Goal: Transaction & Acquisition: Purchase product/service

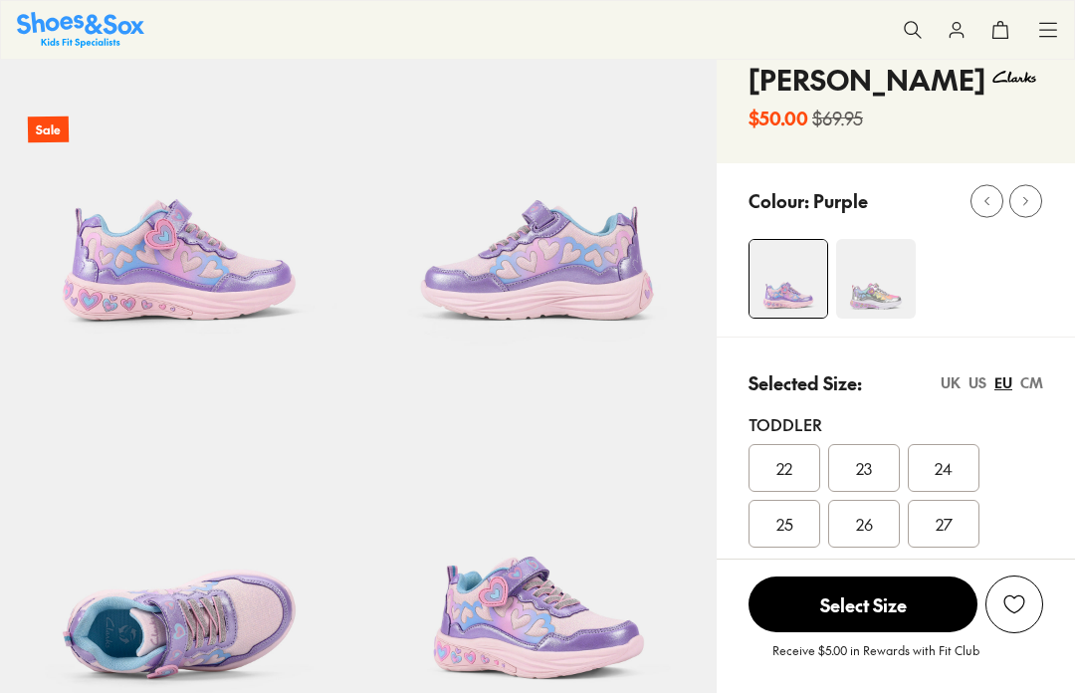
select select "*"
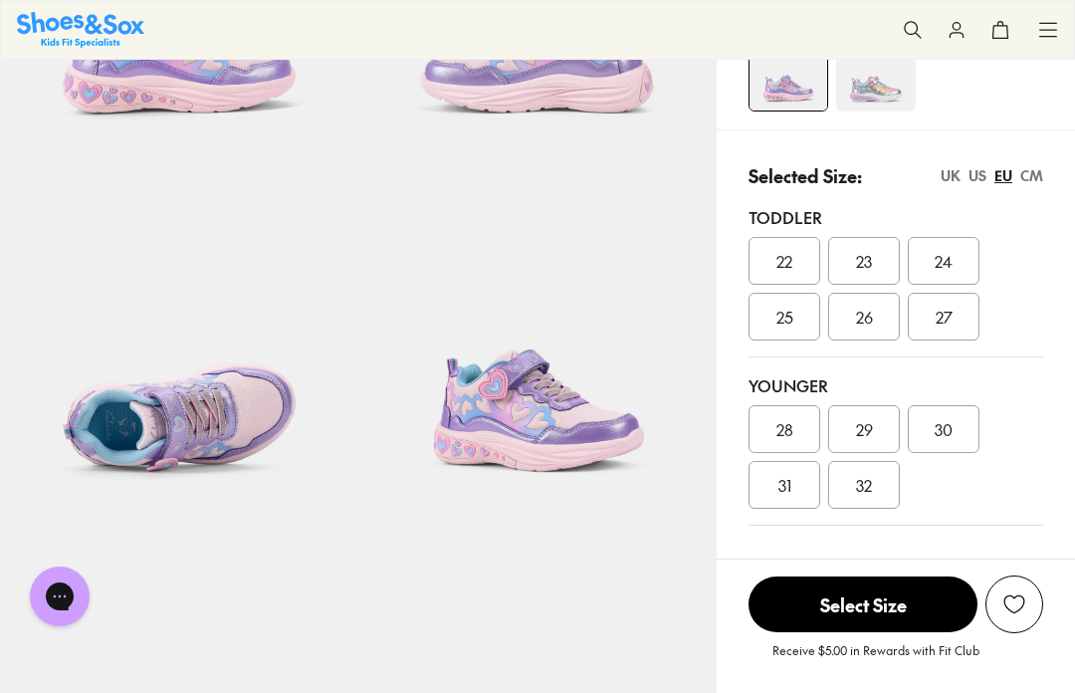
scroll to position [303, 0]
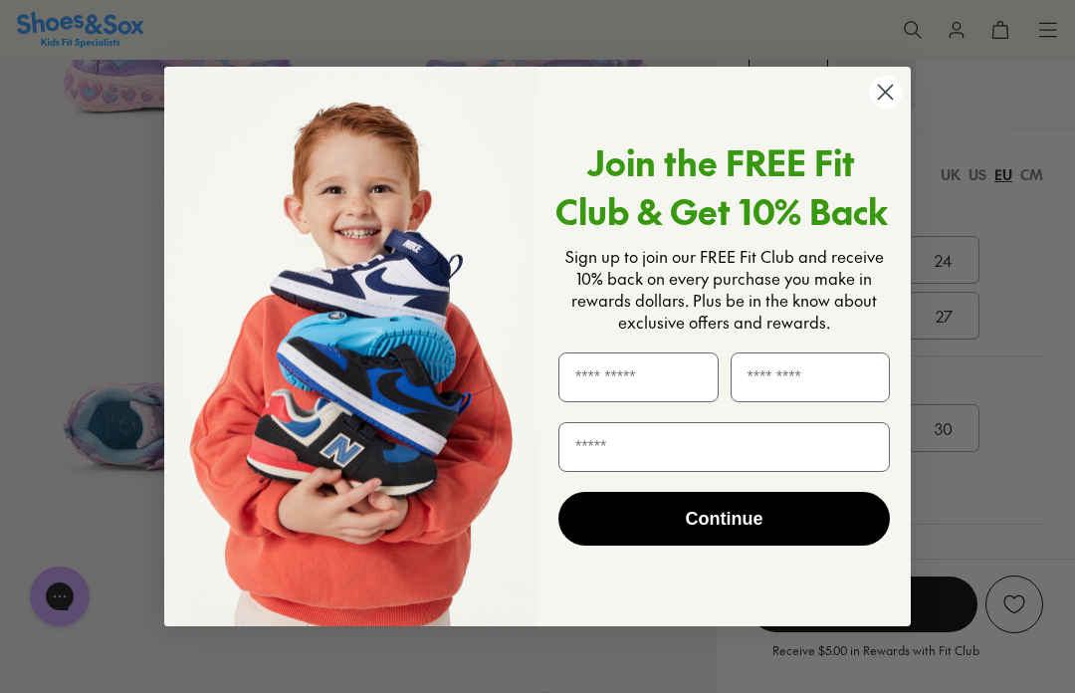
click at [870, 107] on icon "Close dialog" at bounding box center [885, 92] width 35 height 35
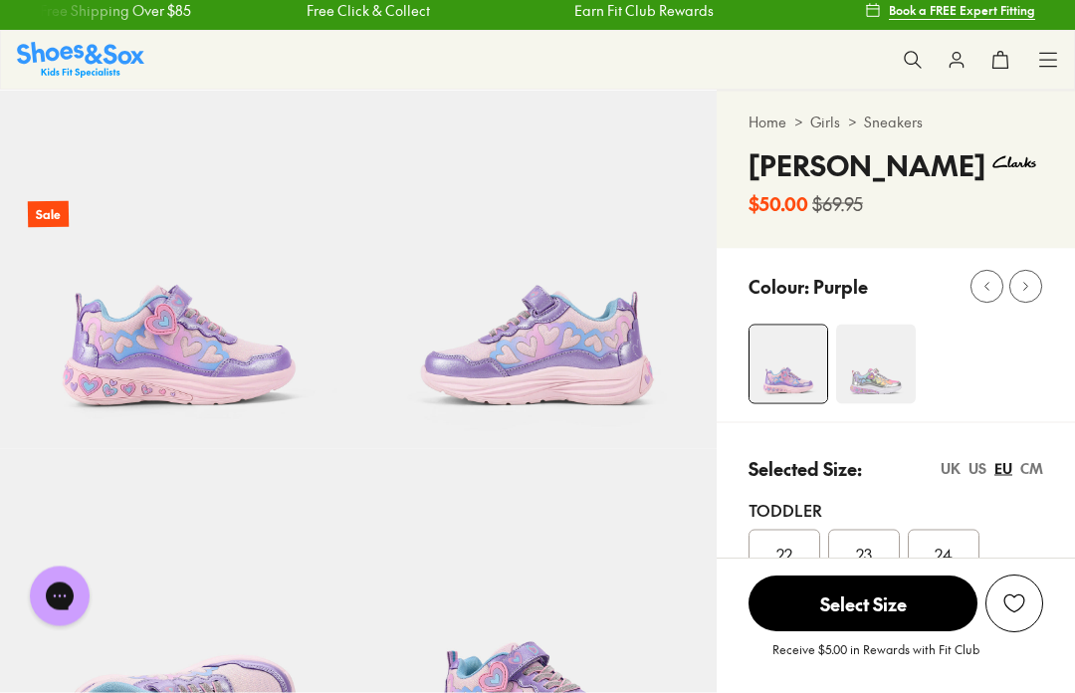
scroll to position [0, 0]
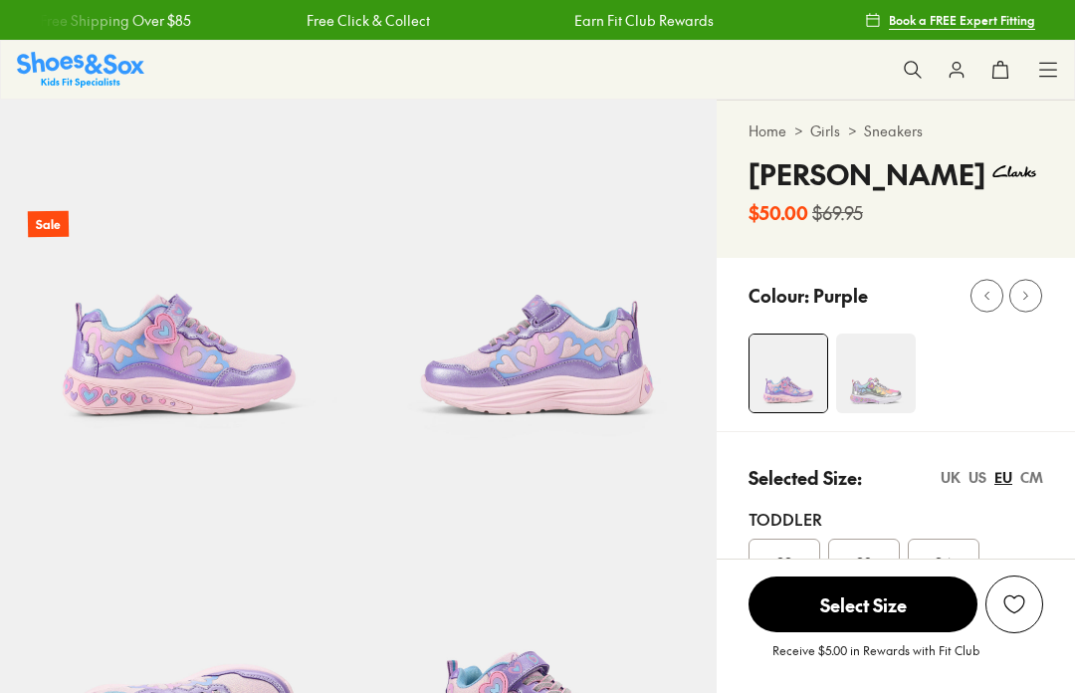
select select "*"
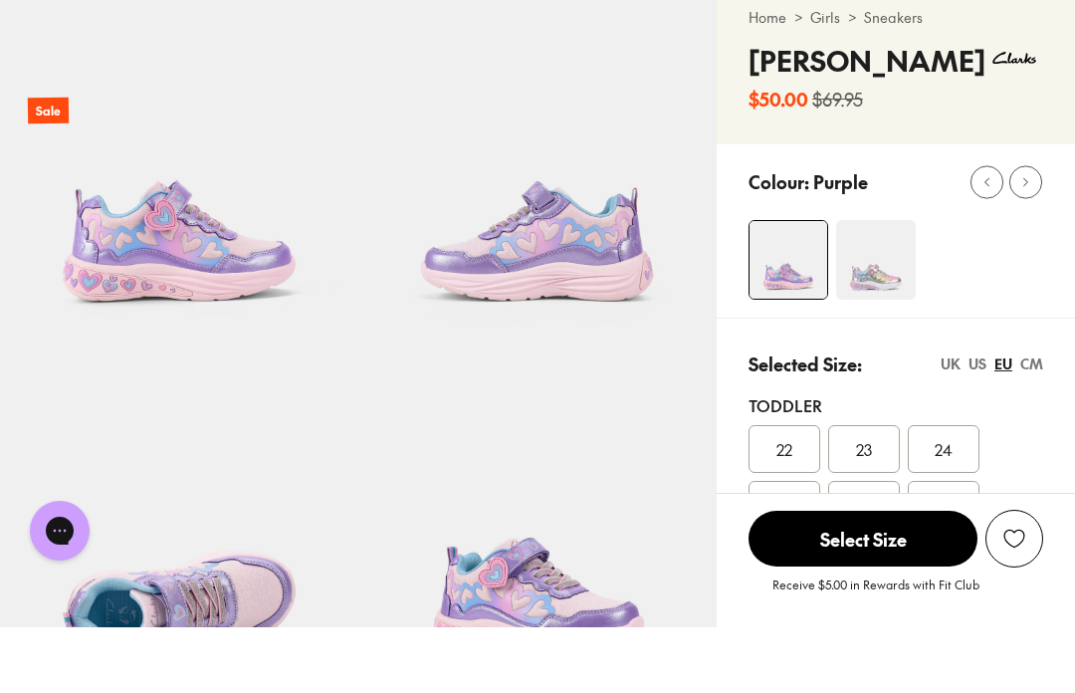
scroll to position [116, 0]
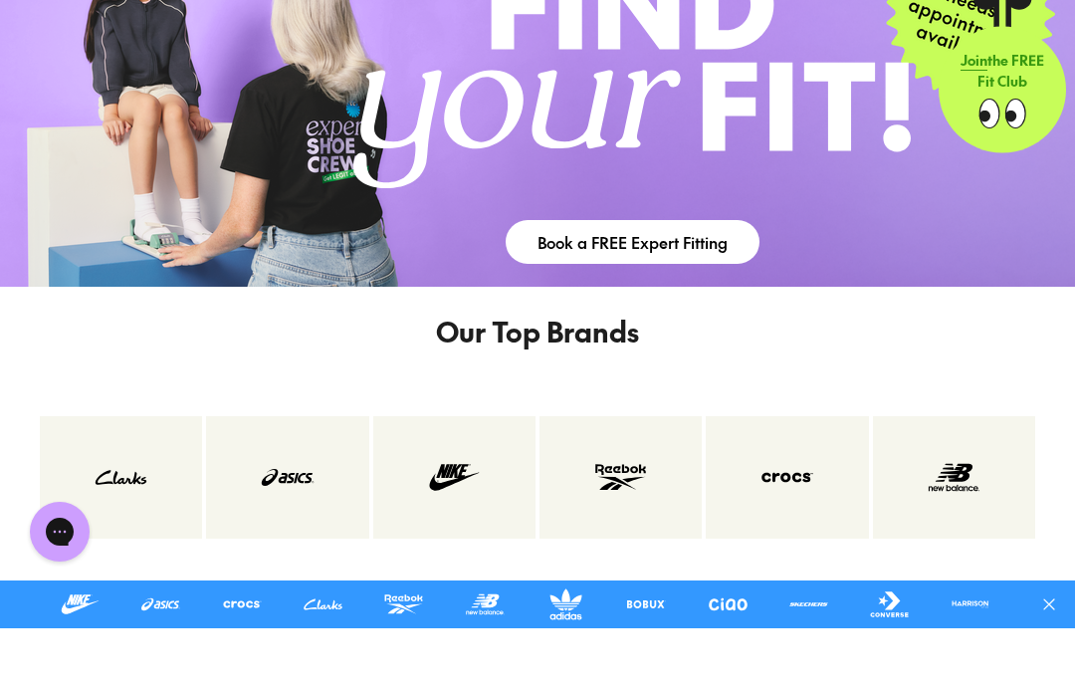
scroll to position [2469, 0]
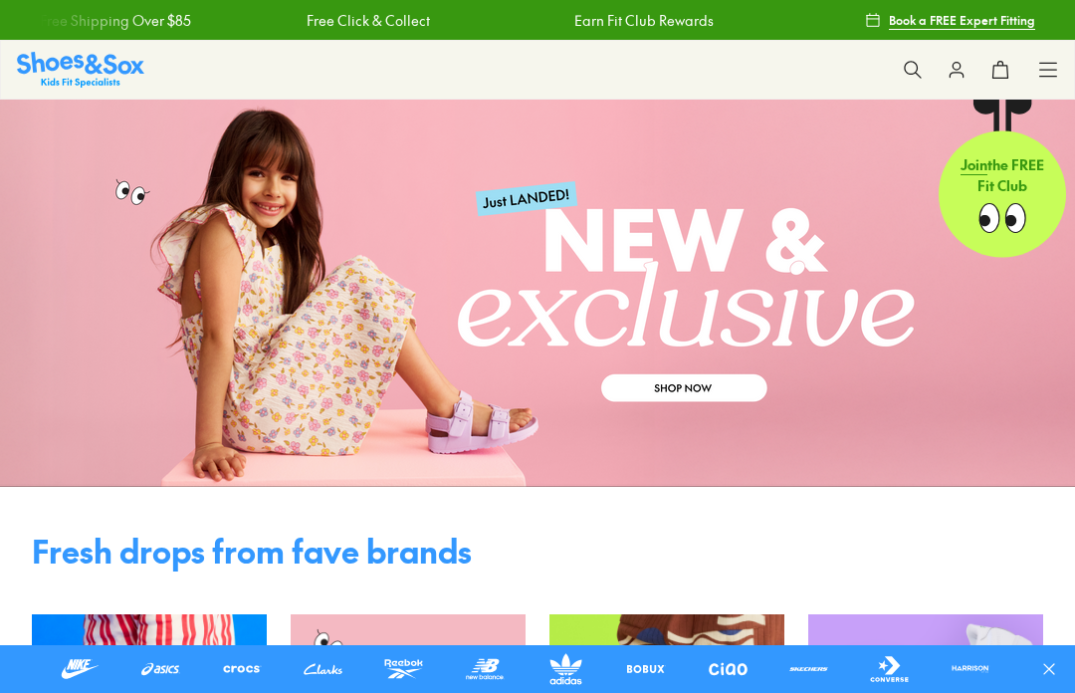
click at [911, 84] on button at bounding box center [913, 70] width 44 height 44
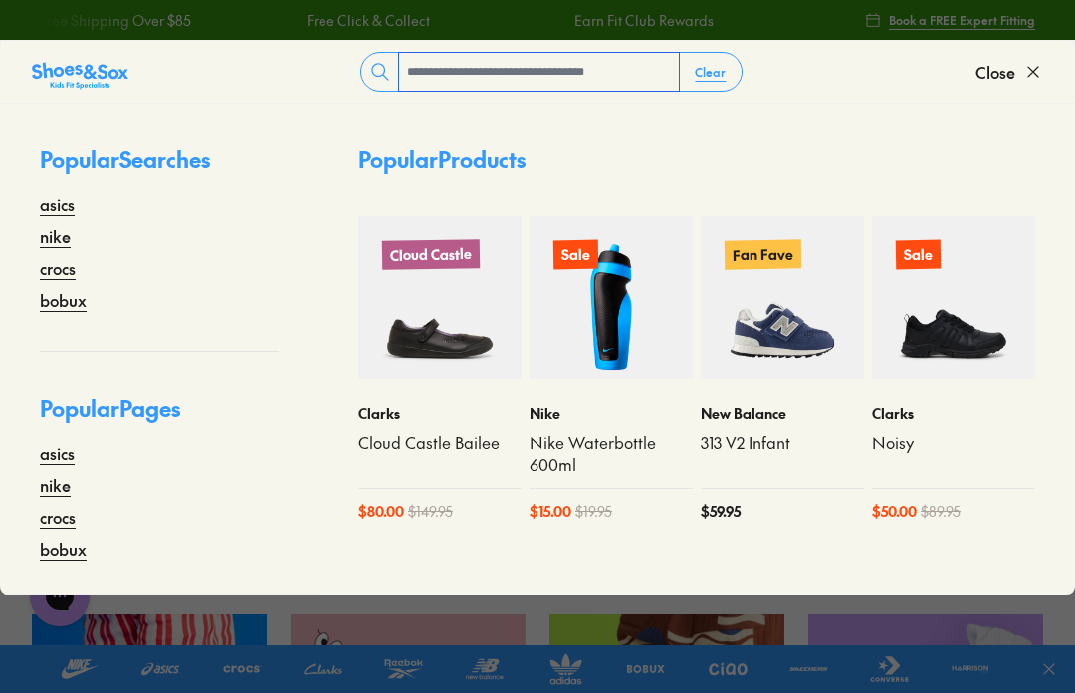
click at [420, 58] on input "text" at bounding box center [539, 72] width 280 height 38
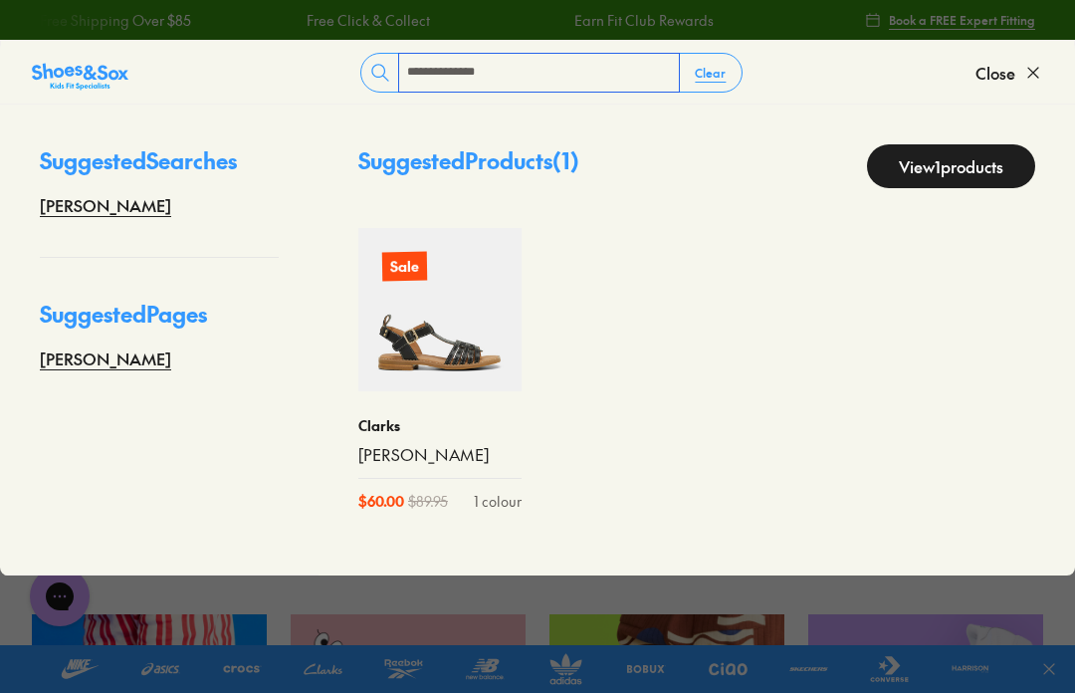
type input "**********"
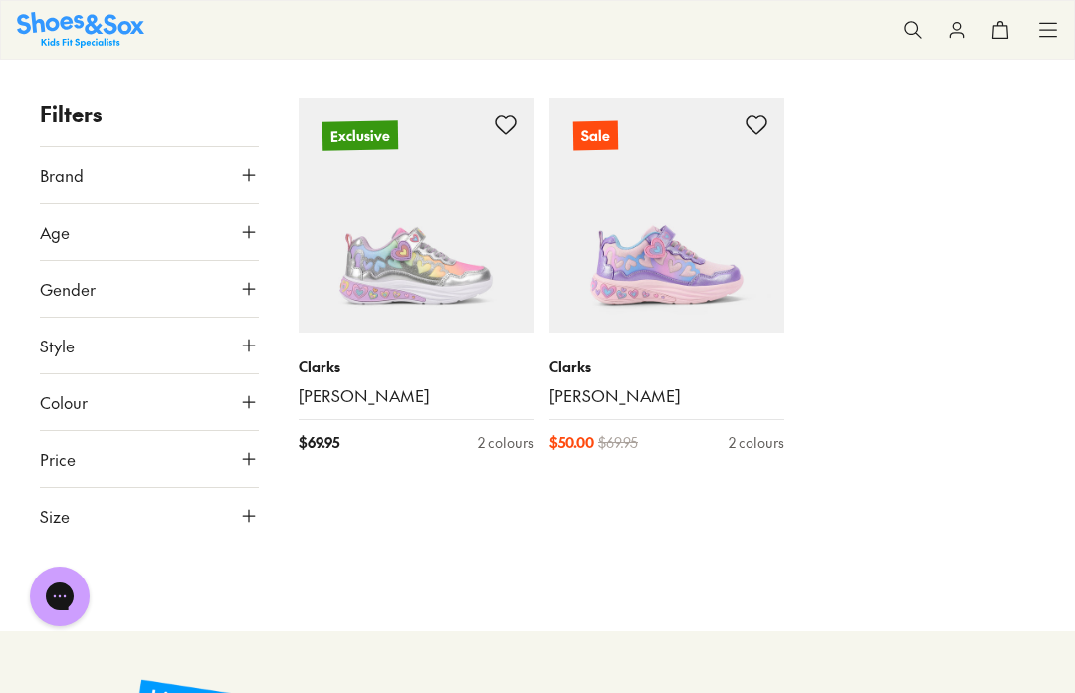
scroll to position [231, 0]
click at [645, 288] on img at bounding box center [666, 216] width 235 height 235
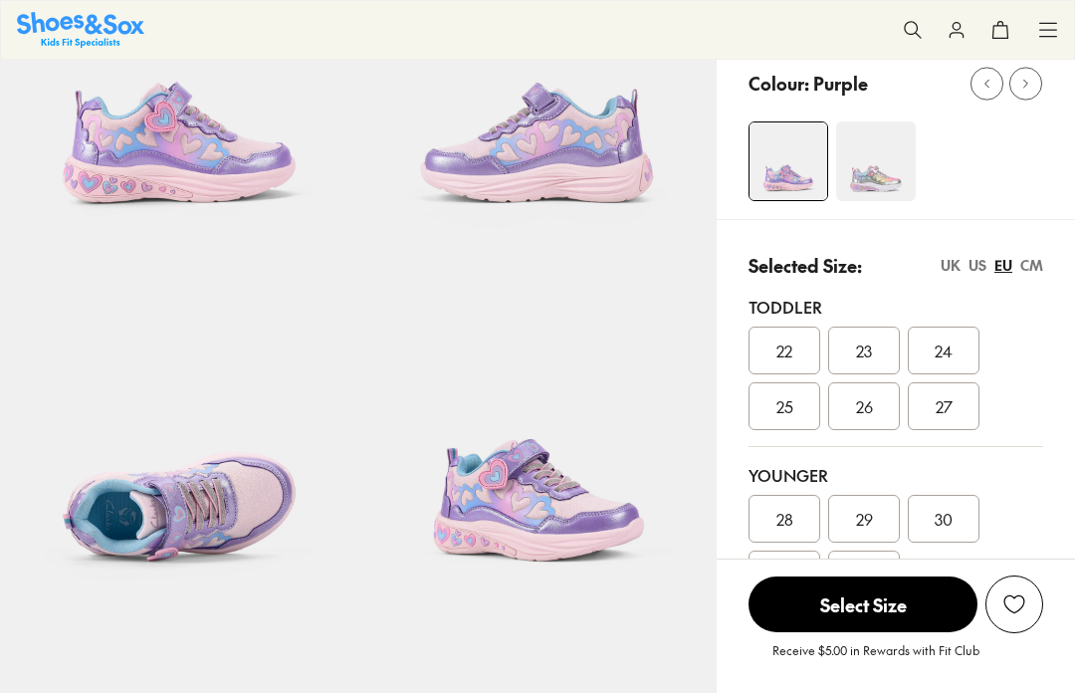
select select "*"
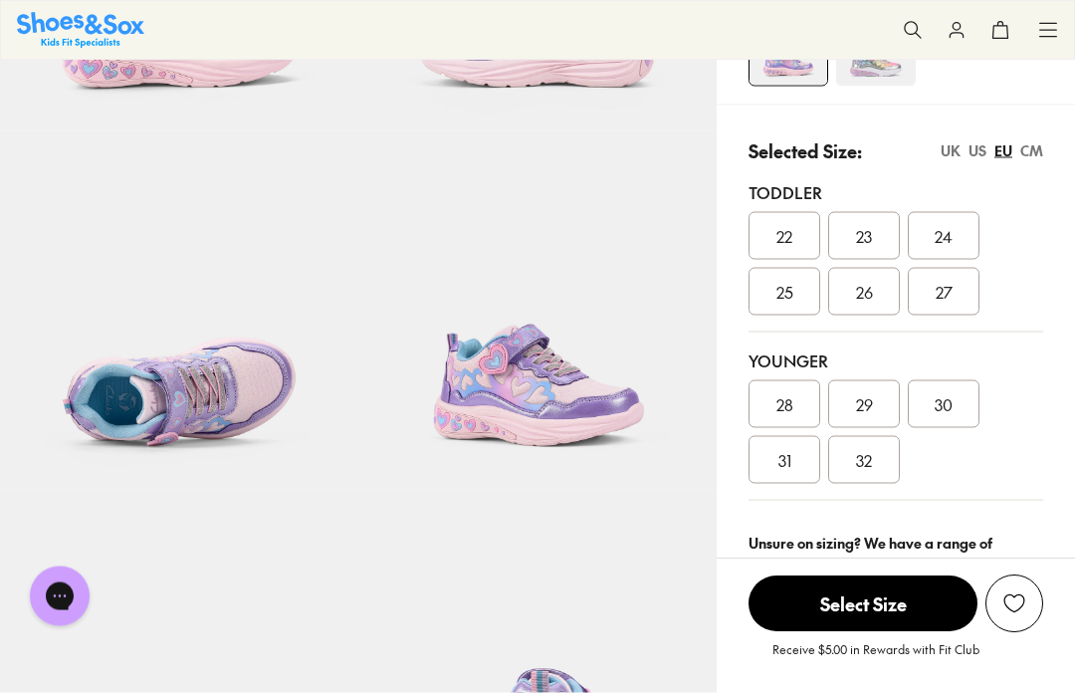
scroll to position [289, 0]
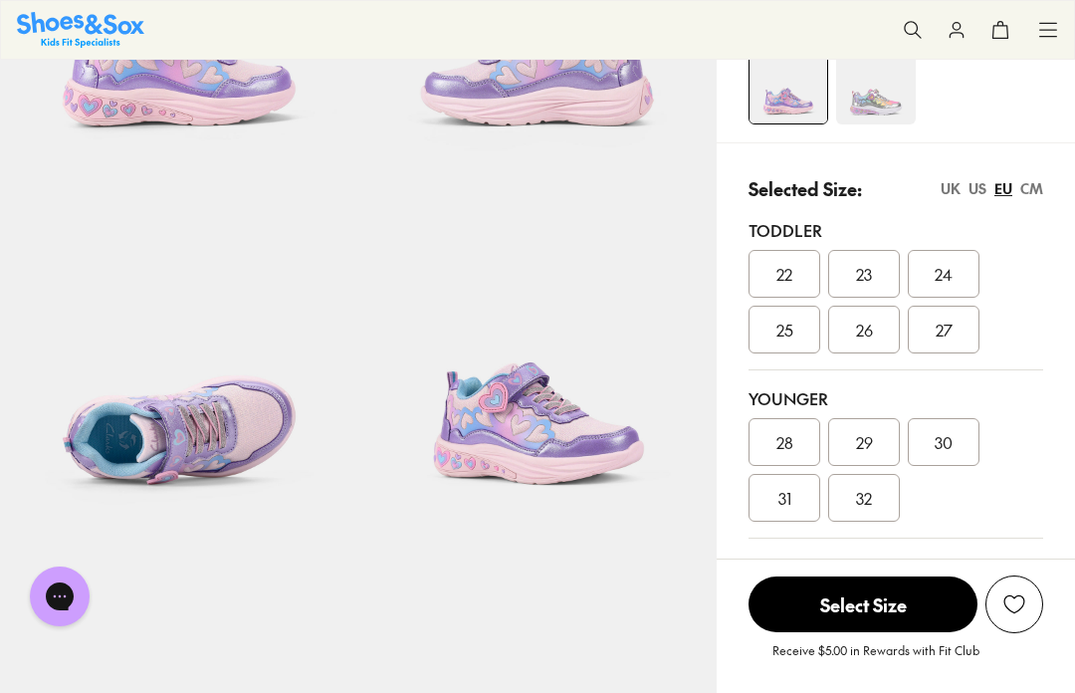
click at [978, 191] on div "US" at bounding box center [977, 188] width 18 height 21
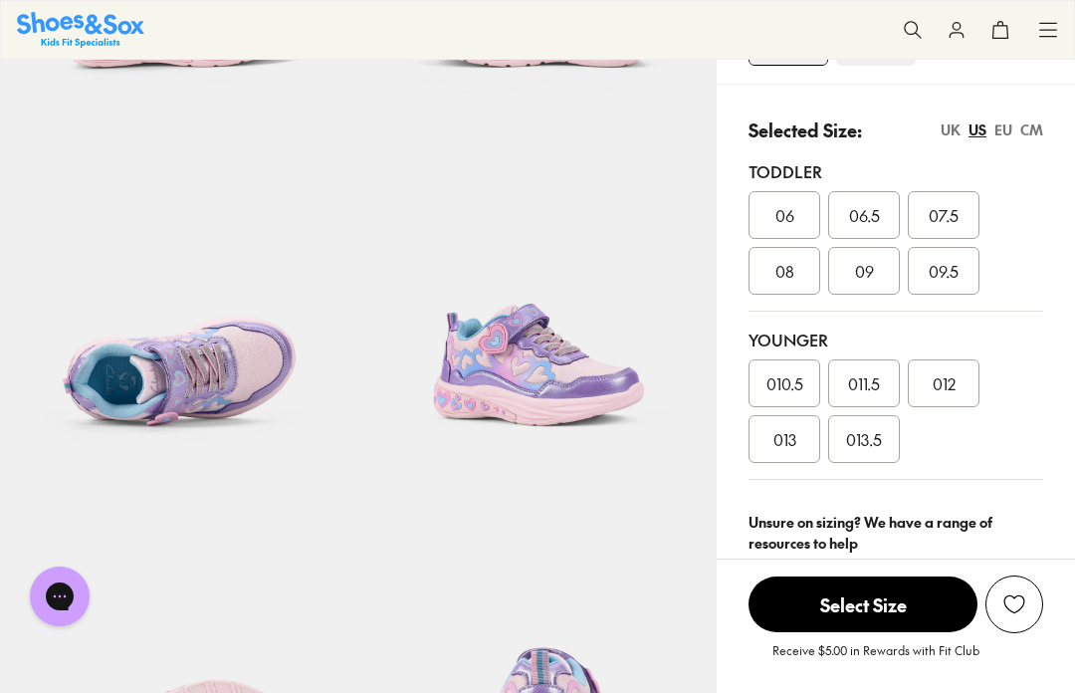
scroll to position [349, 0]
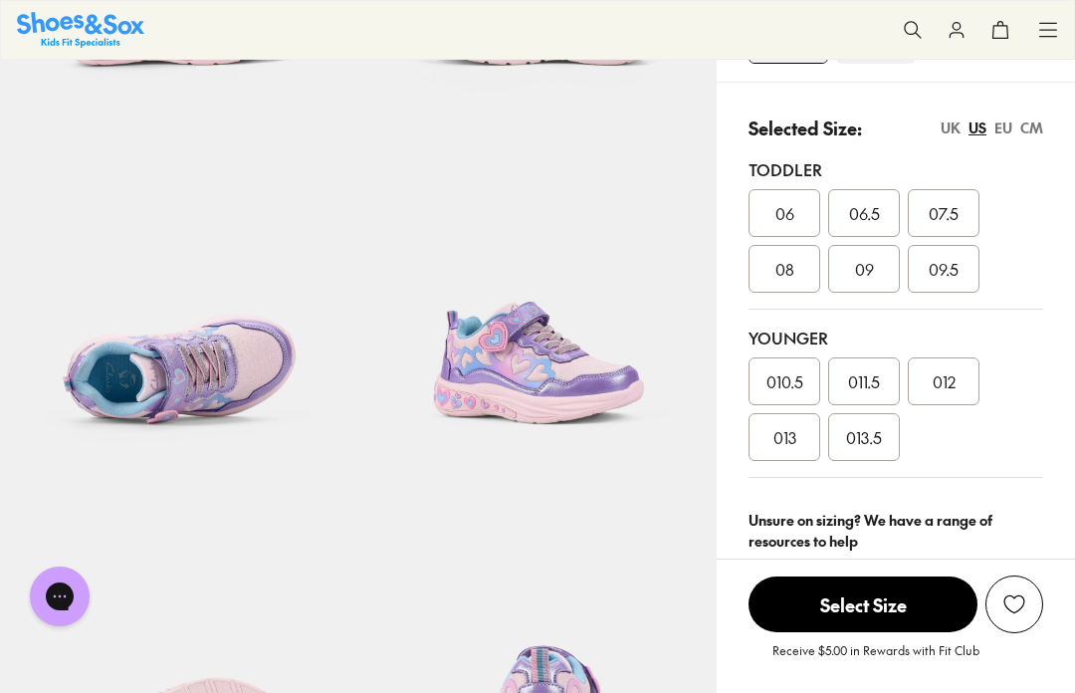
click at [869, 397] on div "011.5" at bounding box center [864, 381] width 72 height 48
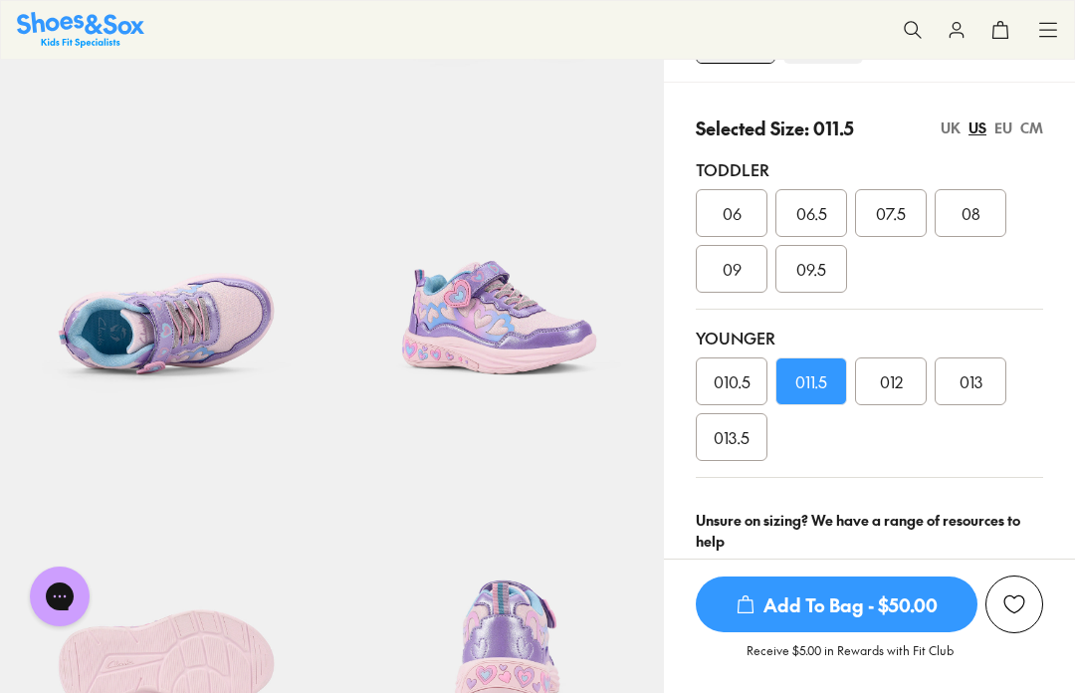
click at [872, 395] on div "012" at bounding box center [891, 381] width 72 height 48
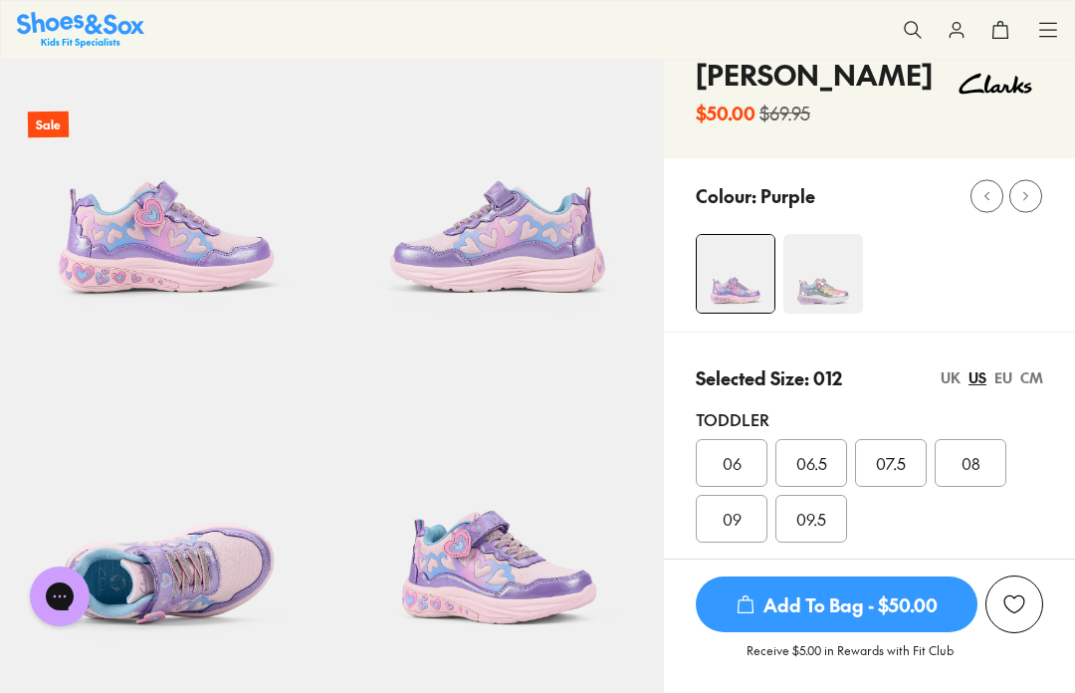
scroll to position [107, 0]
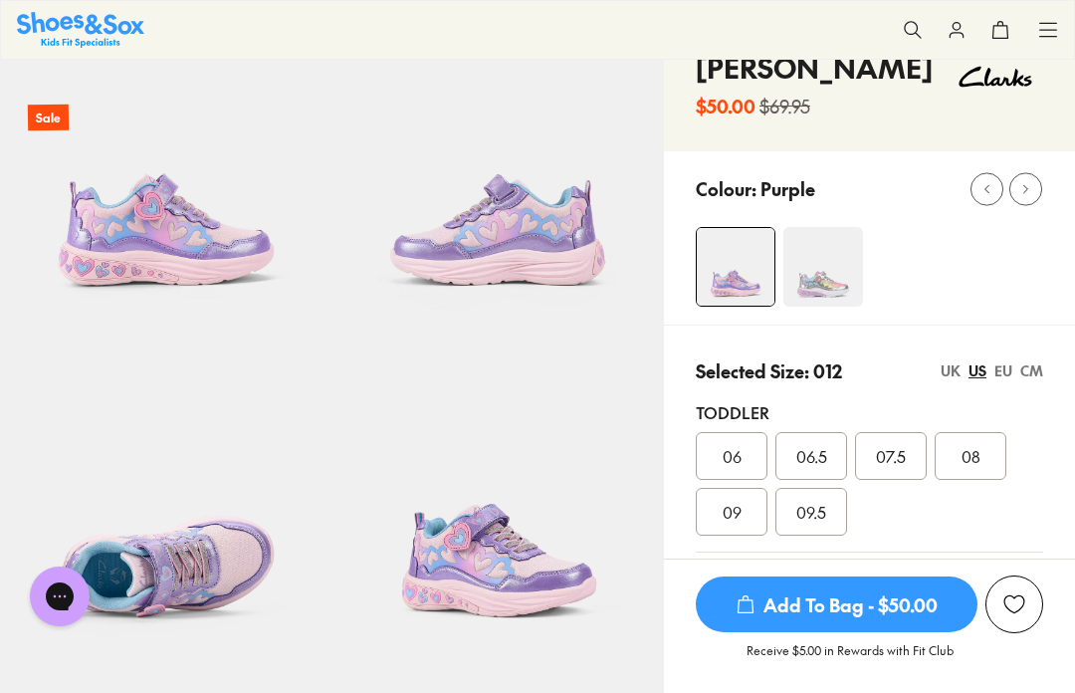
click at [820, 269] on img at bounding box center [823, 267] width 80 height 80
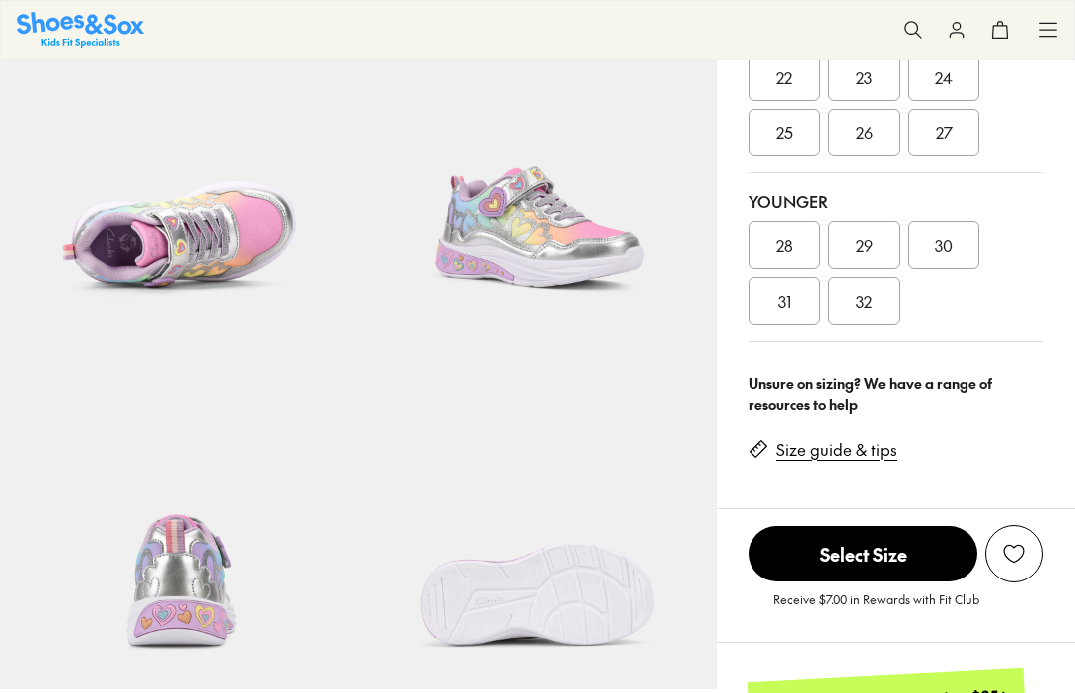
select select "*"
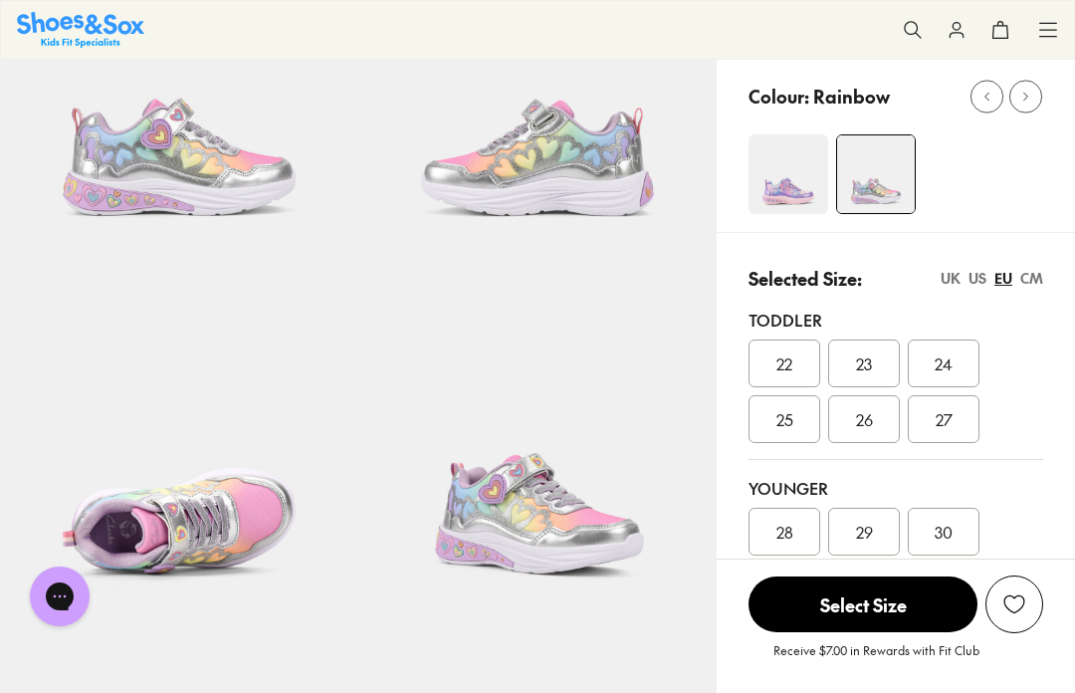
scroll to position [203, 0]
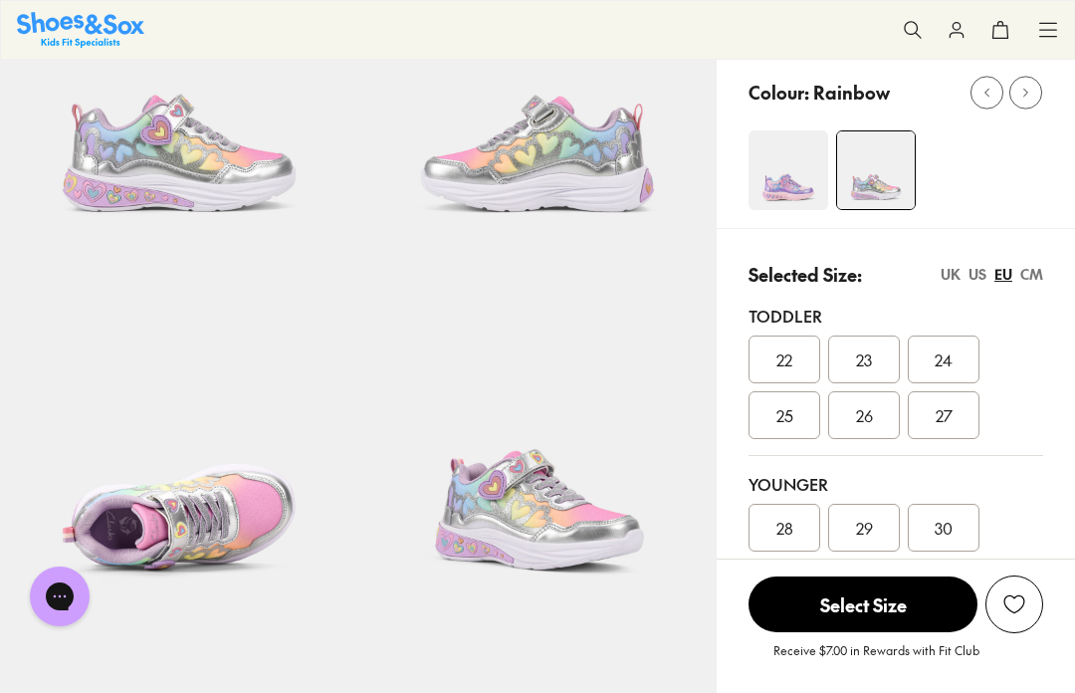
click at [975, 270] on div "US" at bounding box center [977, 274] width 18 height 21
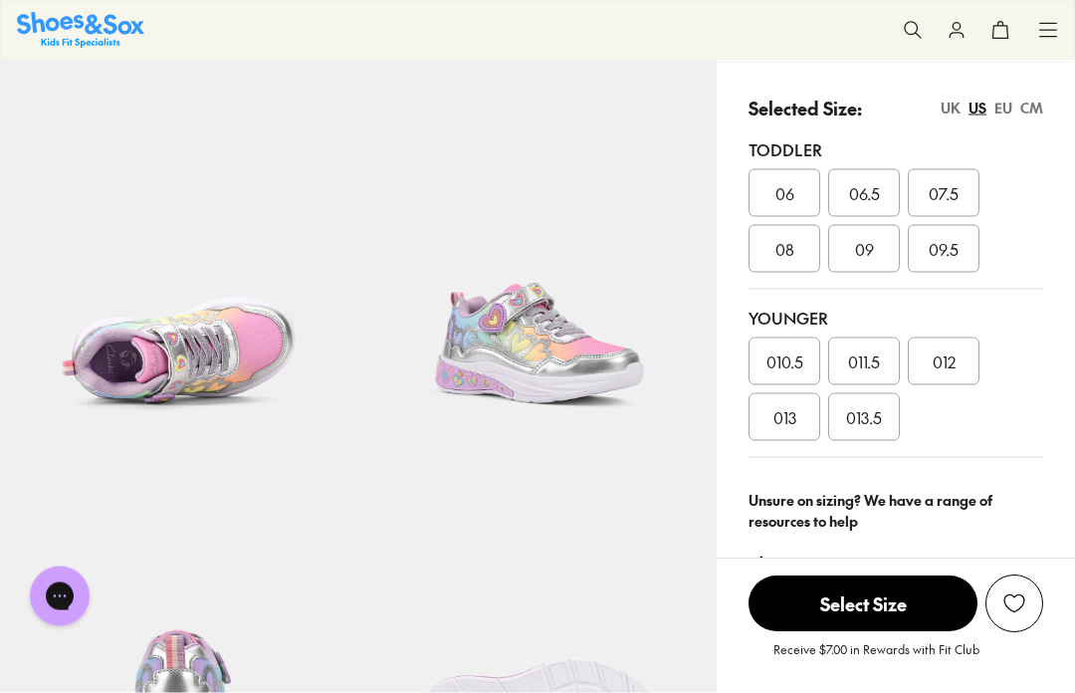
scroll to position [373, 0]
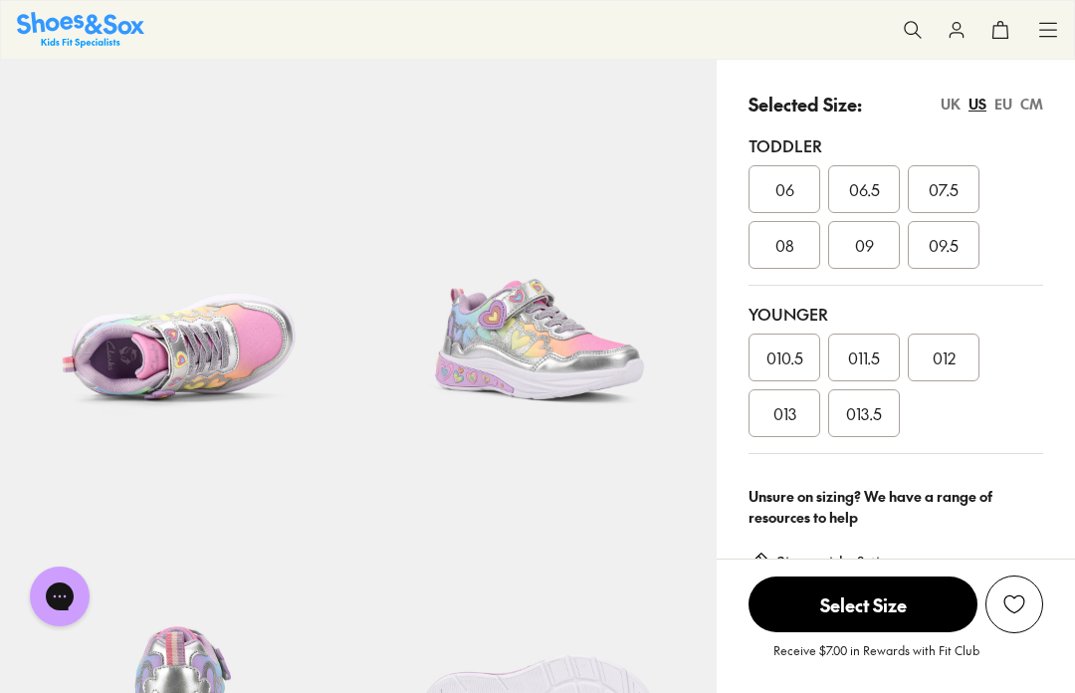
click at [953, 368] on span "012" at bounding box center [944, 357] width 23 height 24
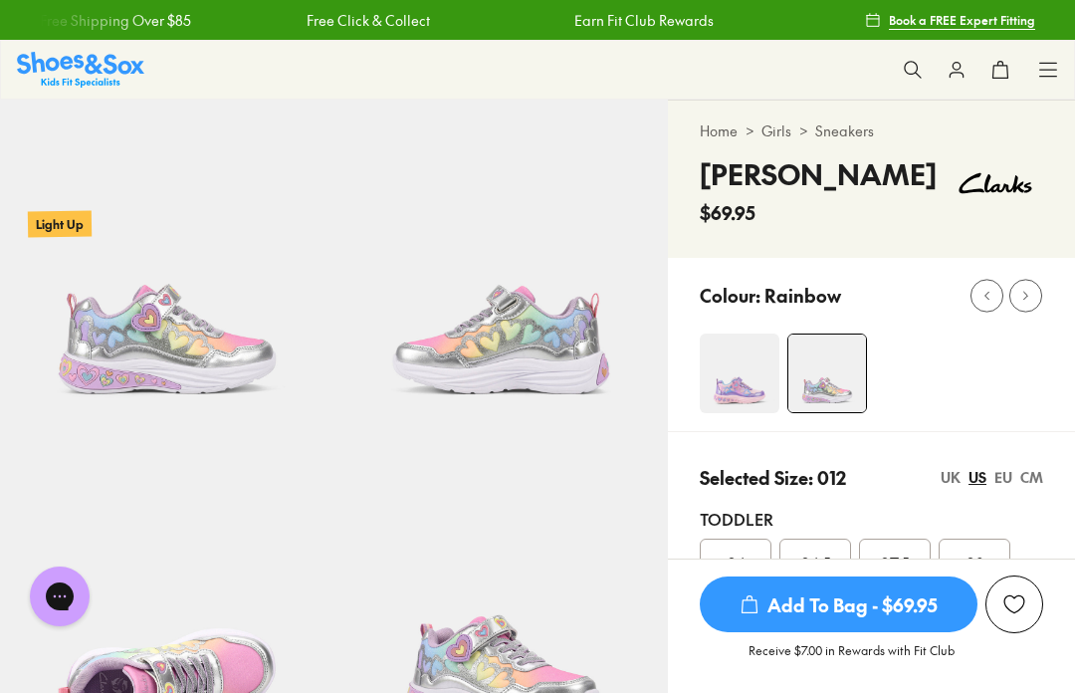
click at [839, 129] on link "Sneakers" at bounding box center [844, 130] width 59 height 21
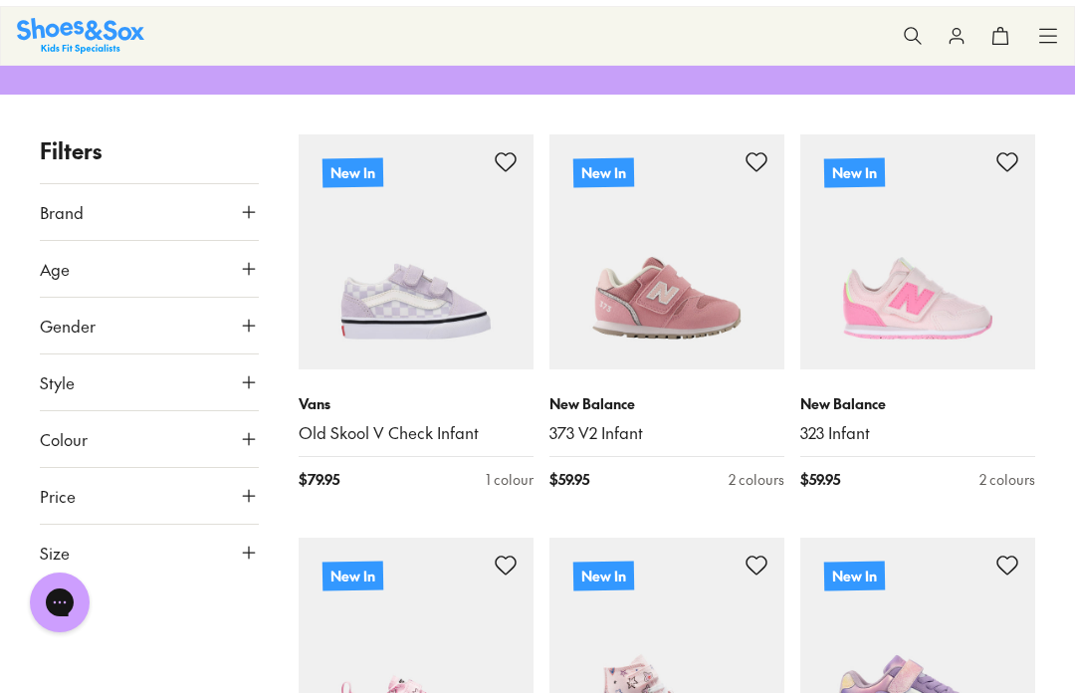
scroll to position [117, 0]
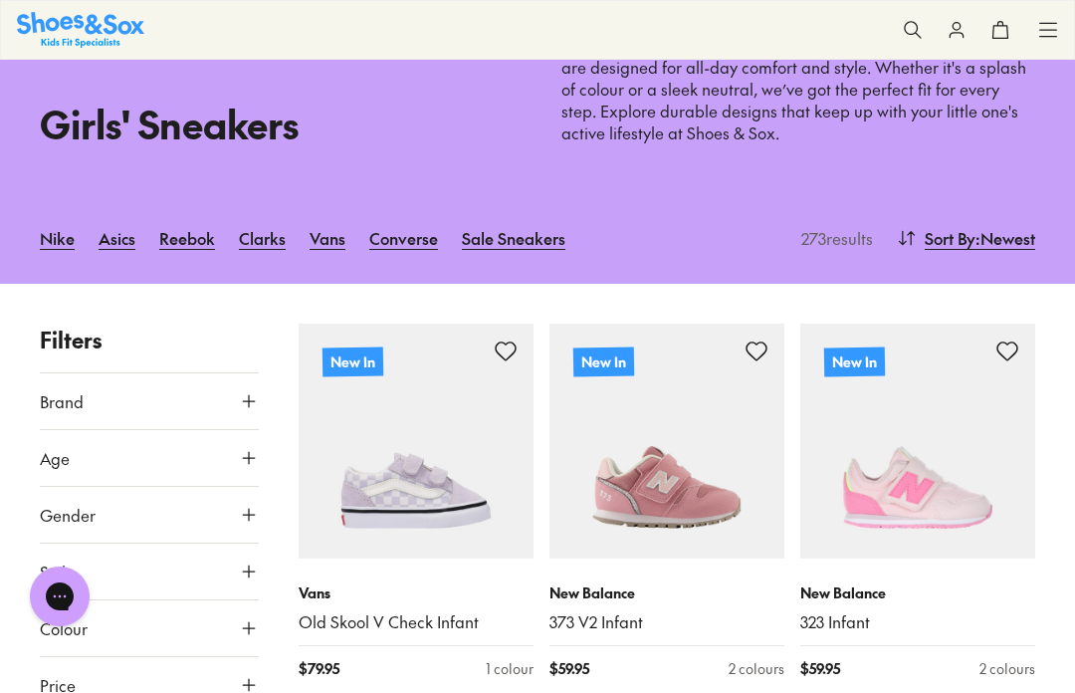
click at [947, 238] on span "Sort By" at bounding box center [950, 238] width 51 height 24
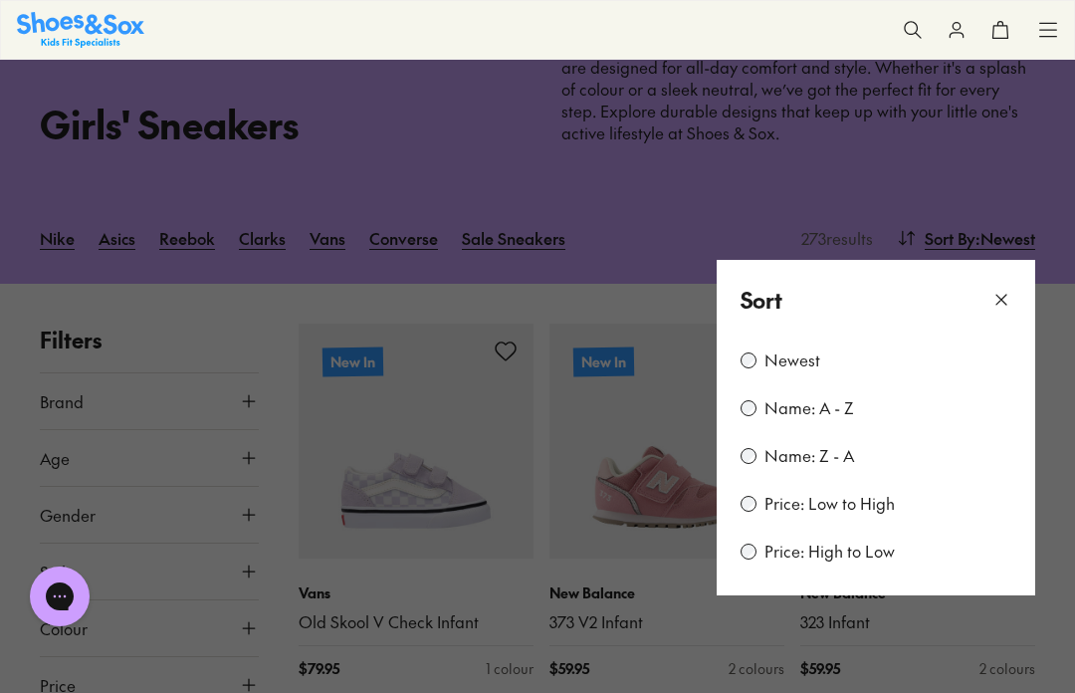
click at [779, 508] on label "Price: Low to High" at bounding box center [829, 504] width 130 height 22
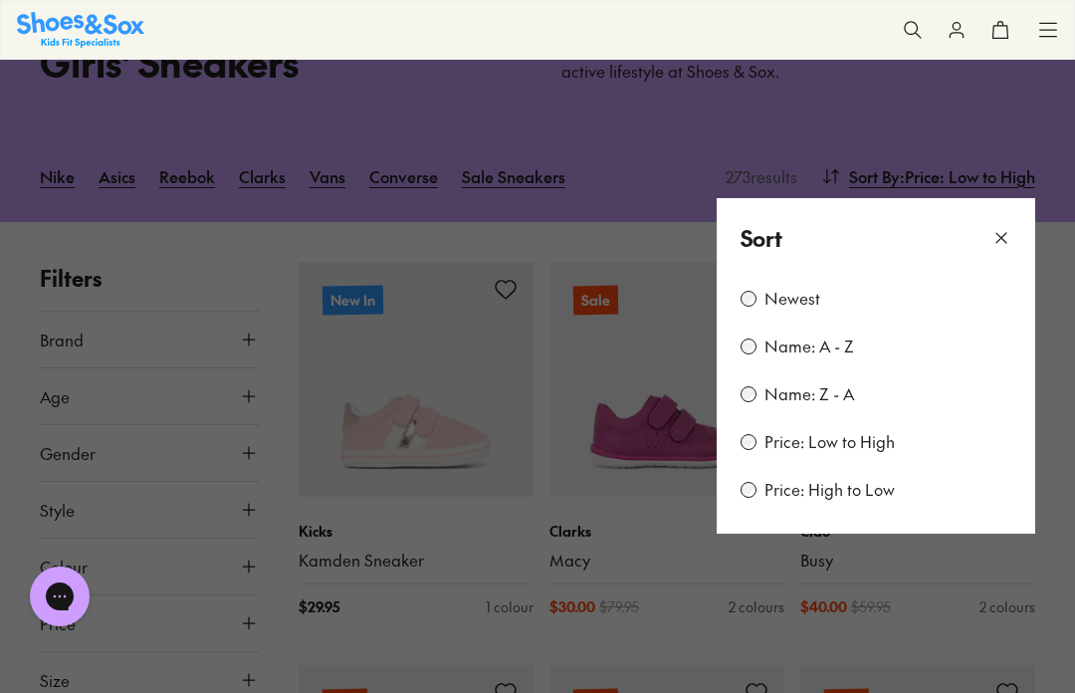
click at [1009, 228] on icon at bounding box center [1001, 238] width 20 height 20
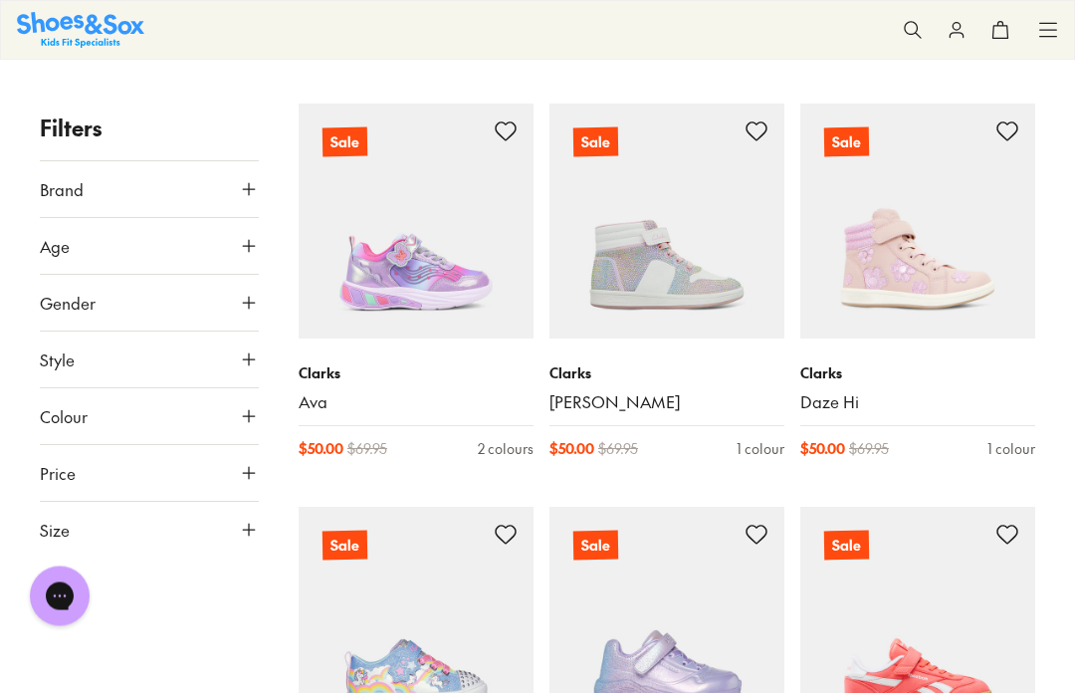
scroll to position [3632, 0]
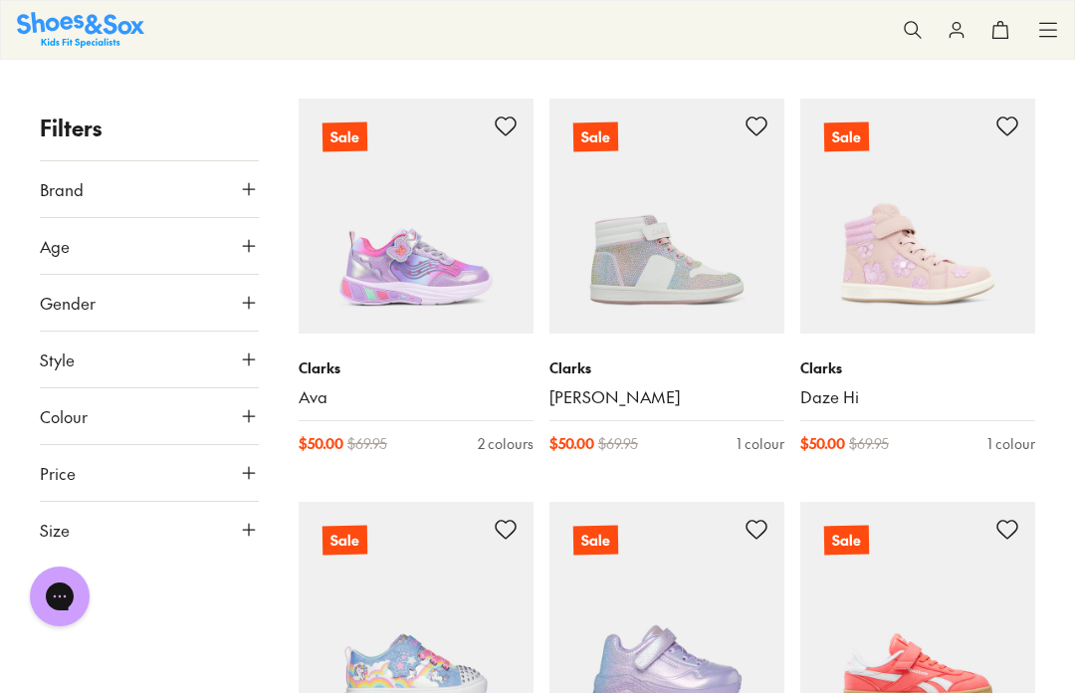
click at [369, 255] on img at bounding box center [416, 216] width 235 height 235
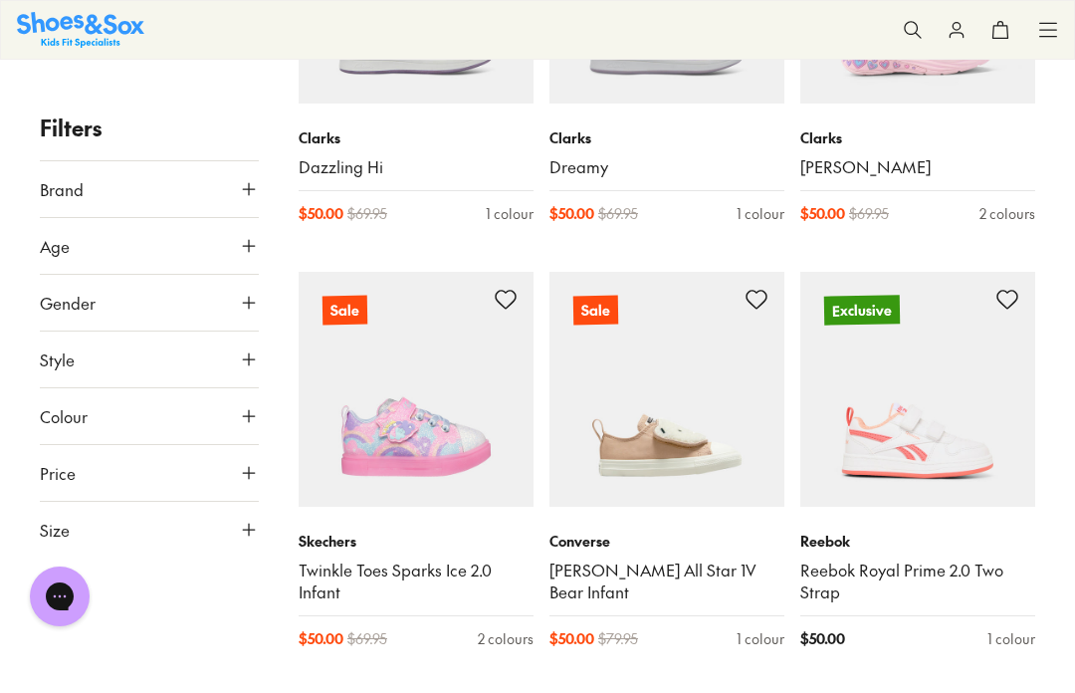
scroll to position [3038, 0]
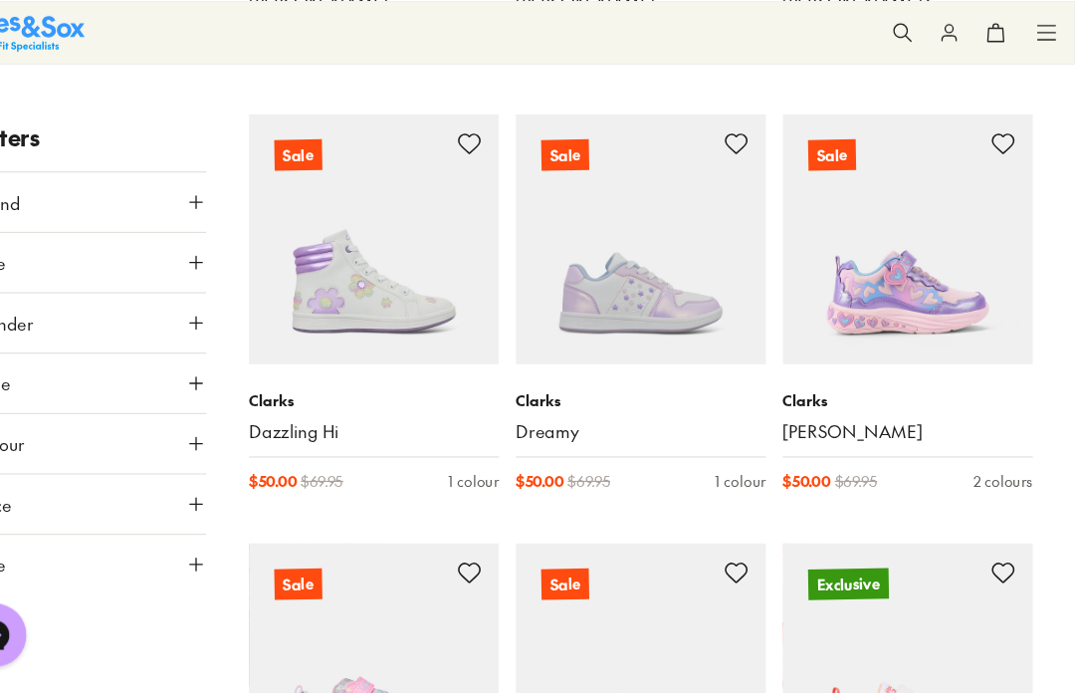
scroll to position [2813, 0]
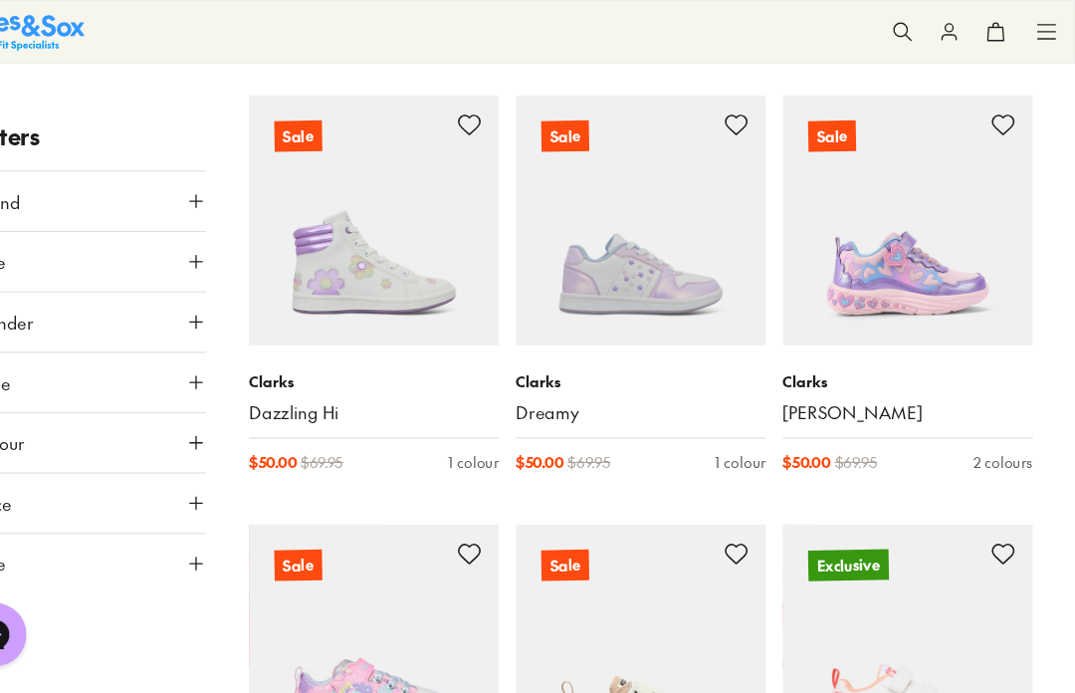
click at [824, 228] on img at bounding box center [917, 207] width 235 height 235
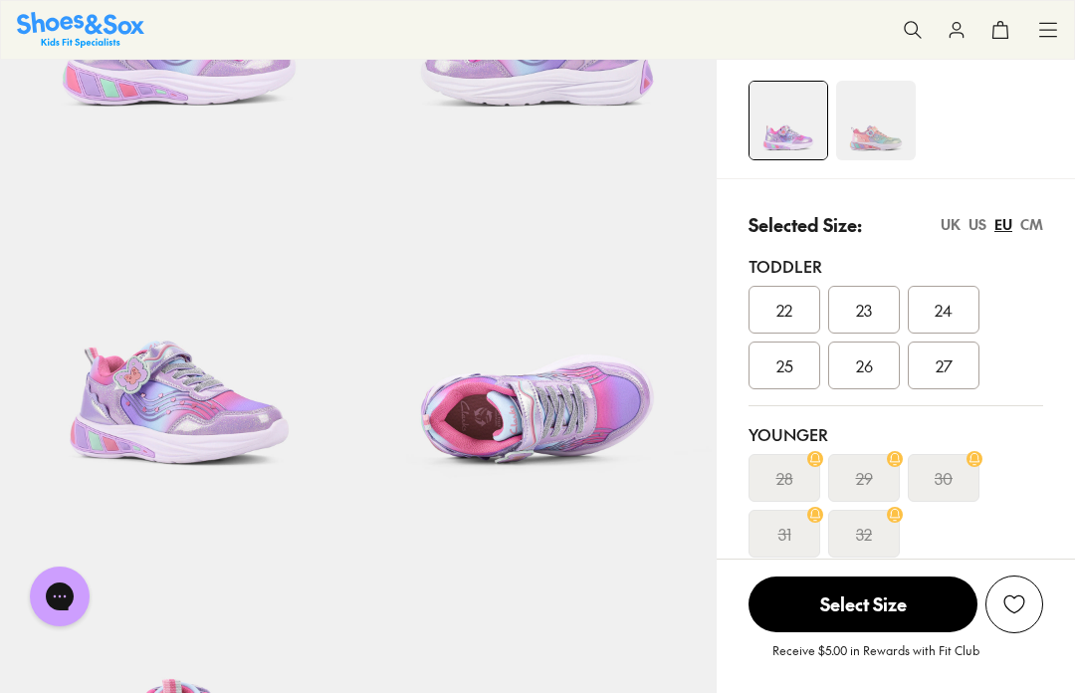
select select "*"
click at [974, 233] on div "US" at bounding box center [977, 224] width 18 height 21
click at [878, 134] on img at bounding box center [876, 121] width 80 height 80
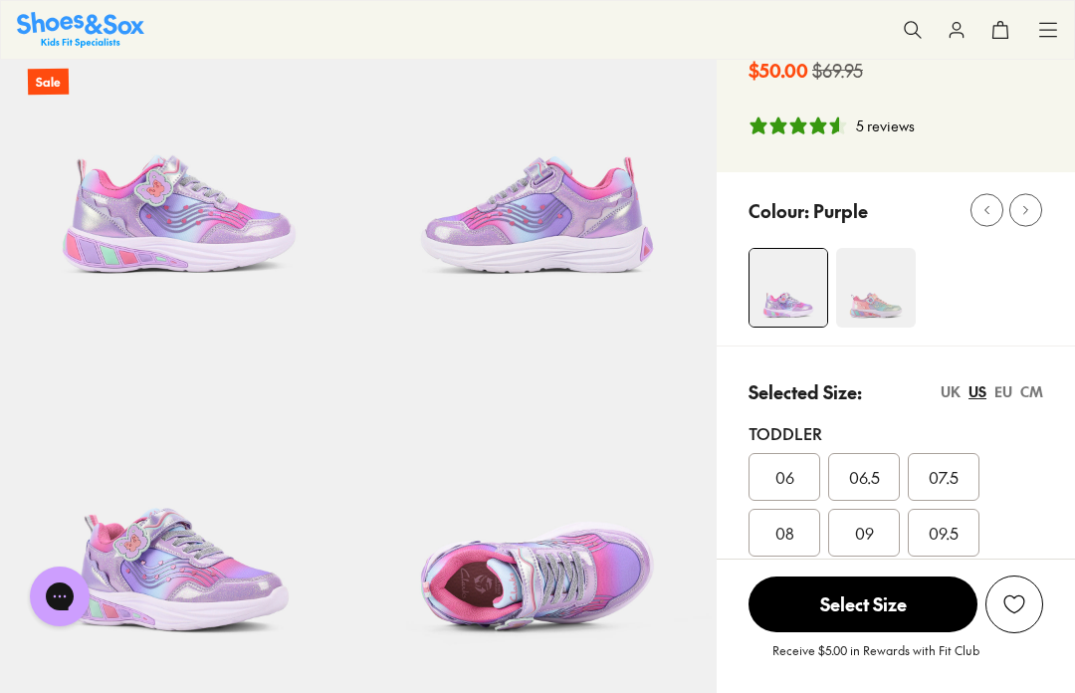
scroll to position [141, 0]
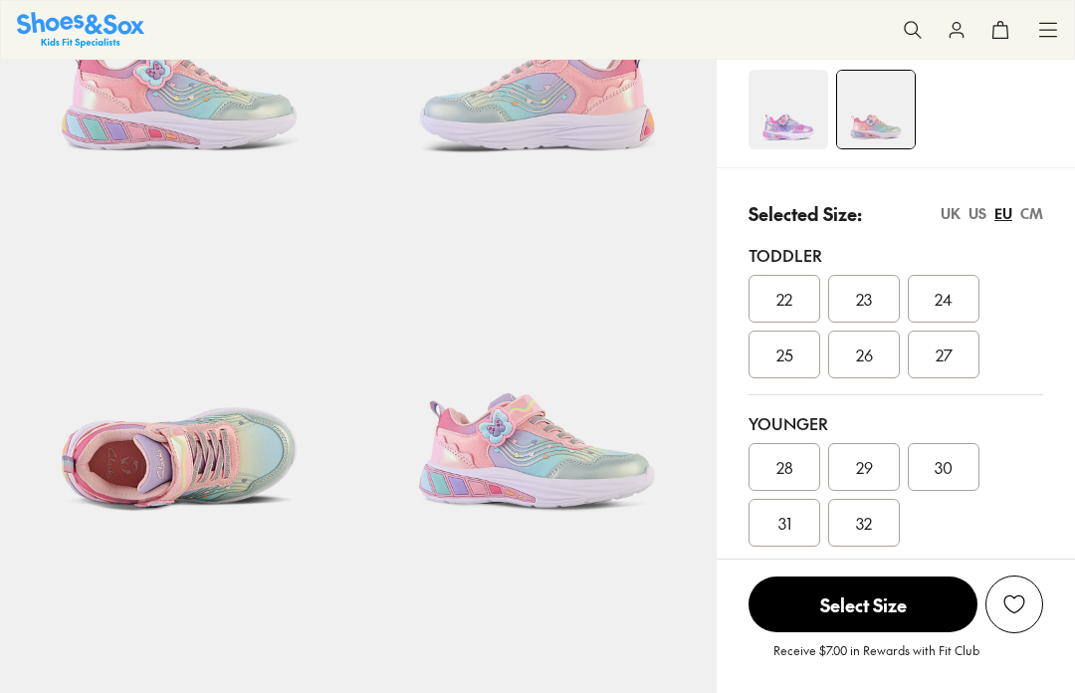
select select "*"
click at [984, 215] on div "US" at bounding box center [977, 213] width 18 height 21
click at [921, 470] on div "012" at bounding box center [944, 467] width 72 height 48
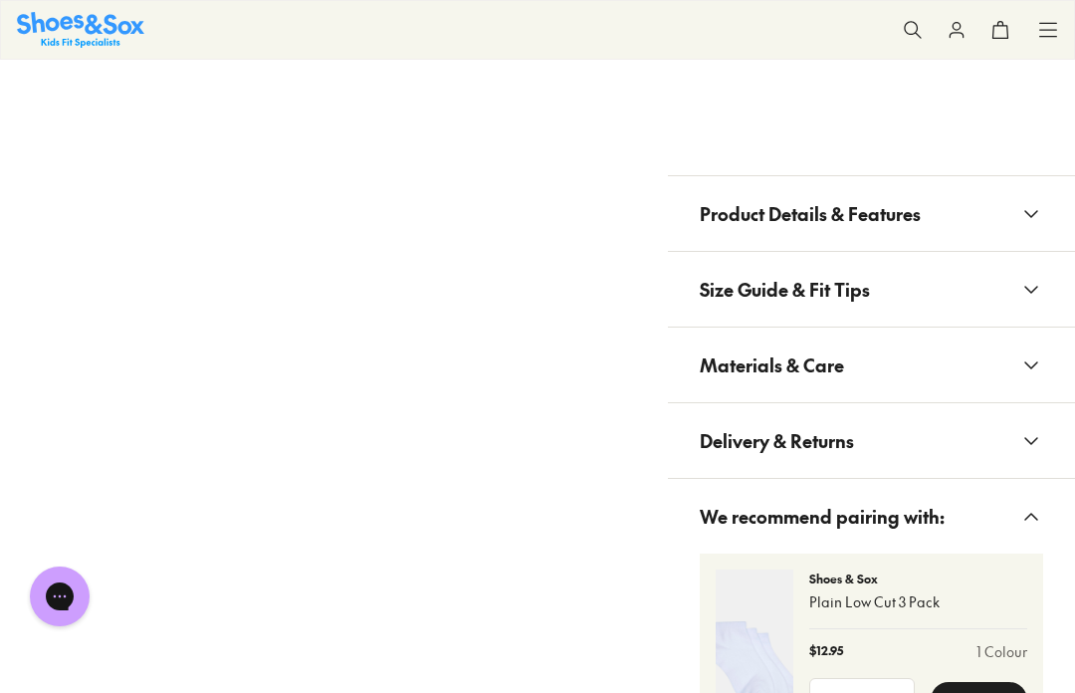
scroll to position [1435, 0]
click at [713, 223] on span "Product Details & Features" at bounding box center [810, 212] width 221 height 59
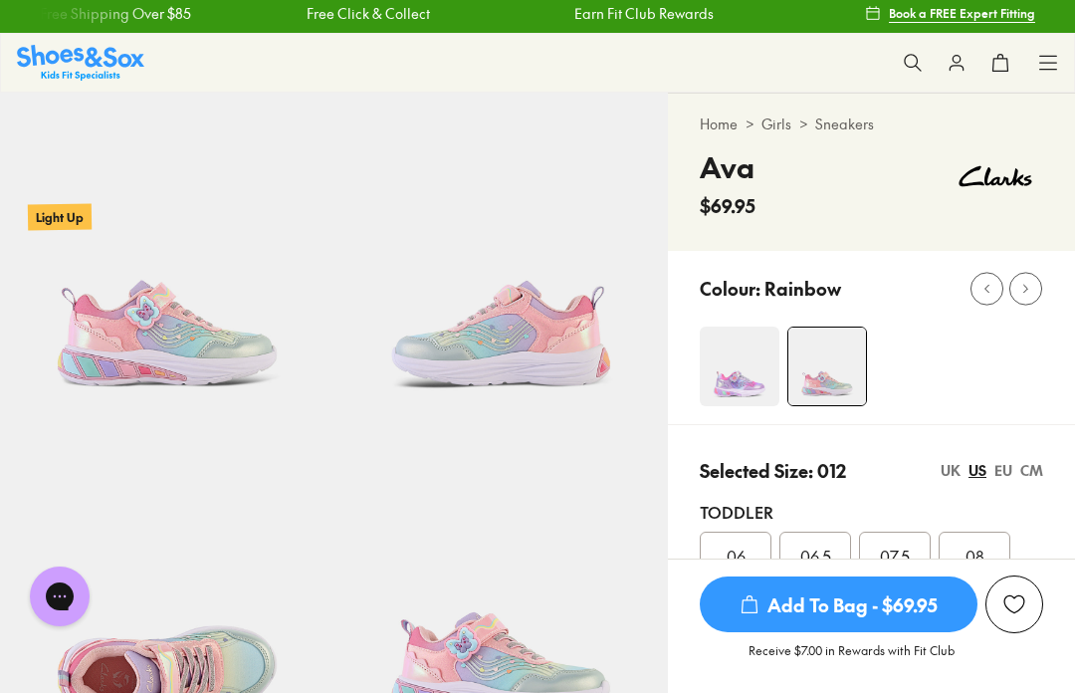
scroll to position [0, 0]
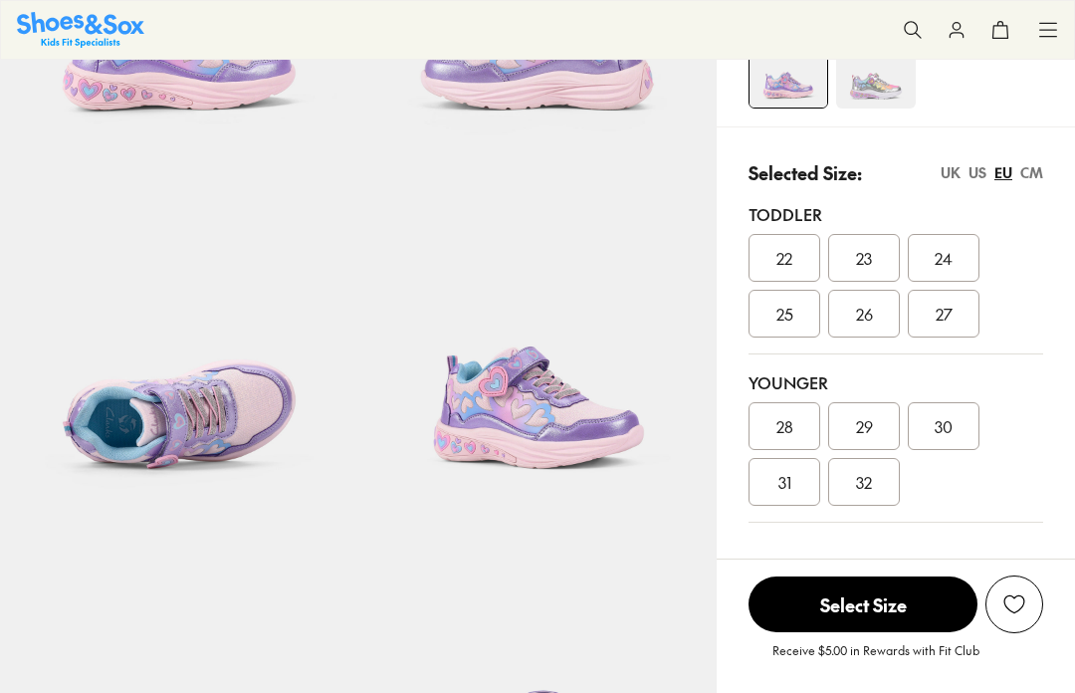
select select "*"
click at [968, 175] on div "US" at bounding box center [977, 172] width 18 height 21
click at [946, 427] on span "012" at bounding box center [944, 426] width 23 height 24
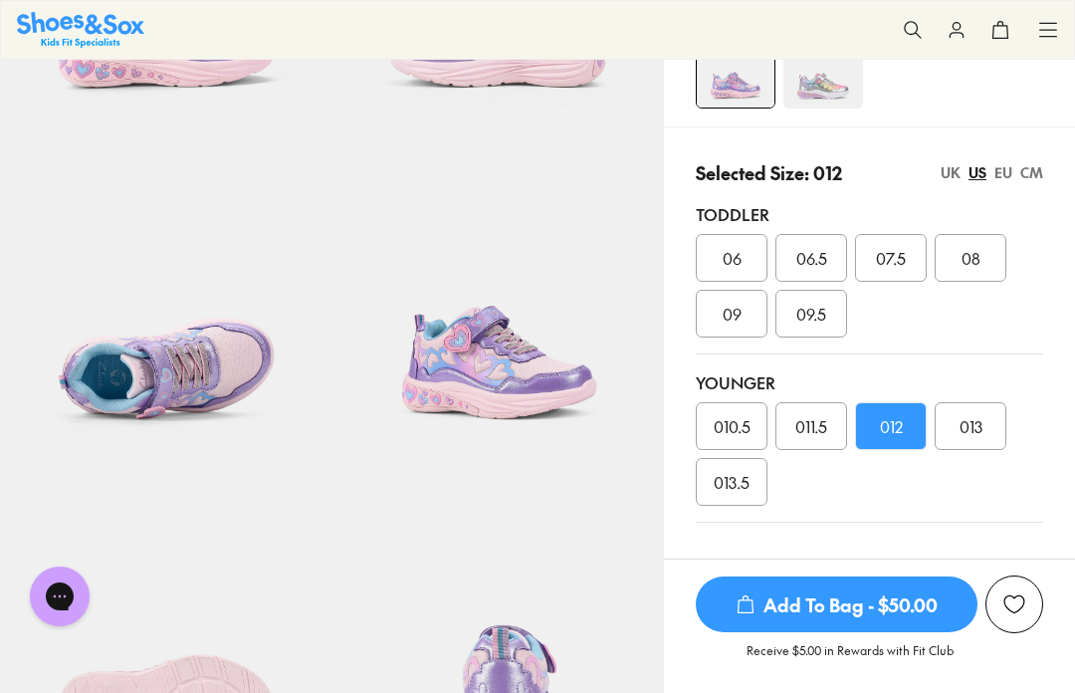
click at [827, 632] on span "Add To Bag - $50.00" at bounding box center [837, 604] width 282 height 56
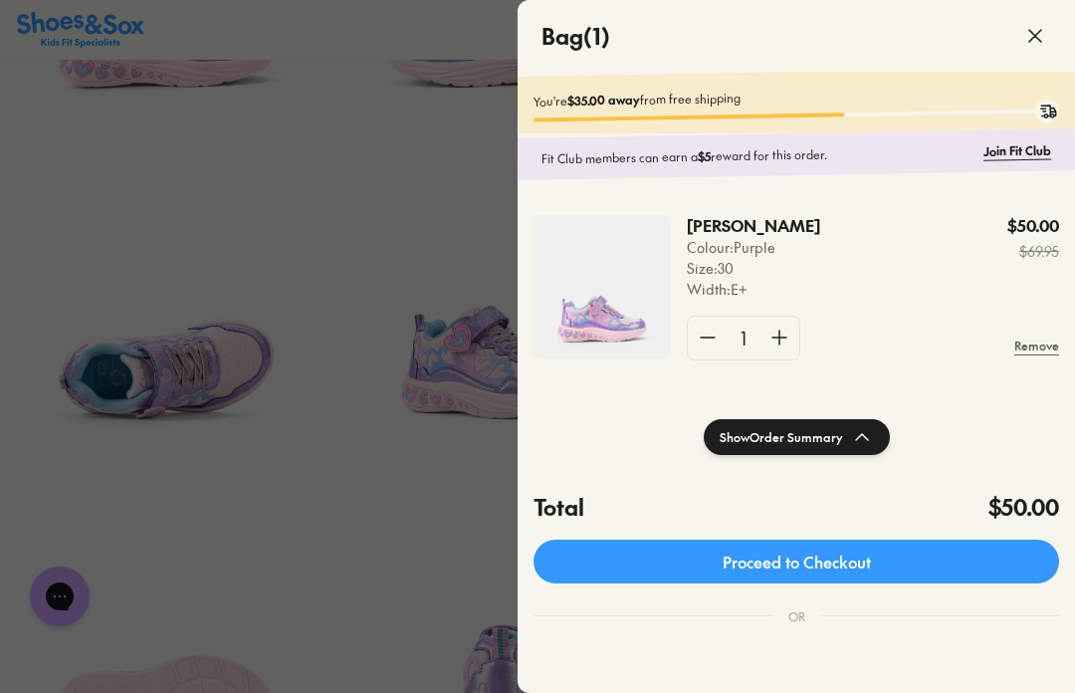
click at [855, 560] on link "Proceed to Checkout" at bounding box center [797, 561] width 526 height 44
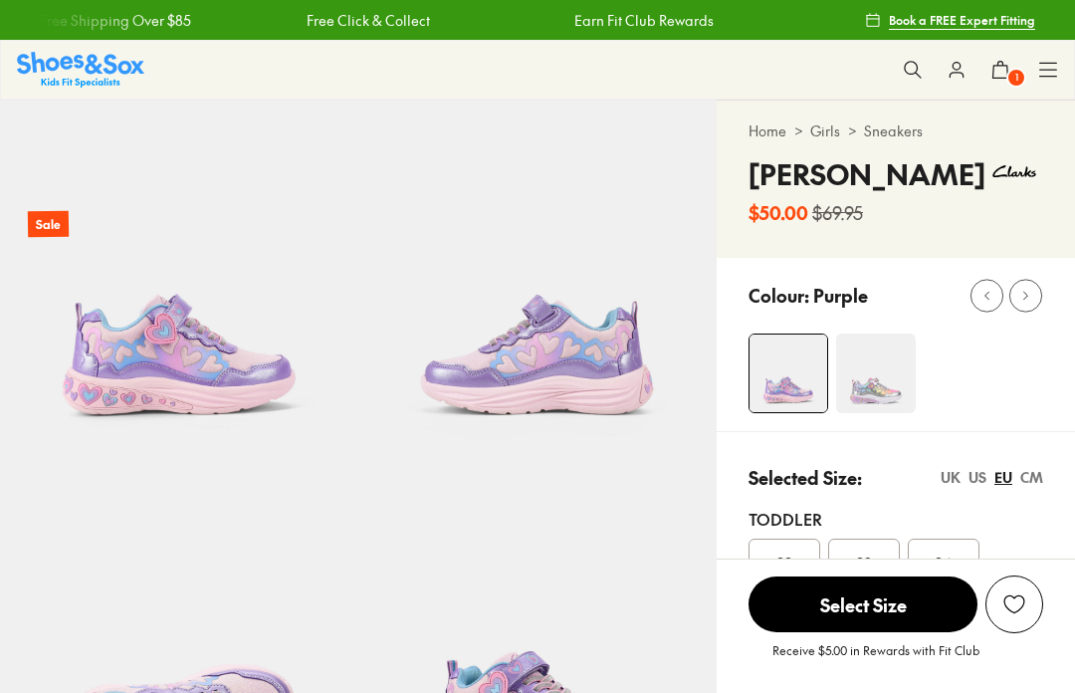
select select "*"
click at [52, 57] on img at bounding box center [80, 69] width 127 height 35
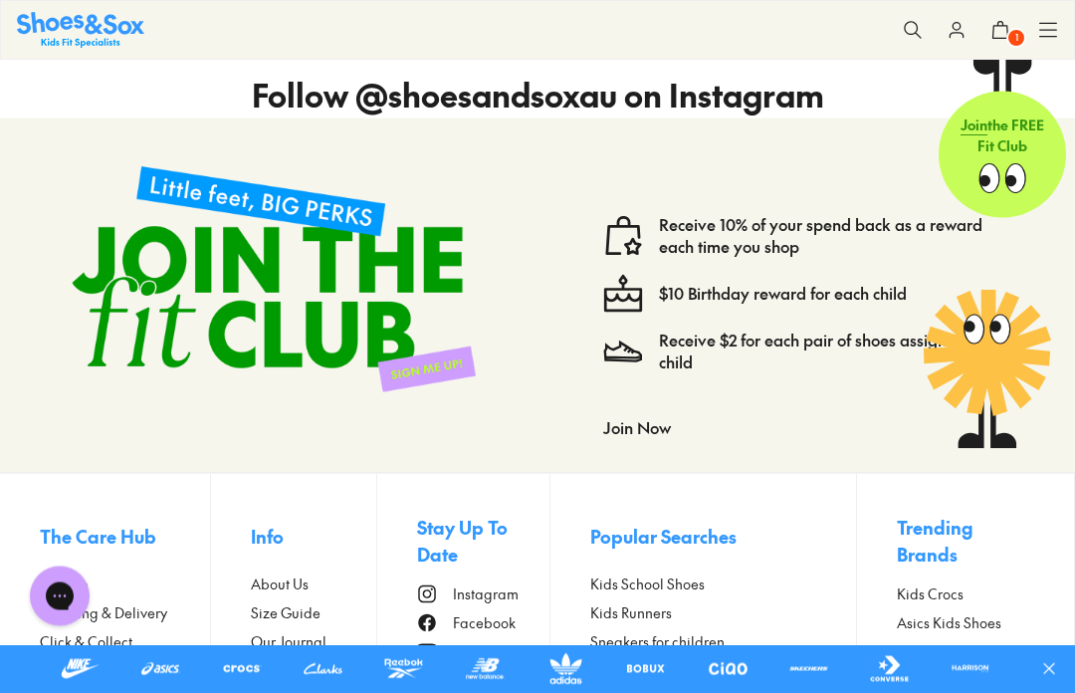
scroll to position [4258, 0]
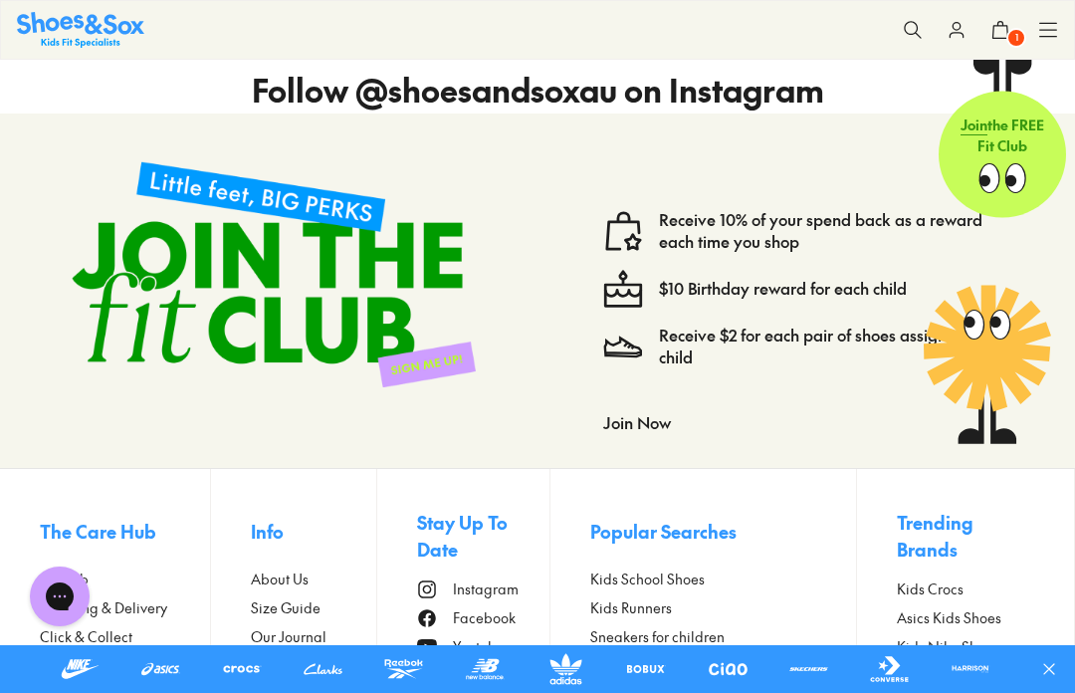
click at [701, 365] on link "Receive $2 for each pair of shoes assigned to a child" at bounding box center [839, 346] width 360 height 44
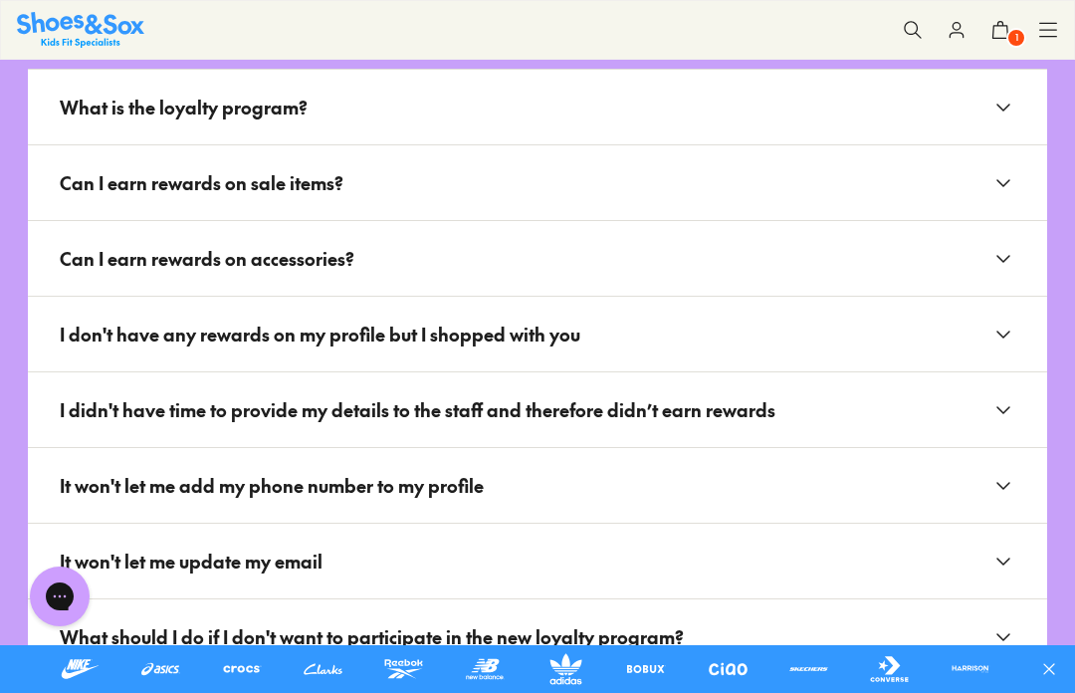
scroll to position [2346, 0]
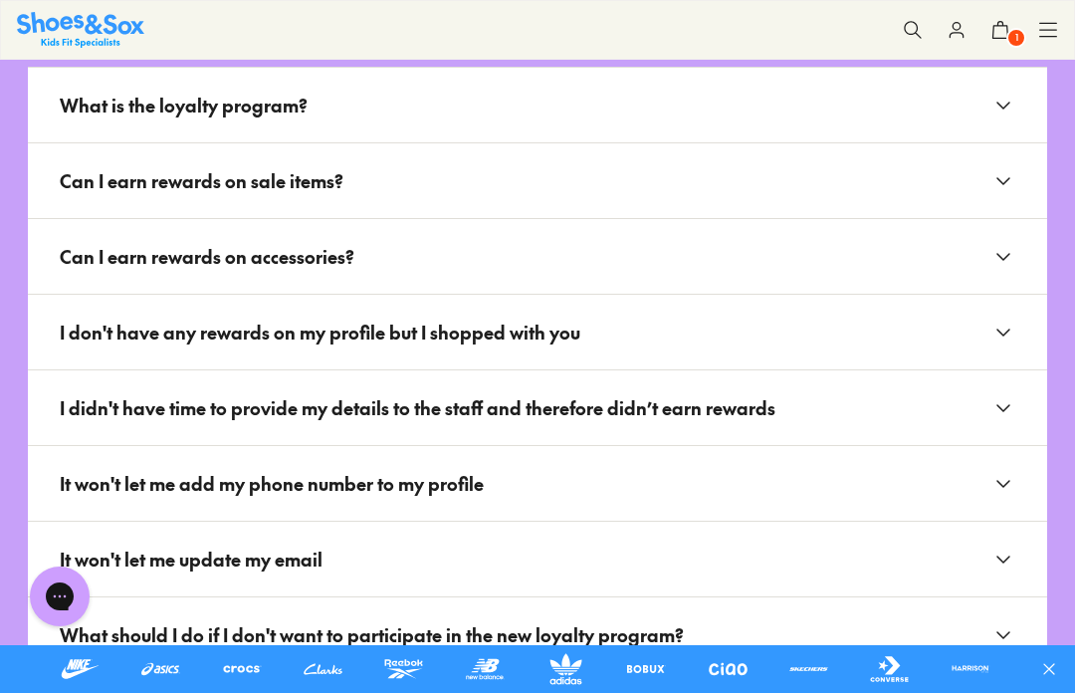
click at [292, 189] on span "Can I earn rewards on sale items?" at bounding box center [210, 180] width 300 height 43
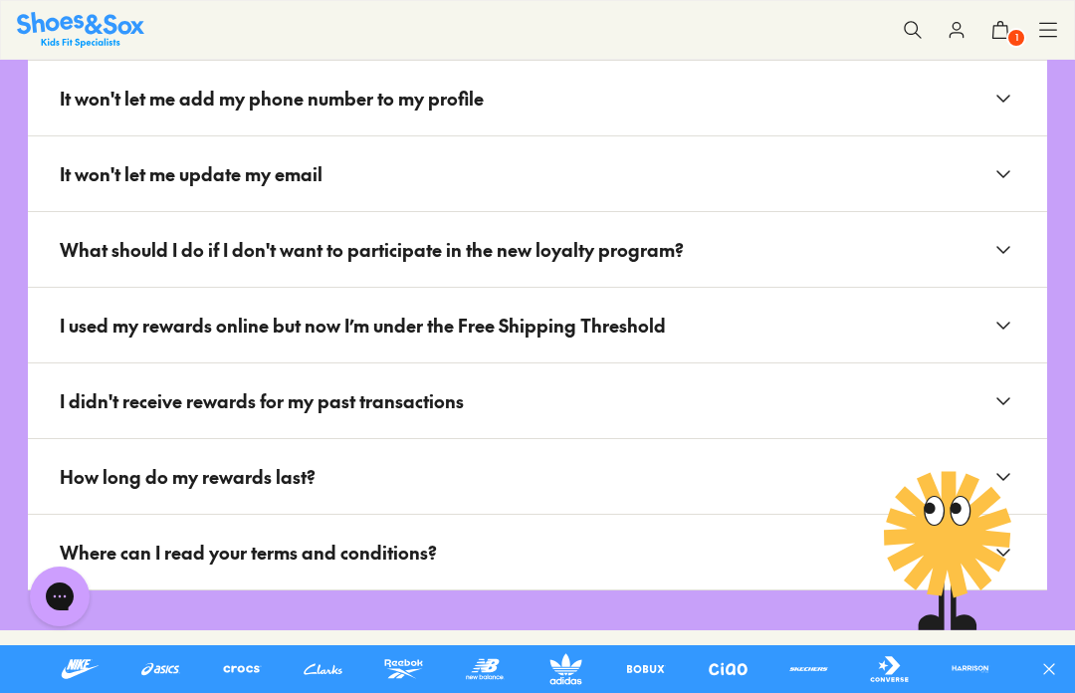
scroll to position [2771, 0]
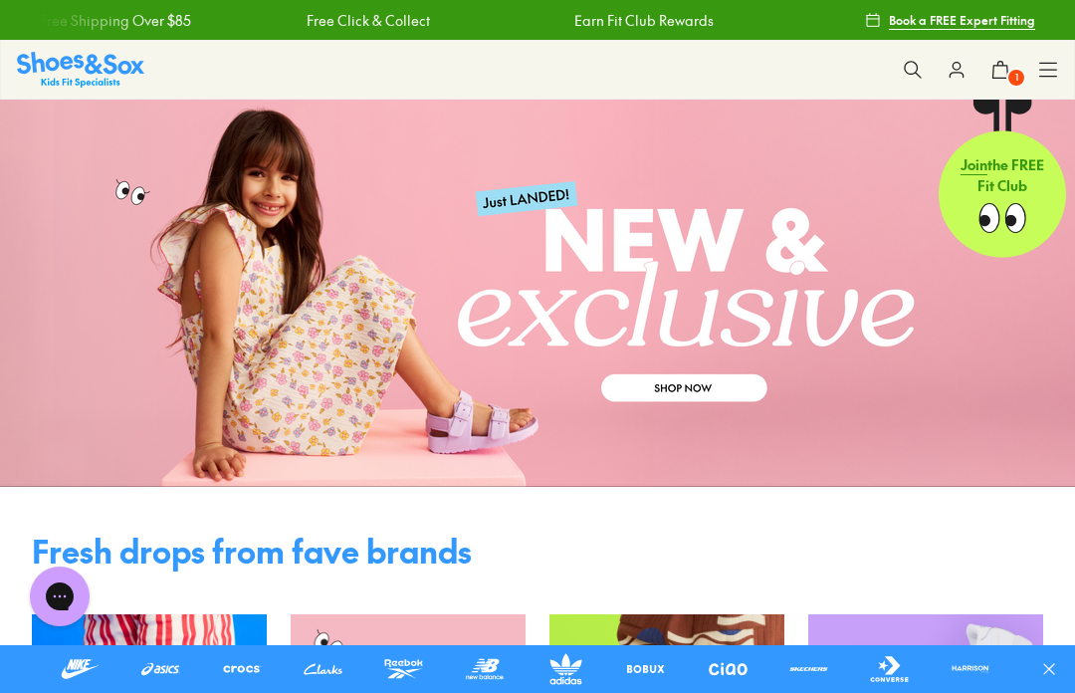
click at [1041, 67] on icon at bounding box center [1048, 70] width 20 height 20
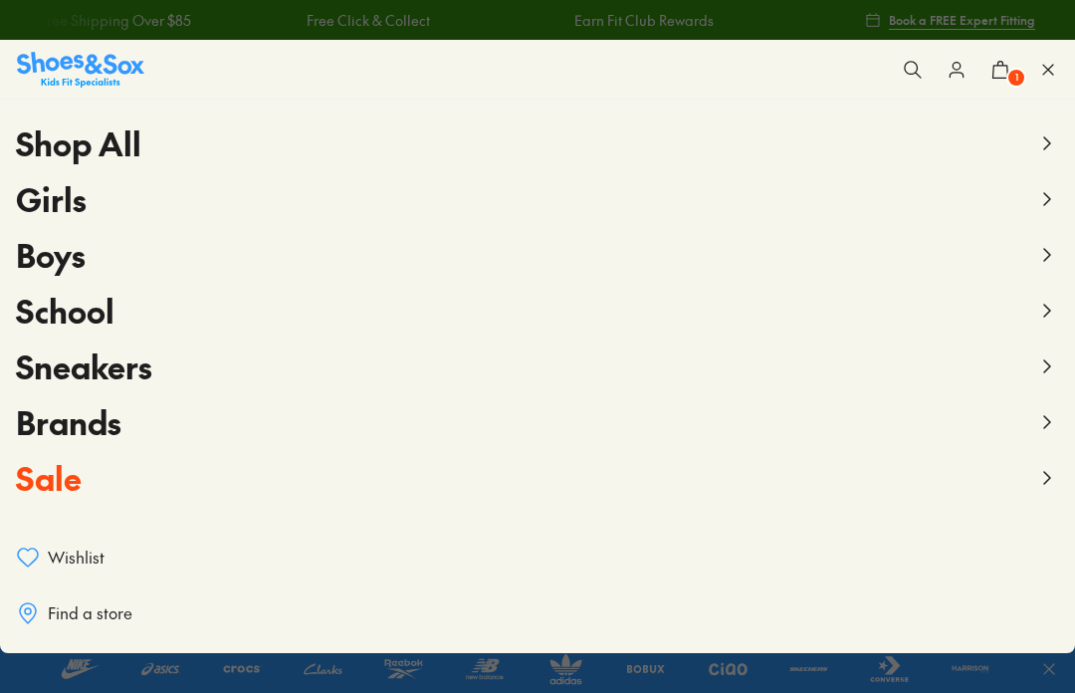
click at [78, 466] on span "Sale" at bounding box center [49, 477] width 66 height 45
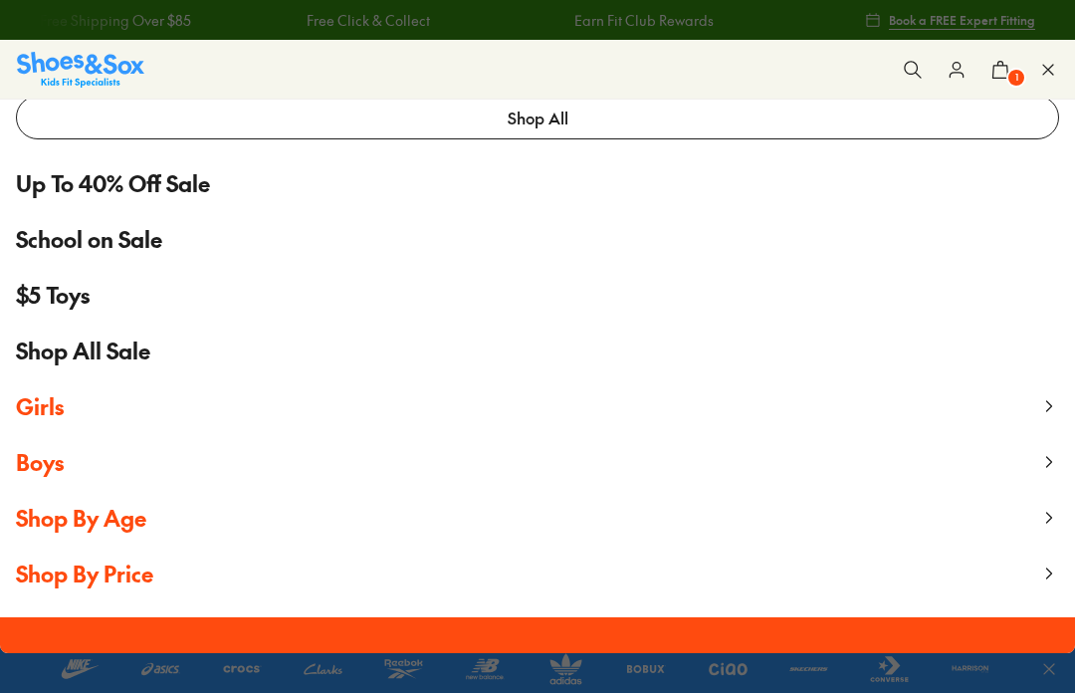
scroll to position [85, 0]
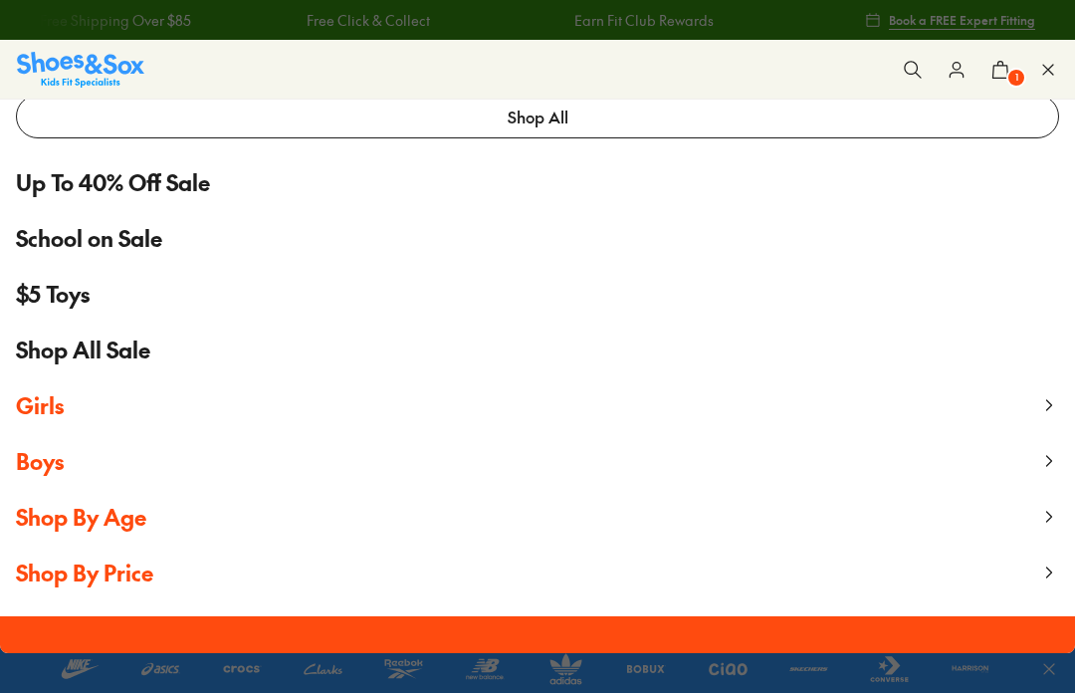
click at [156, 528] on button "Shop By Age" at bounding box center [537, 517] width 1075 height 56
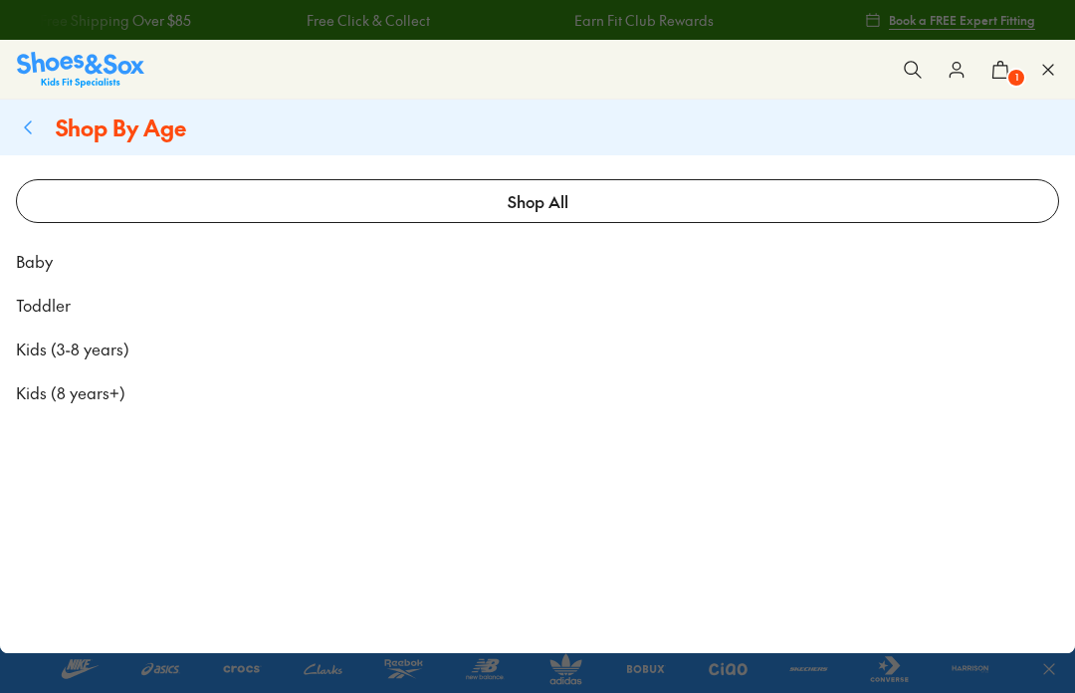
click at [58, 312] on span "Toddler" at bounding box center [43, 305] width 55 height 24
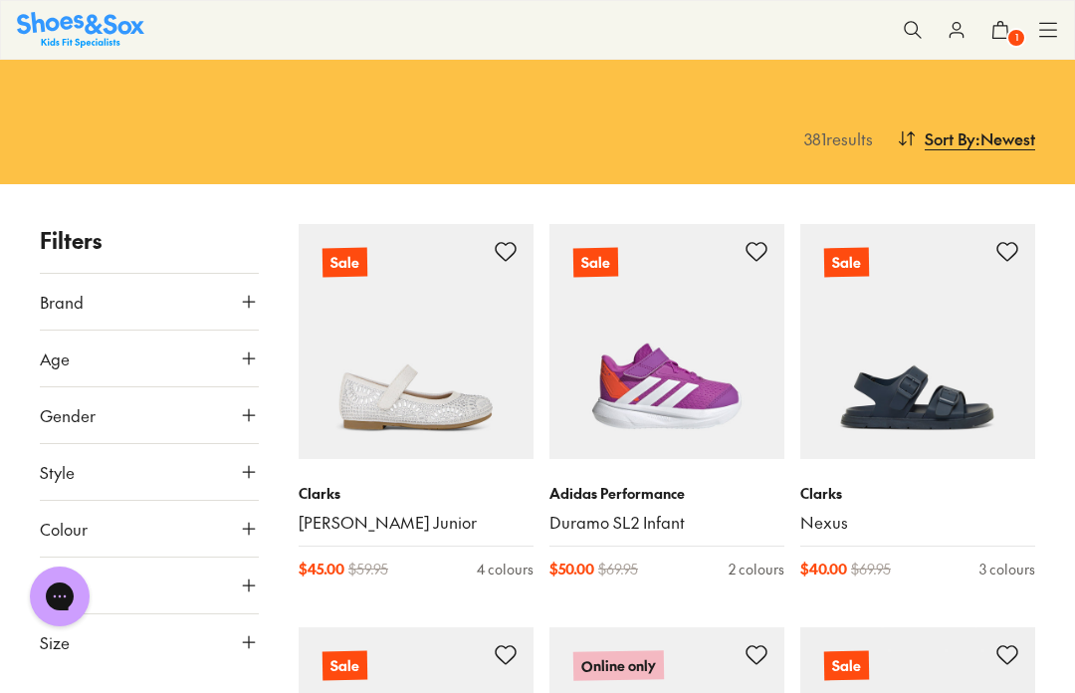
click at [1007, 140] on span ": Newest" at bounding box center [1005, 138] width 60 height 24
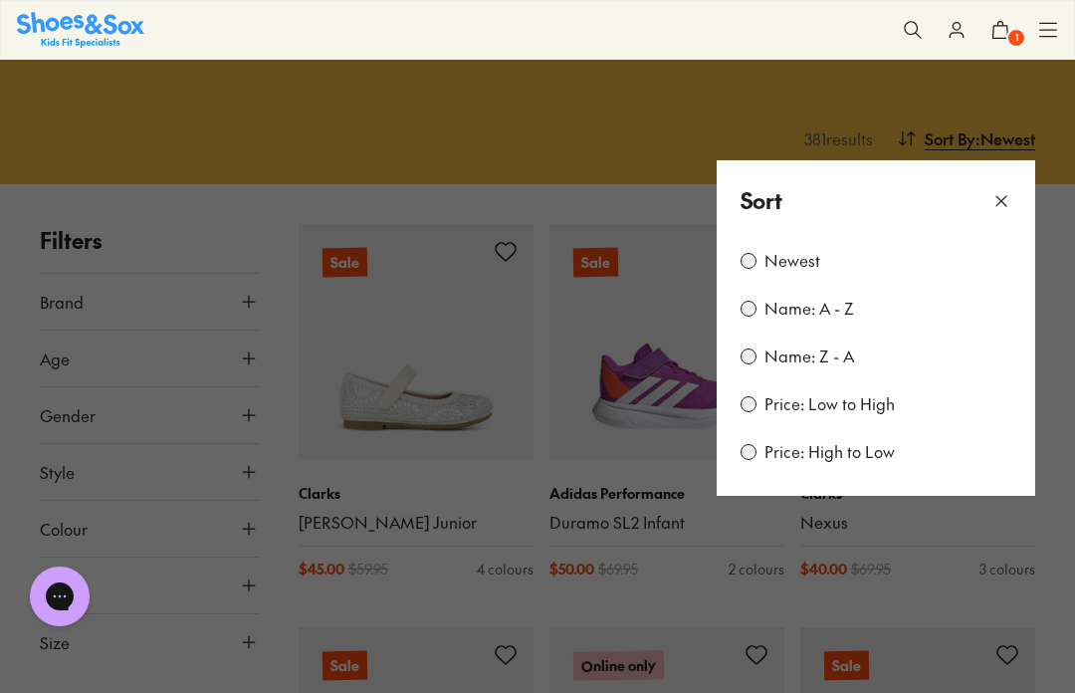
click at [864, 405] on label "Price: Low to High" at bounding box center [829, 404] width 130 height 22
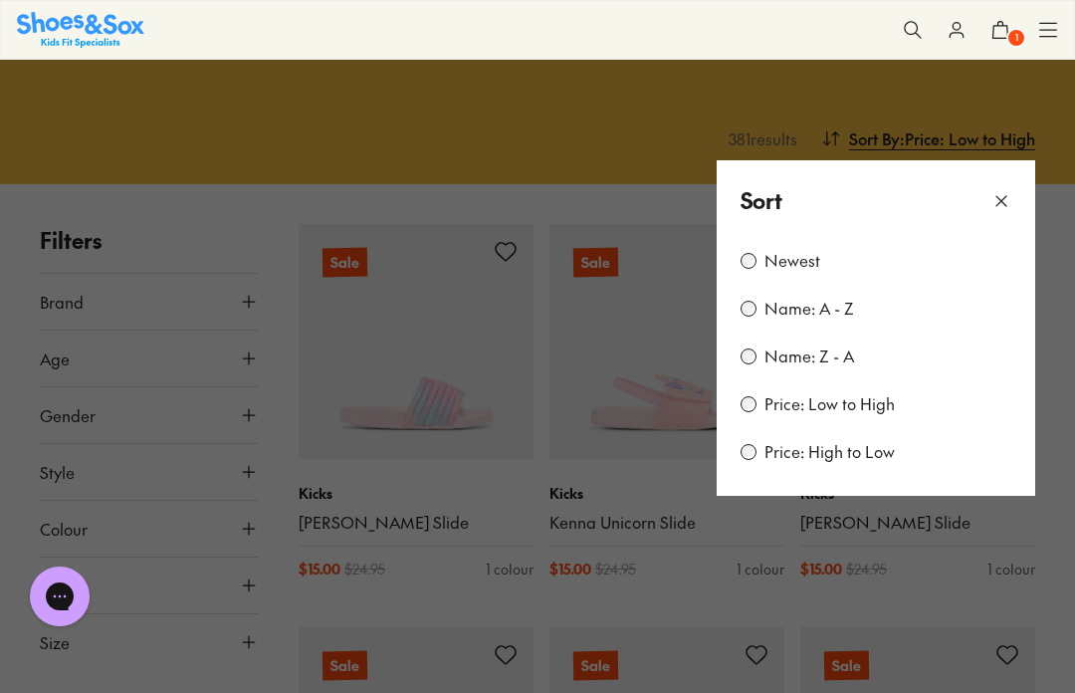
click at [1001, 204] on icon at bounding box center [1001, 201] width 20 height 20
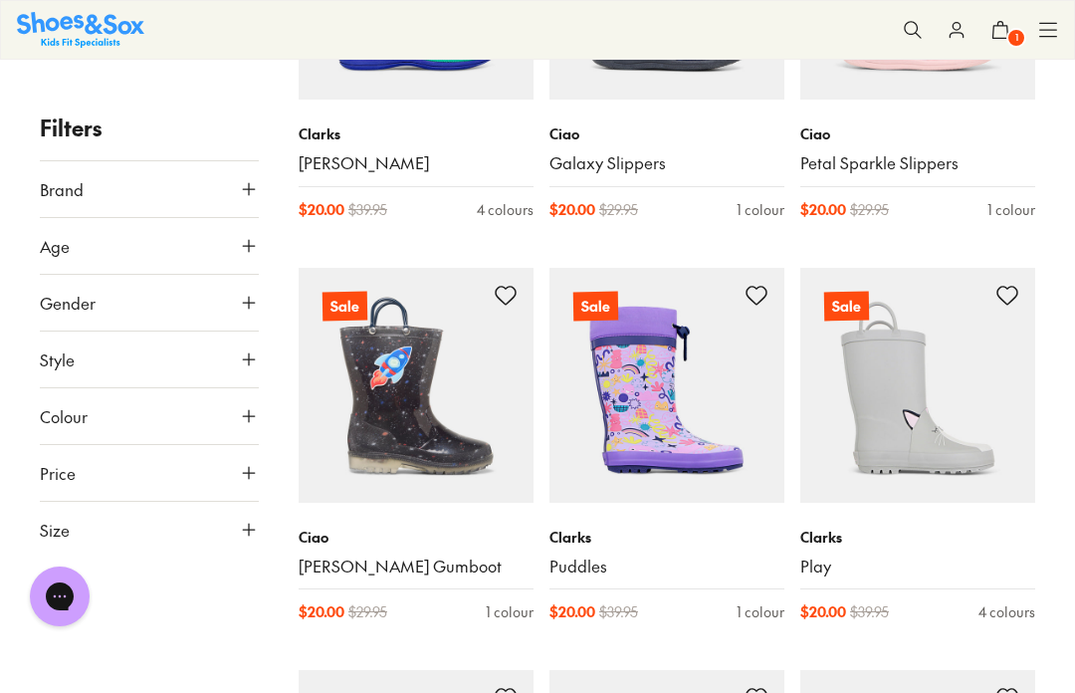
scroll to position [2533, 0]
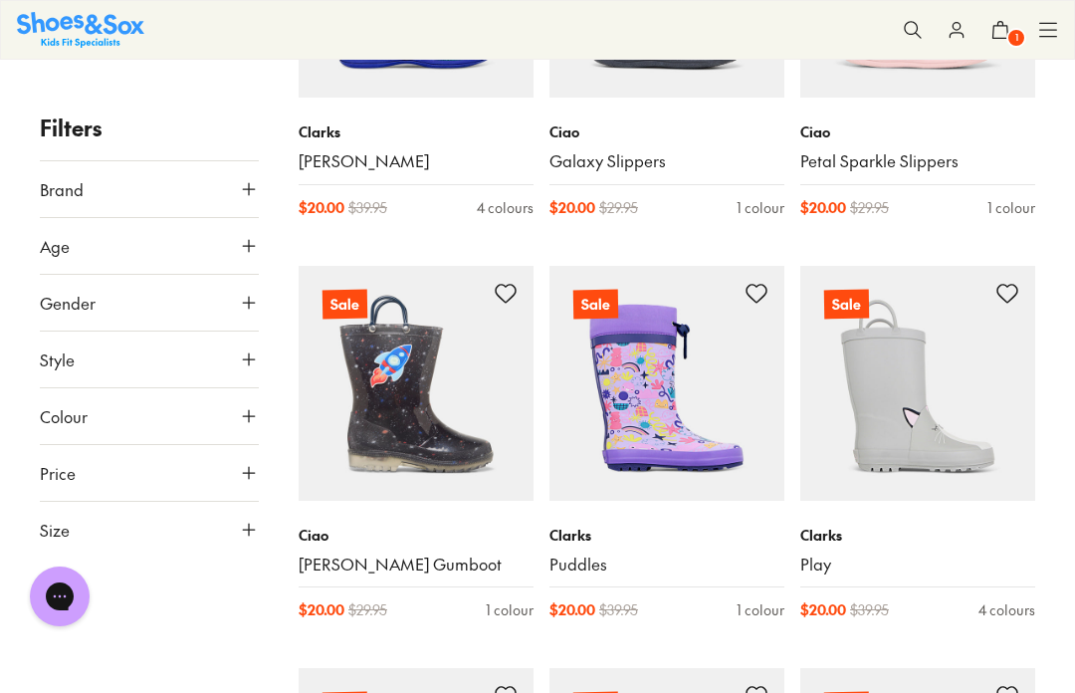
click at [251, 533] on icon at bounding box center [249, 530] width 20 height 20
click at [227, 578] on button "US" at bounding box center [219, 587] width 71 height 37
click at [225, 598] on button "013" at bounding box center [215, 600] width 64 height 48
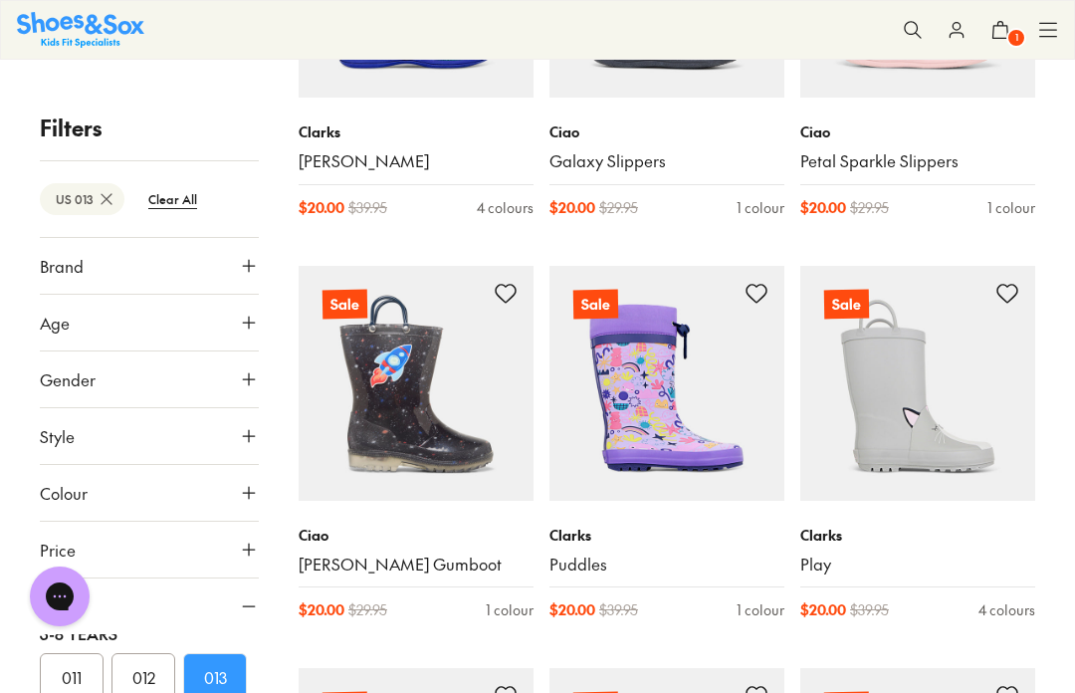
scroll to position [241, 0]
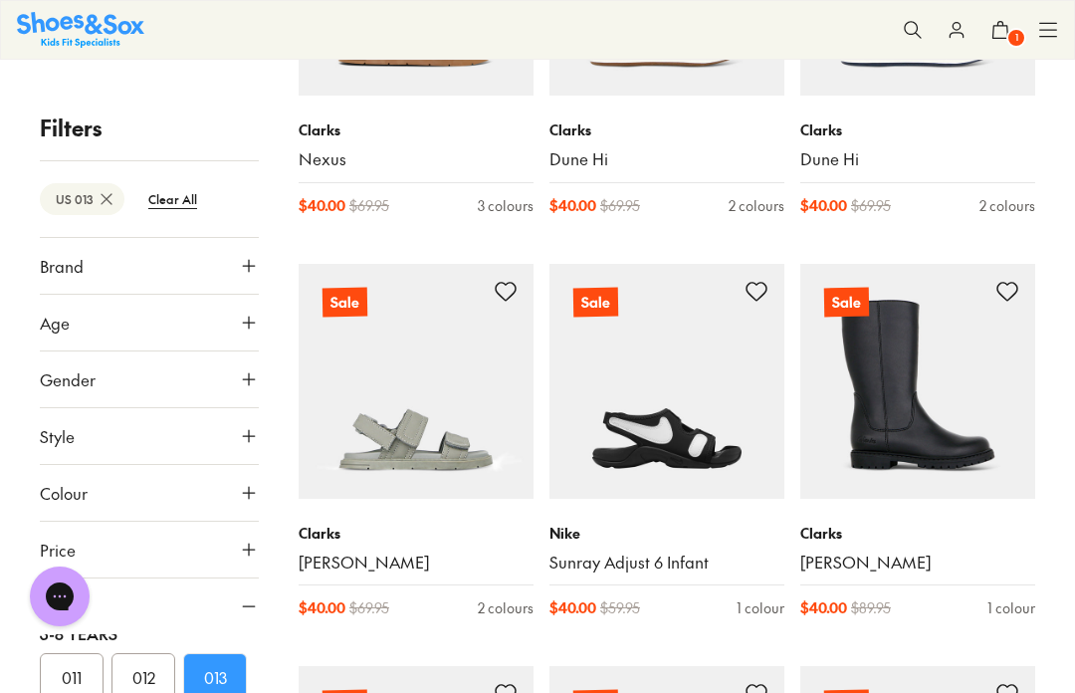
click at [223, 673] on button "013" at bounding box center [215, 677] width 64 height 48
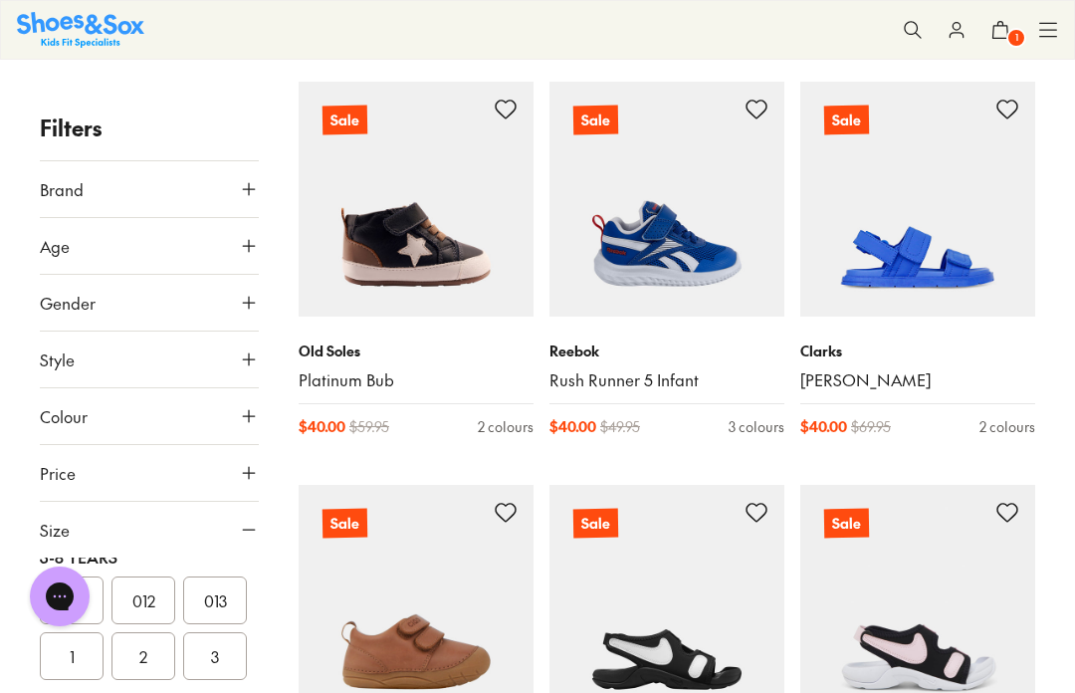
scroll to position [8347, 0]
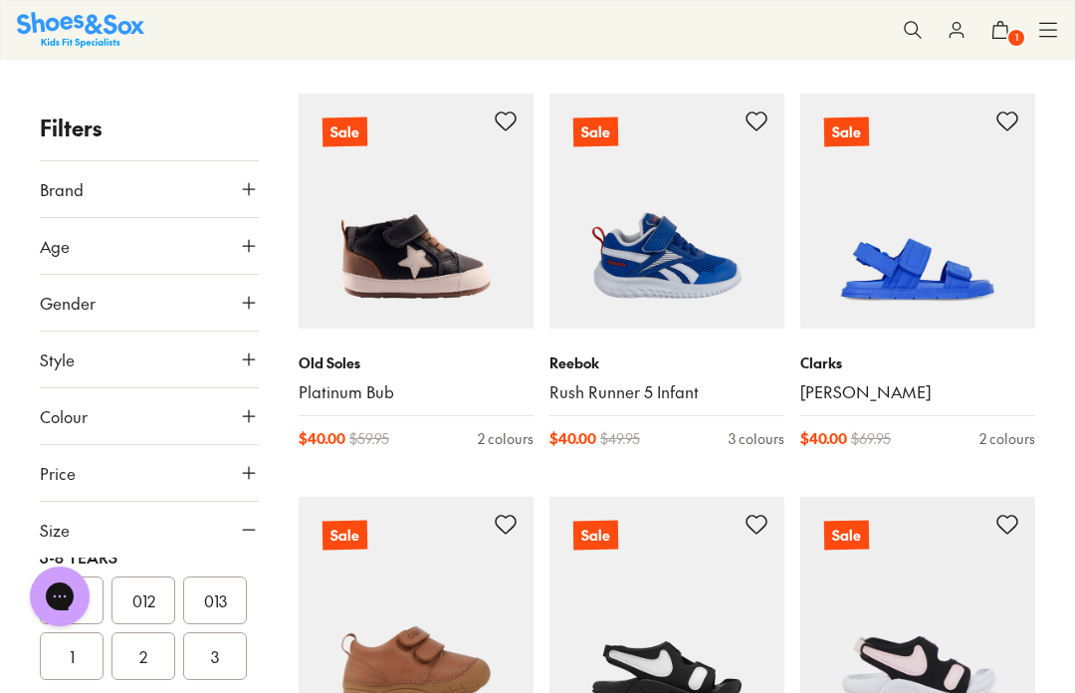
click at [662, 237] on img at bounding box center [666, 211] width 235 height 235
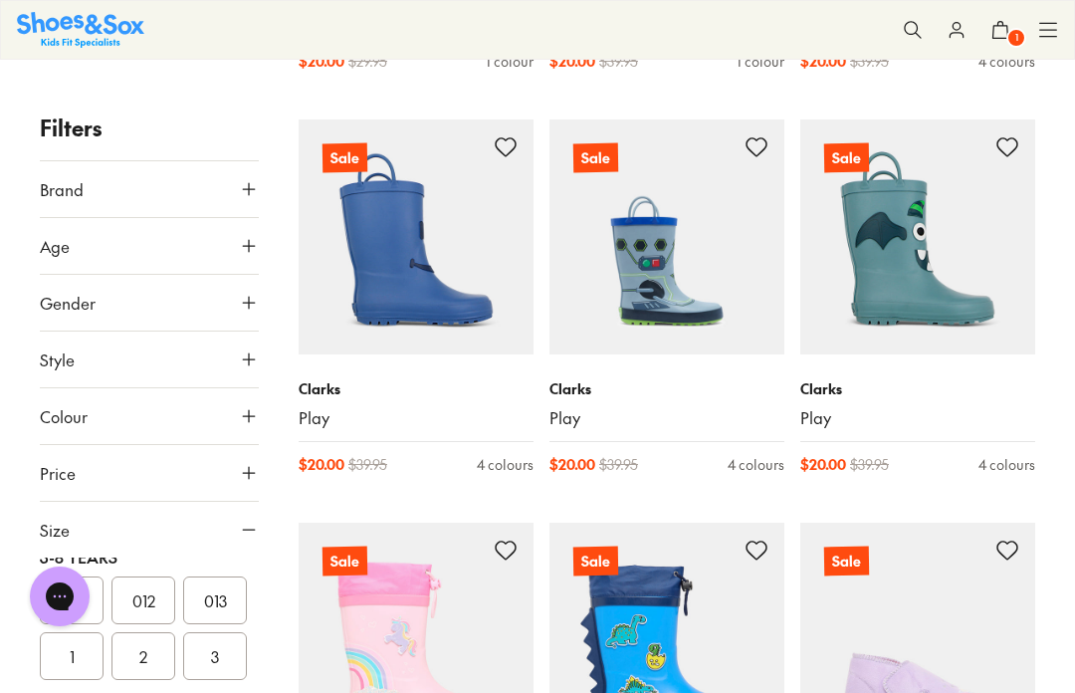
scroll to position [3088, 0]
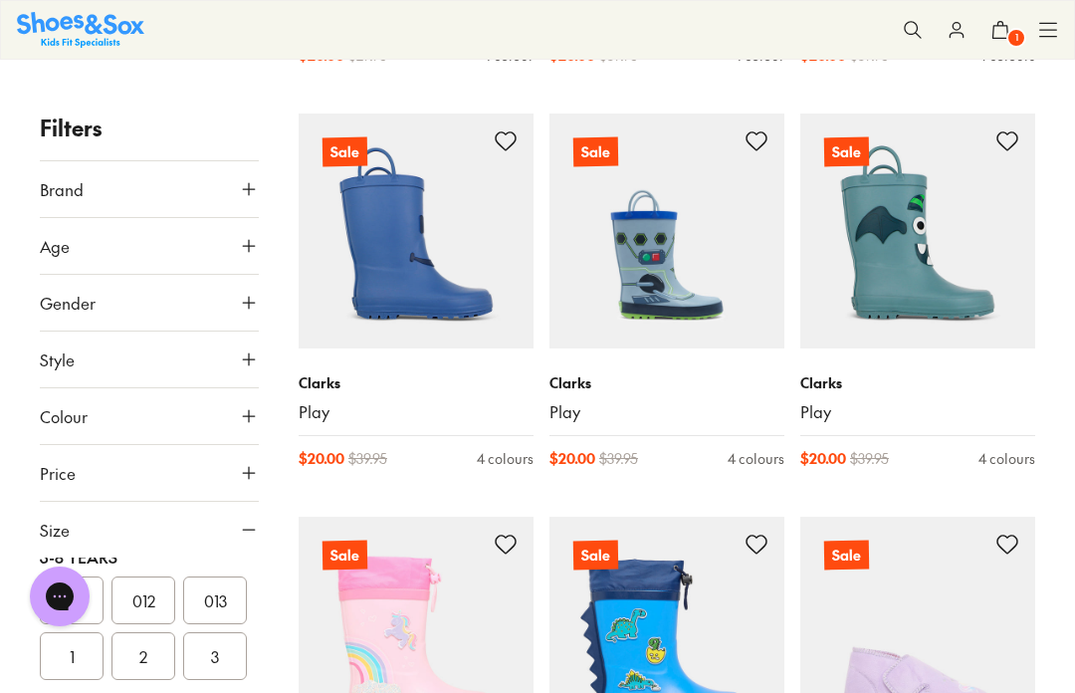
click at [428, 284] on img at bounding box center [416, 230] width 235 height 235
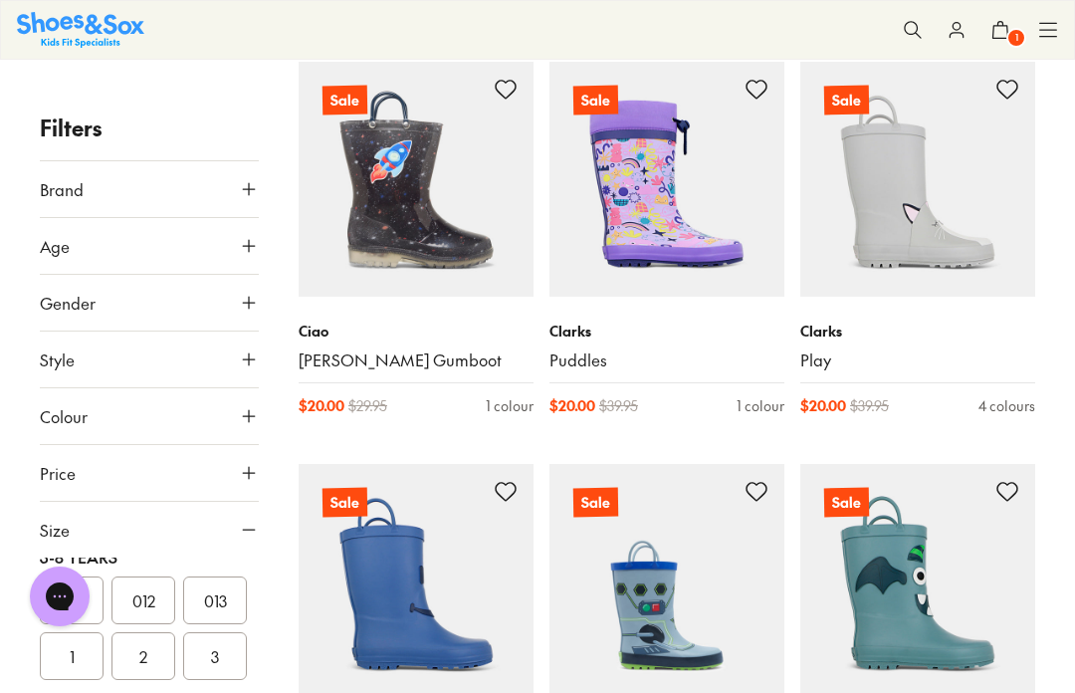
scroll to position [2736, 0]
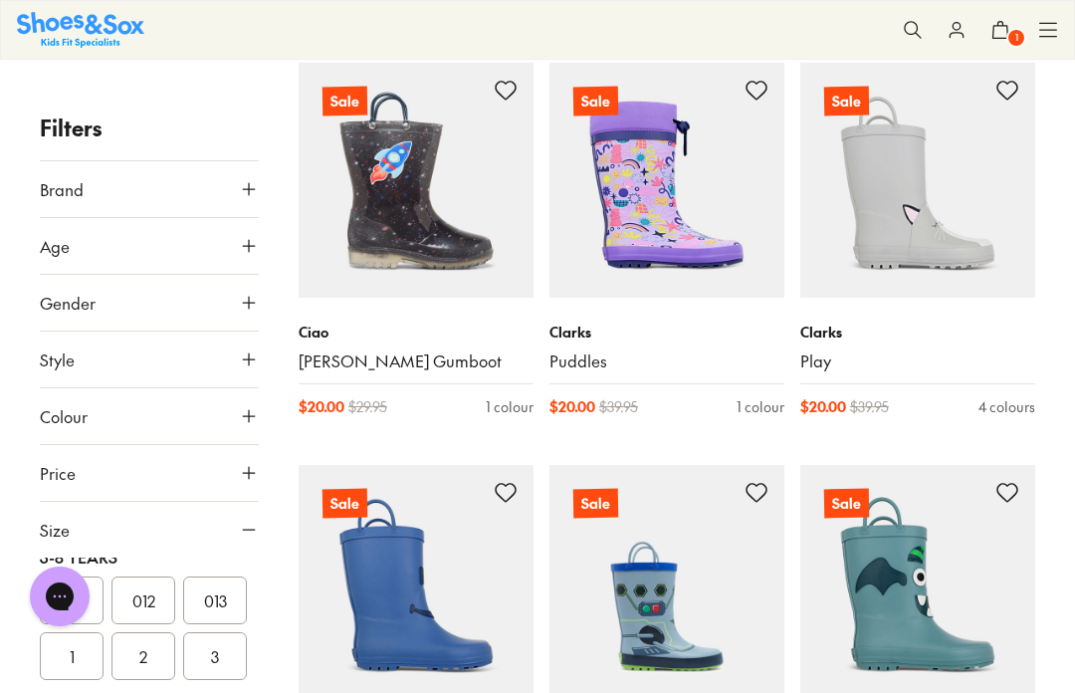
click at [686, 176] on img at bounding box center [666, 180] width 235 height 235
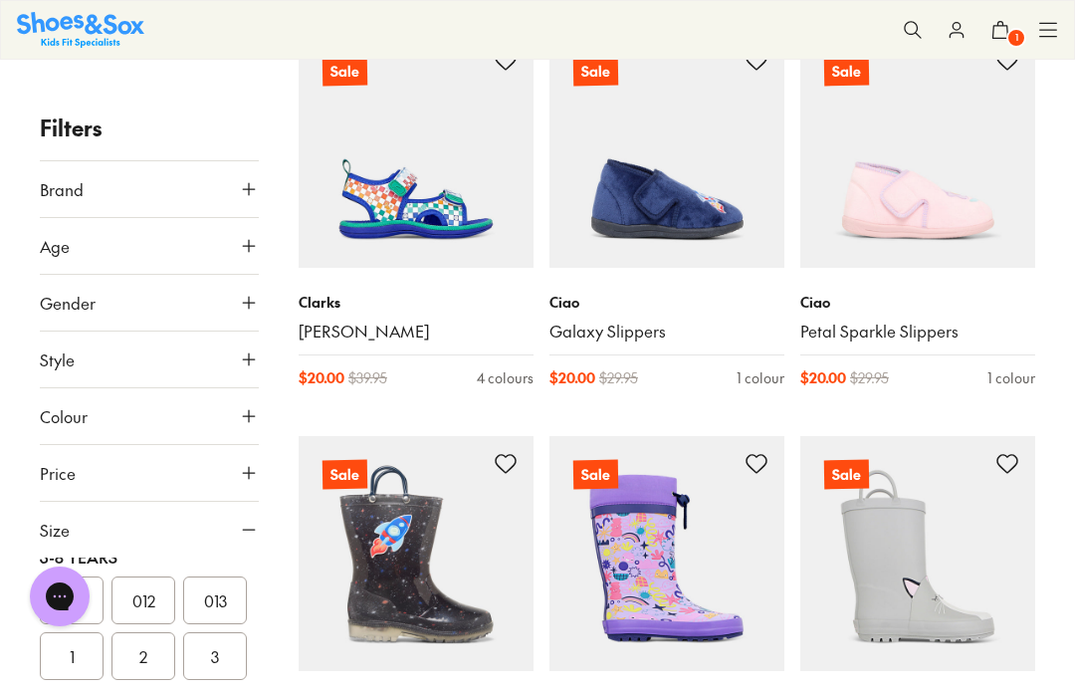
scroll to position [2348, 0]
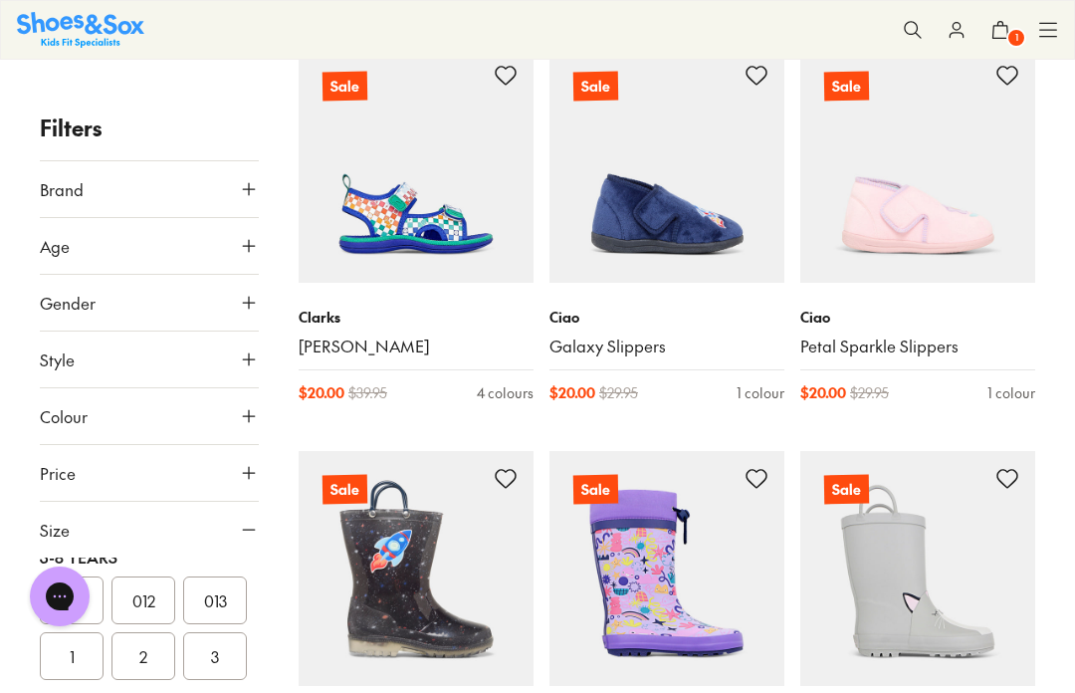
click at [966, 518] on img at bounding box center [917, 568] width 235 height 235
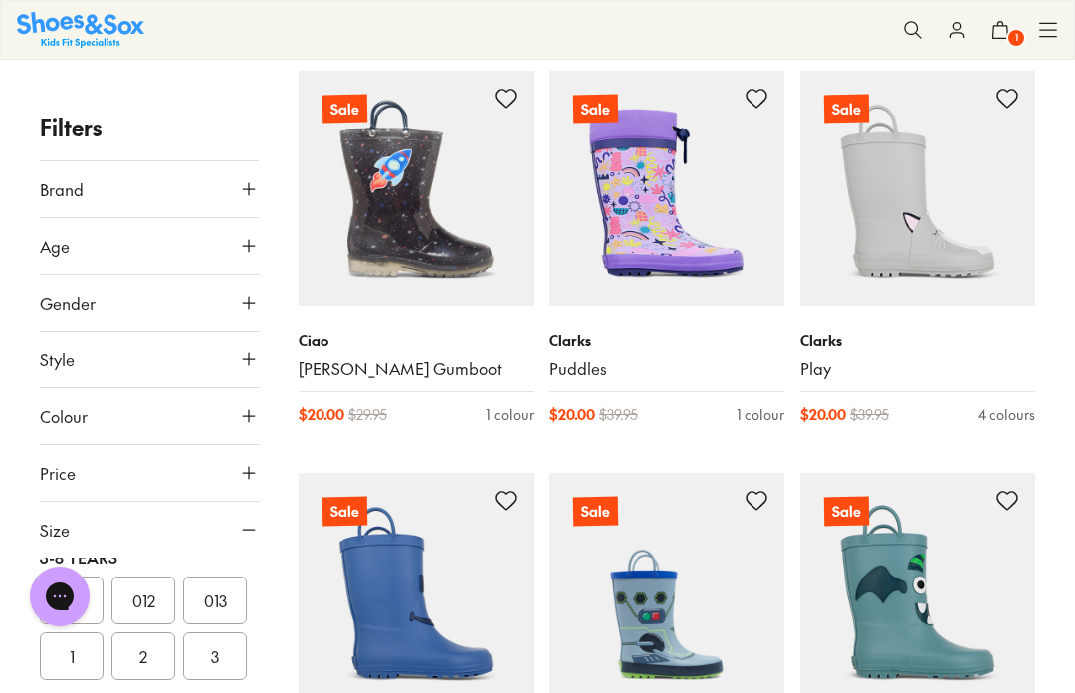
scroll to position [2698, 0]
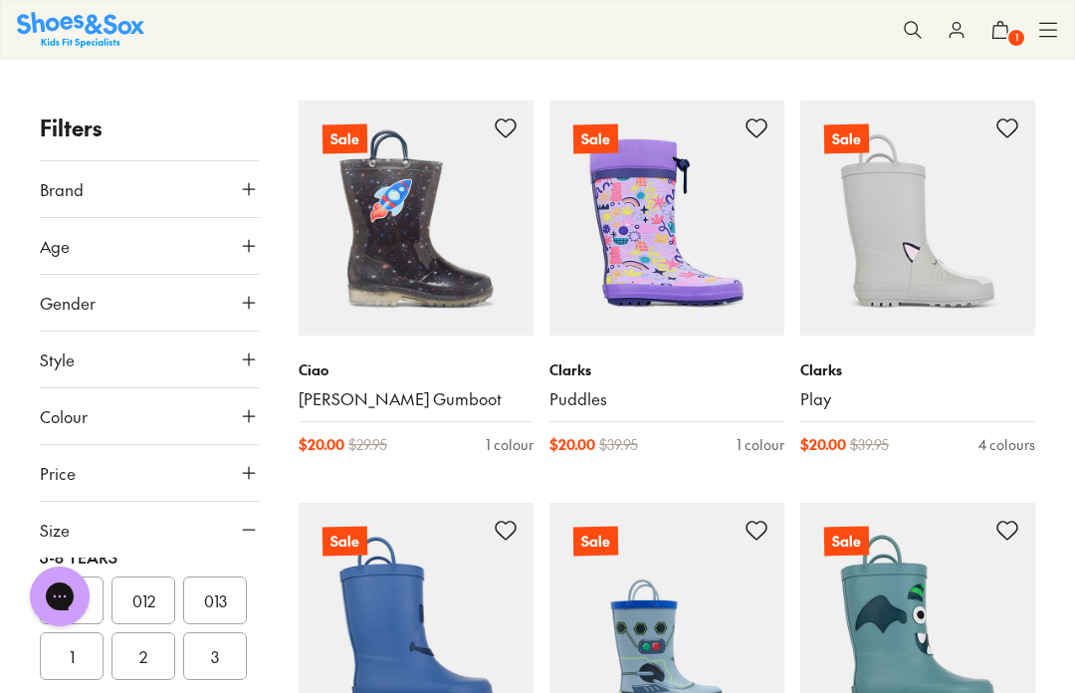
click at [372, 231] on img at bounding box center [416, 218] width 235 height 235
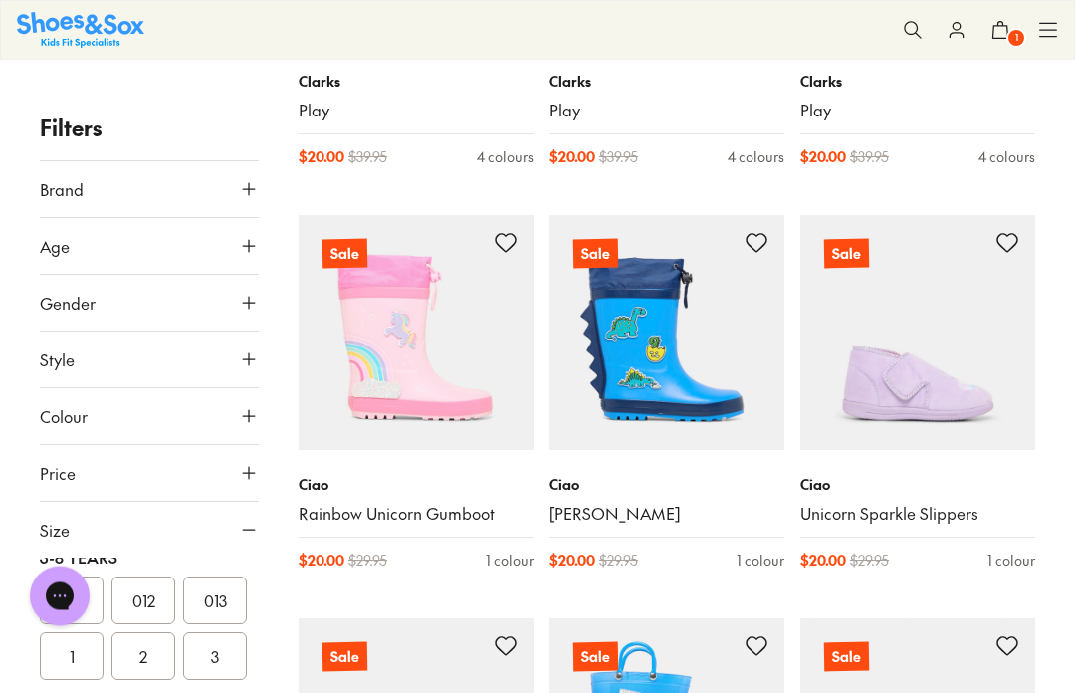
scroll to position [3395, 0]
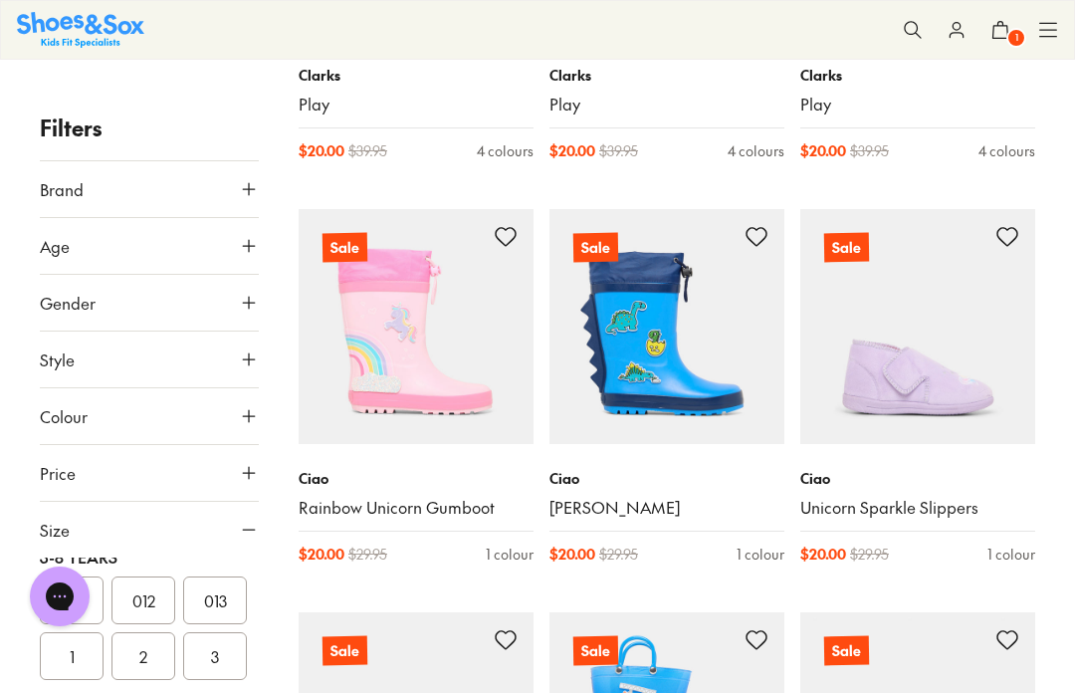
click at [424, 375] on img at bounding box center [416, 326] width 235 height 235
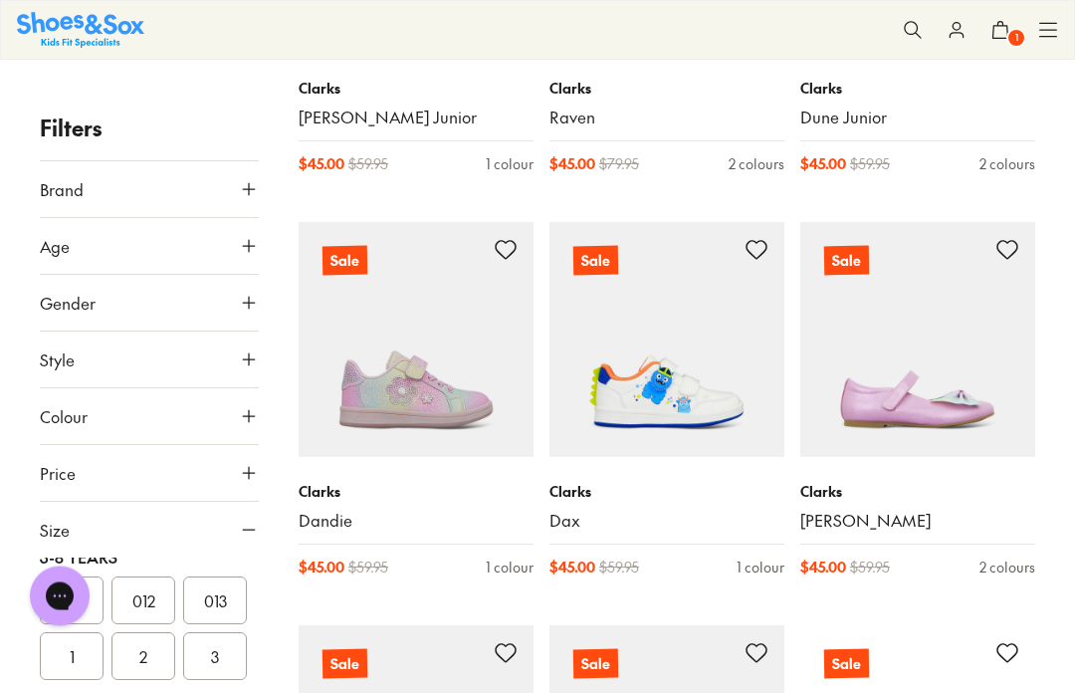
scroll to position [16383, 0]
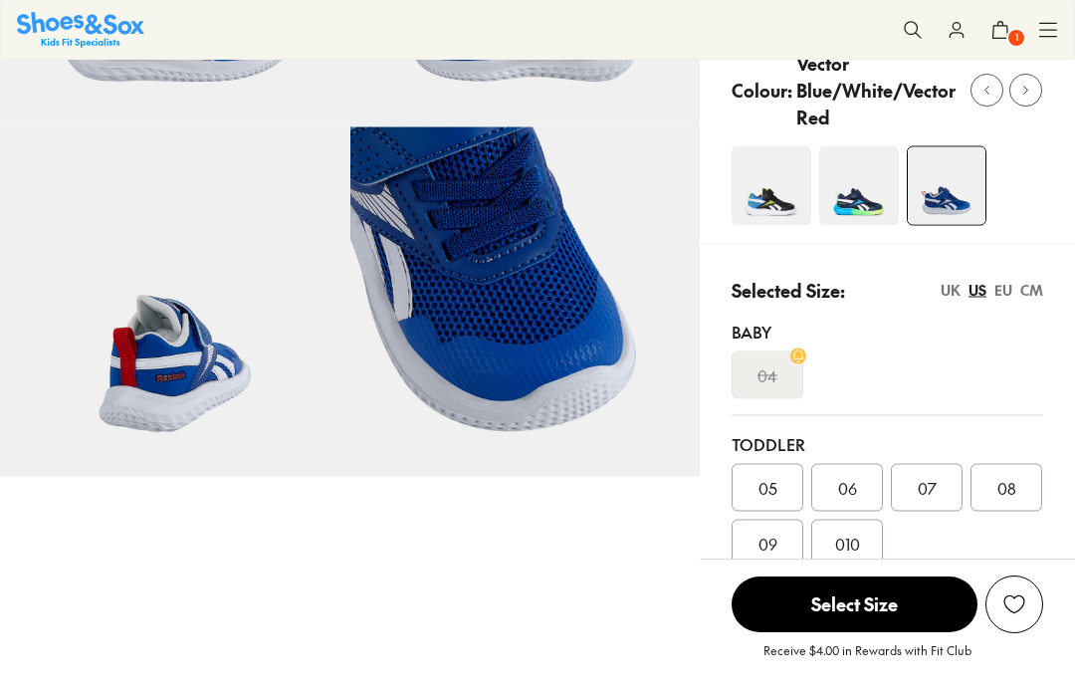
select select "*"
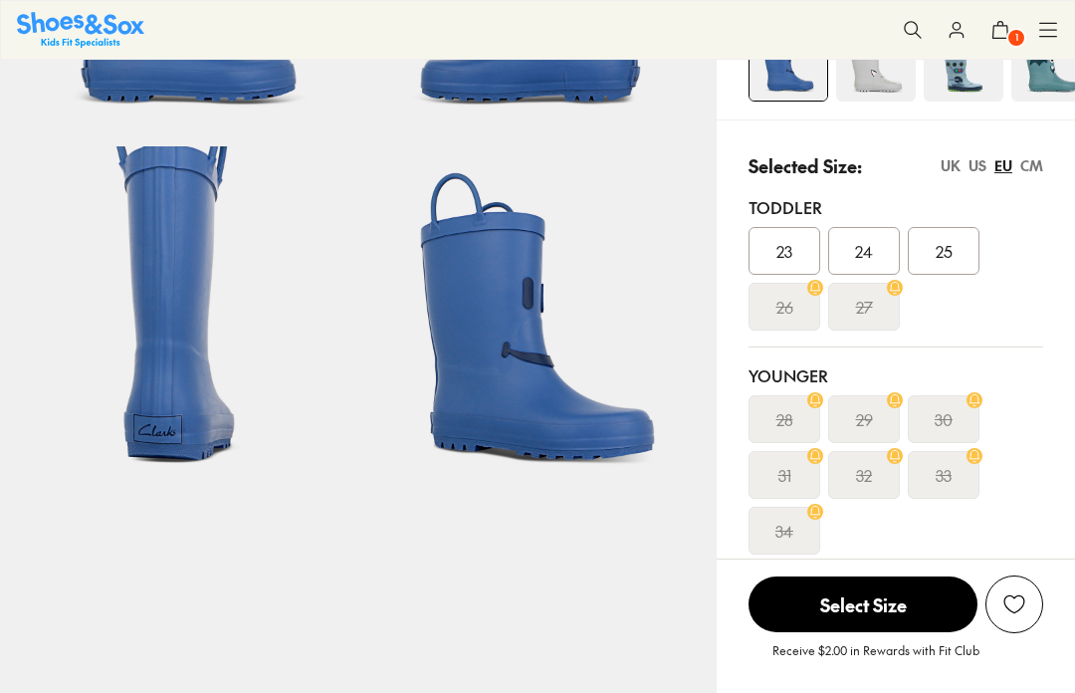
scroll to position [331, 0]
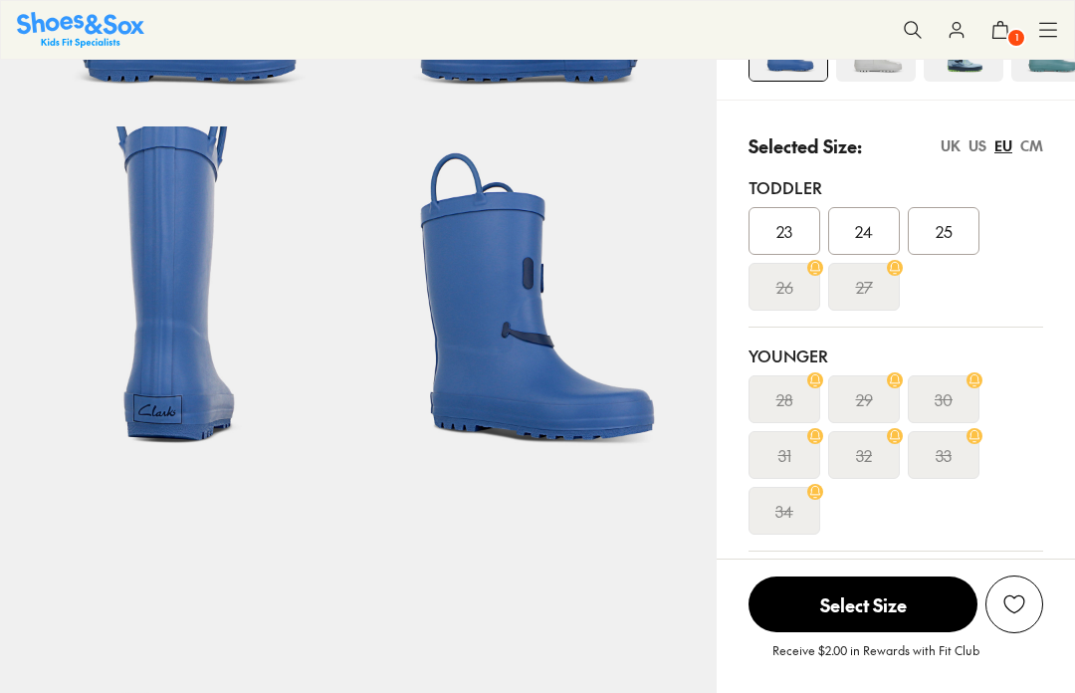
select select "*"
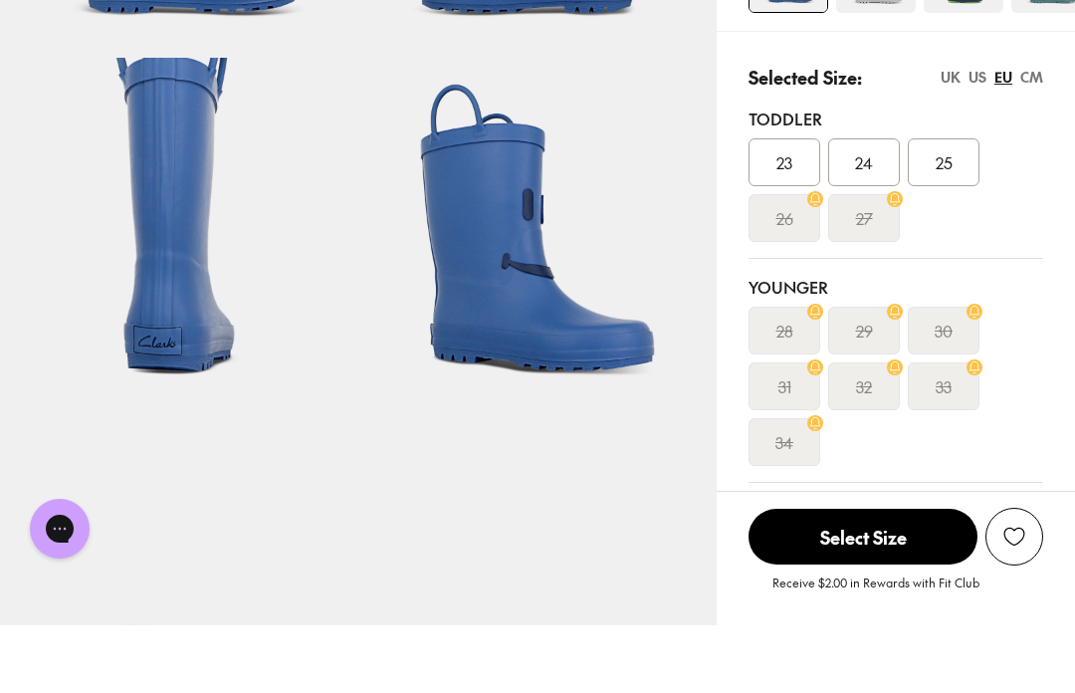
scroll to position [401, 0]
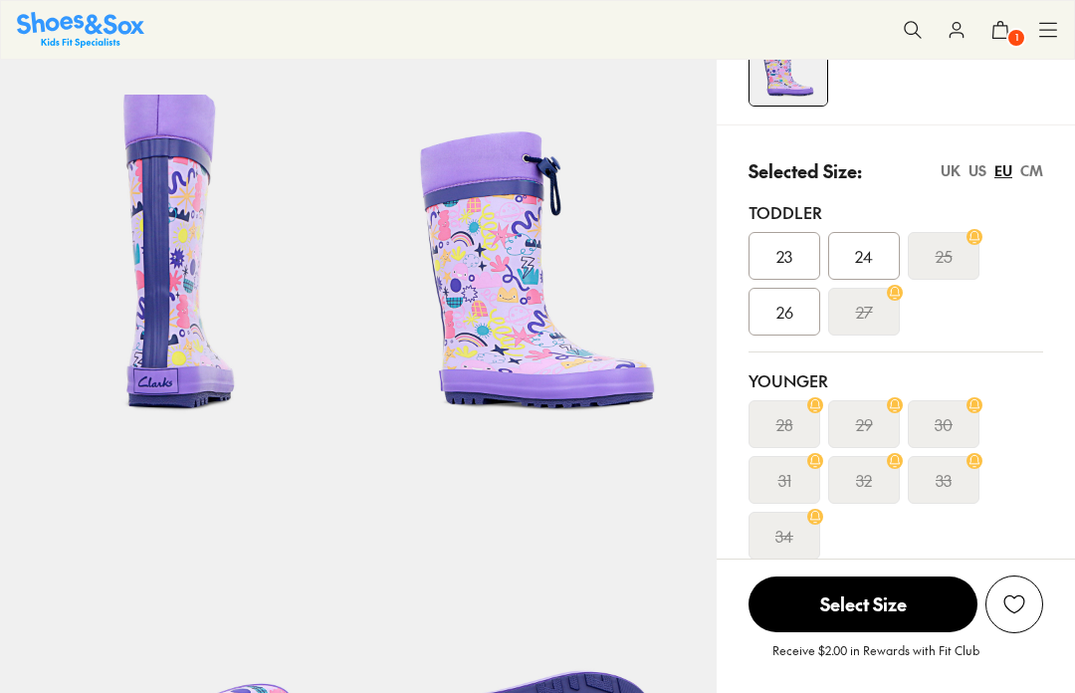
select select "*"
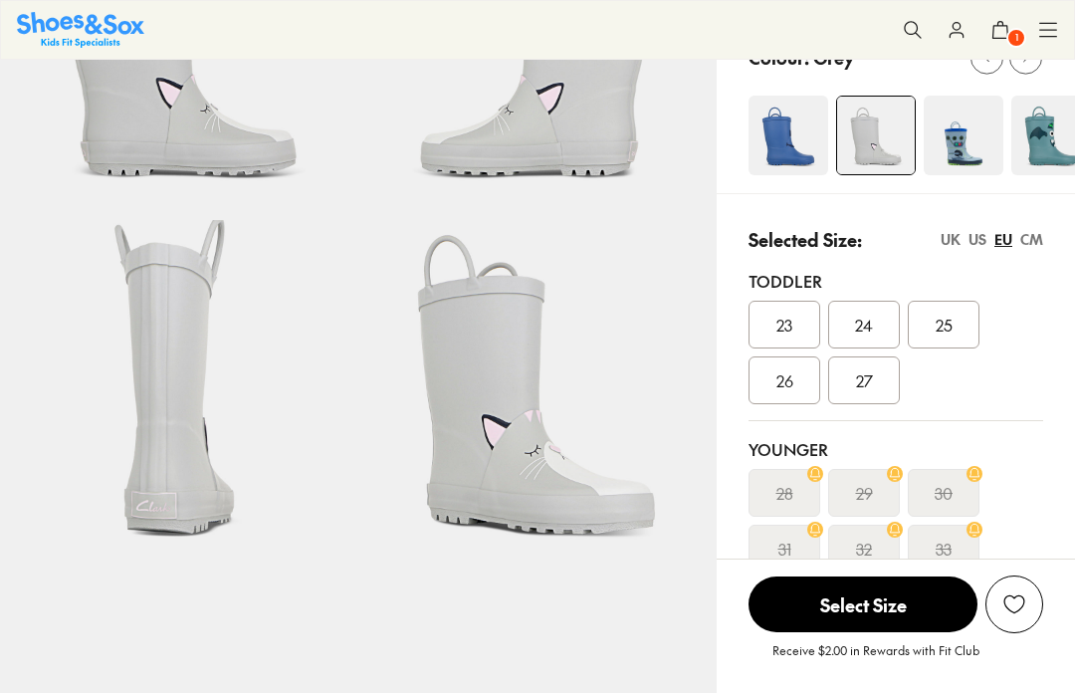
select select "*"
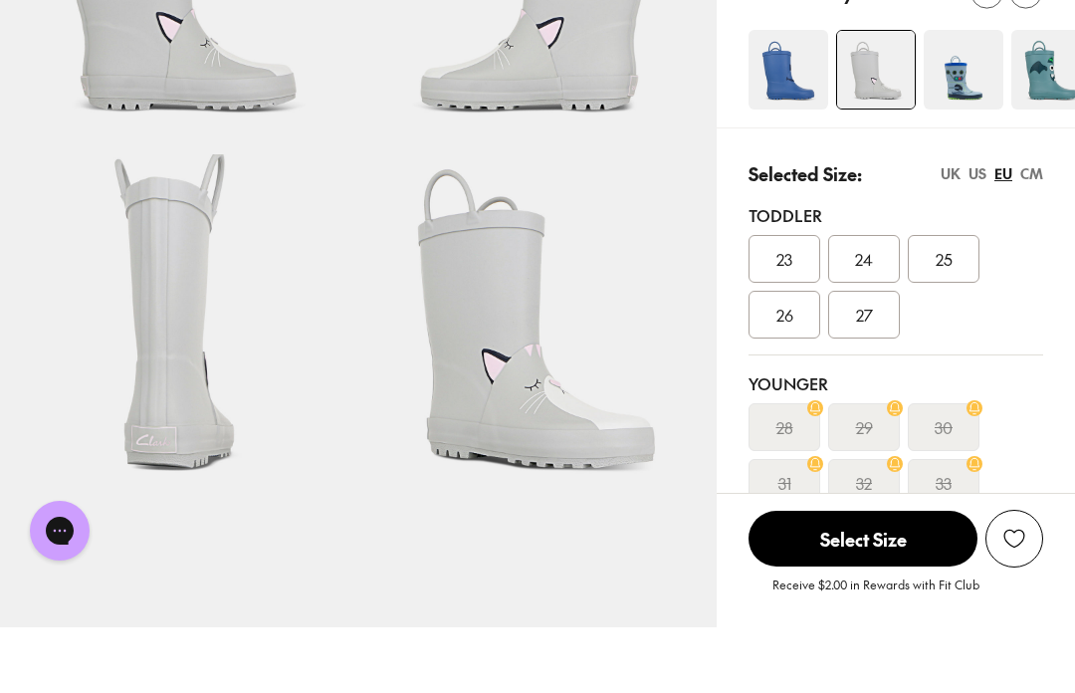
scroll to position [307, 0]
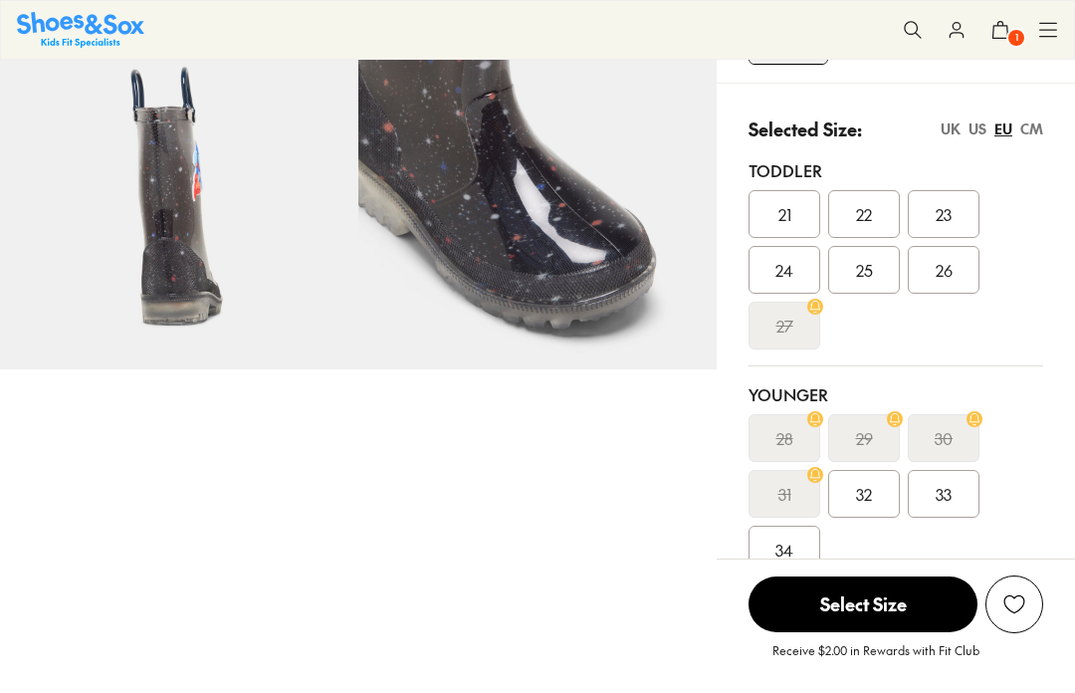
select select "*"
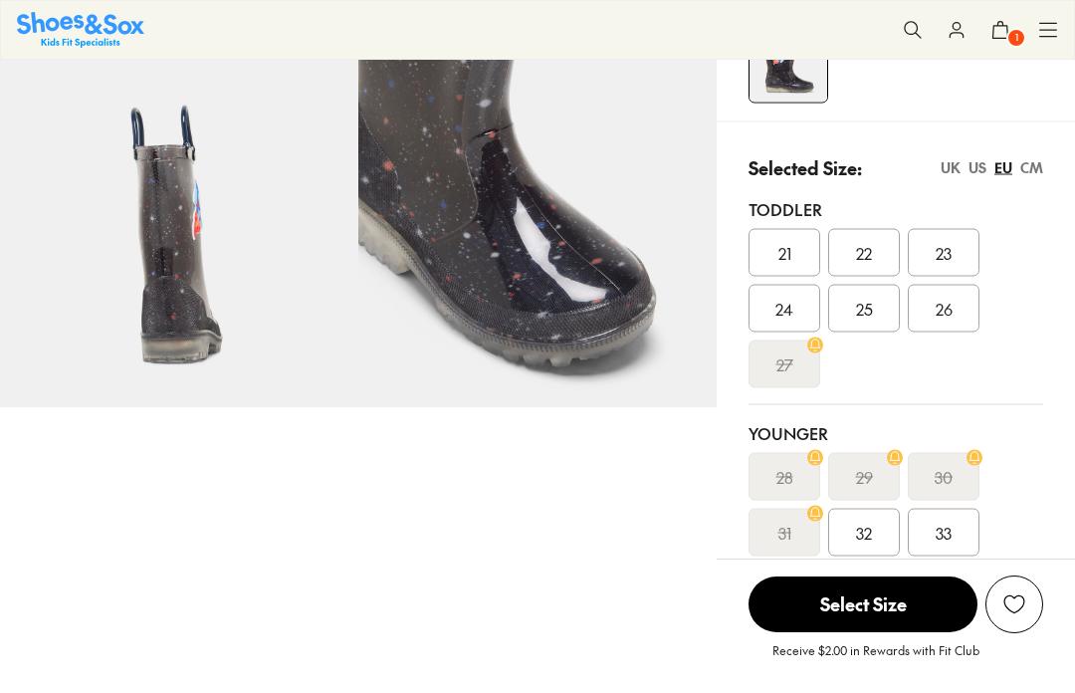
scroll to position [405, 0]
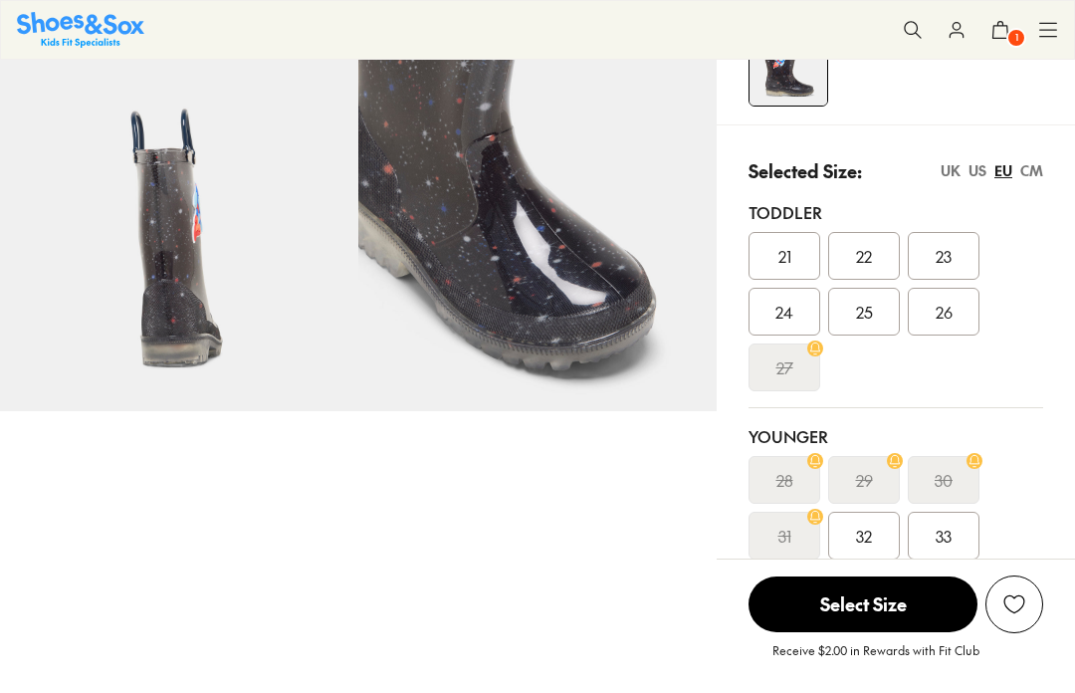
click at [979, 174] on div "US" at bounding box center [977, 170] width 18 height 21
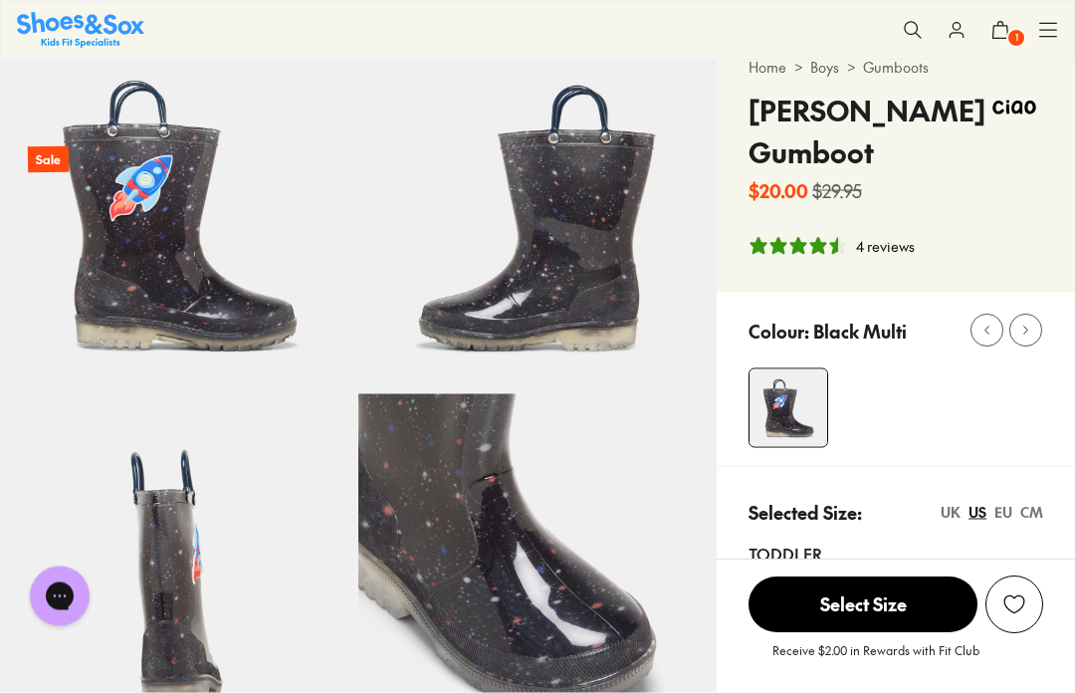
scroll to position [60, 0]
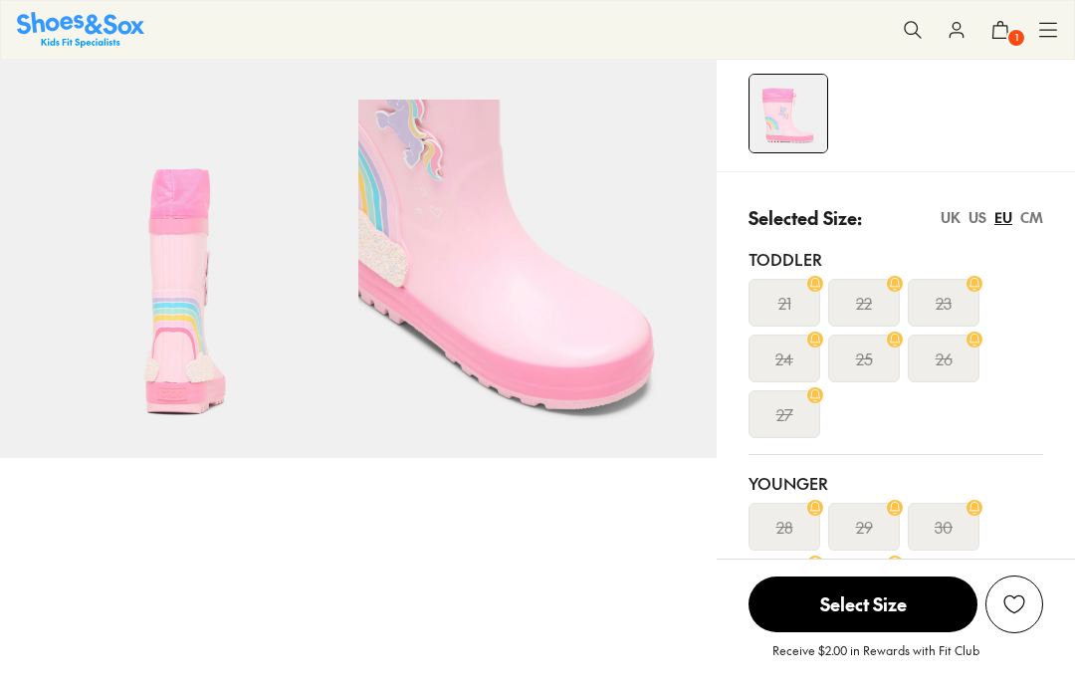
select select "*"
click at [981, 220] on div "US" at bounding box center [977, 217] width 18 height 21
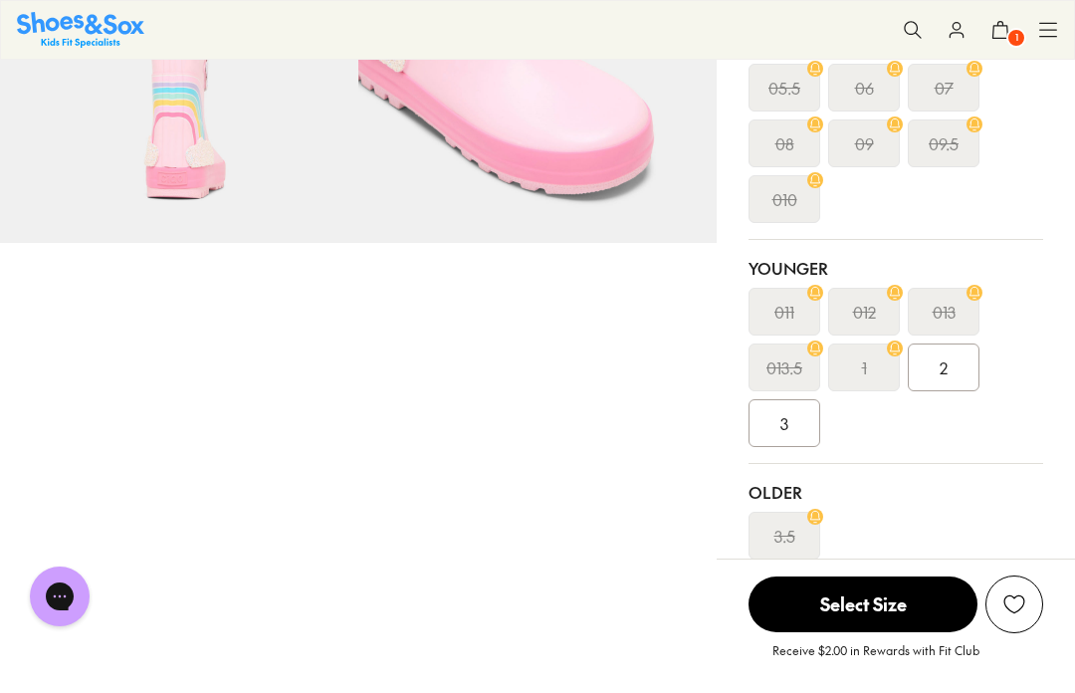
scroll to position [582, 0]
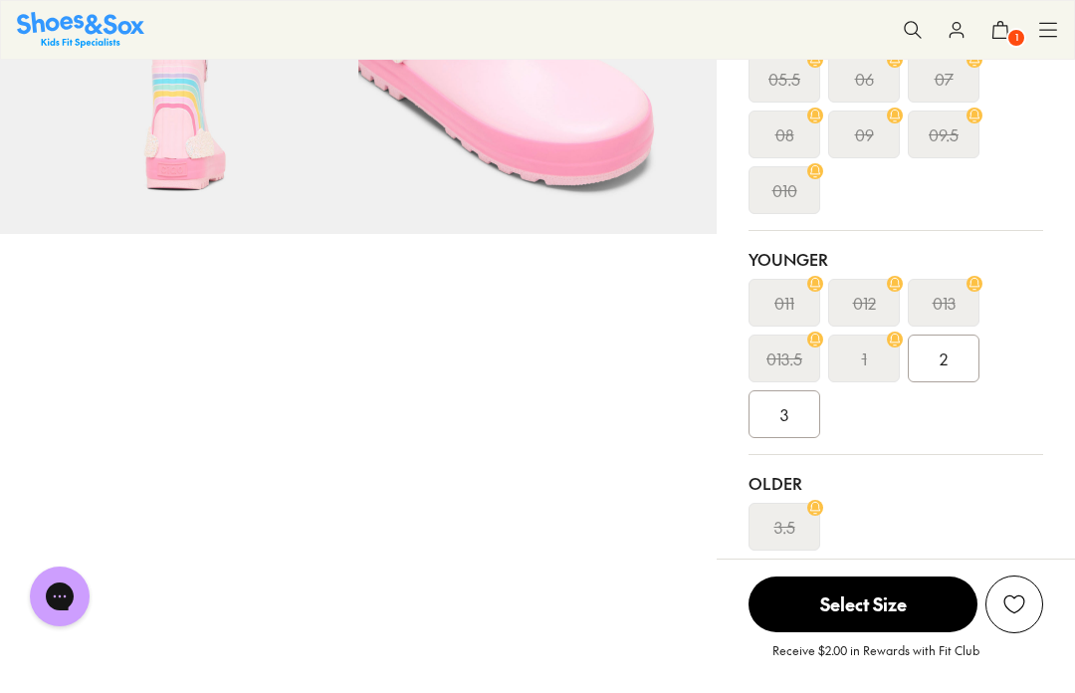
click at [1024, 40] on span "1" at bounding box center [1016, 38] width 20 height 20
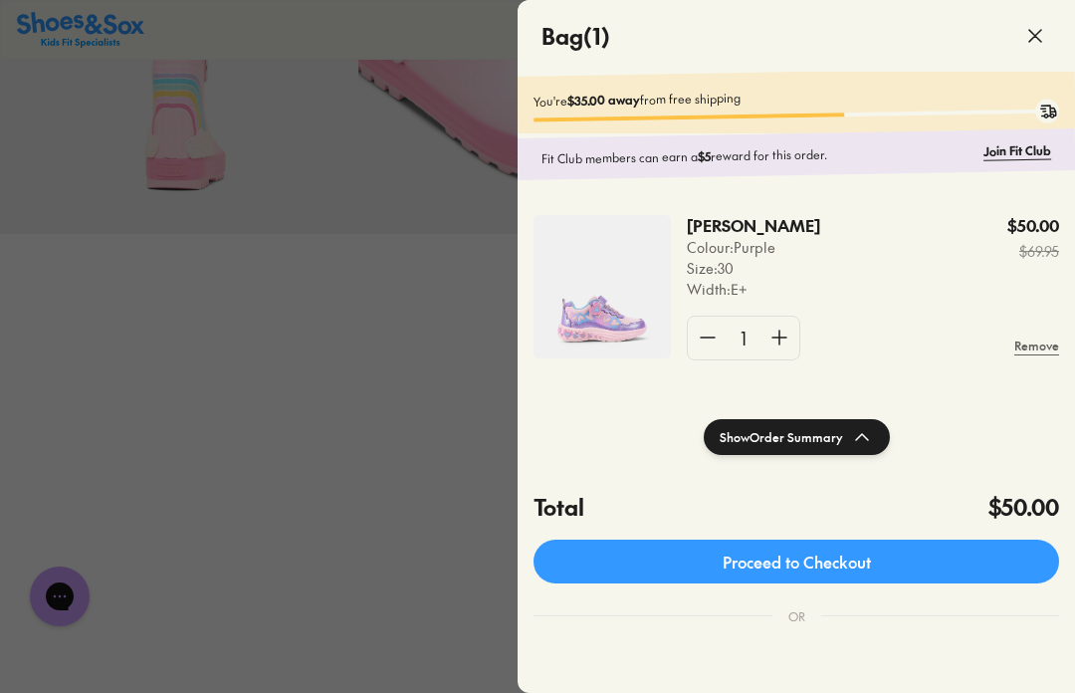
click at [1029, 30] on use at bounding box center [1035, 36] width 12 height 12
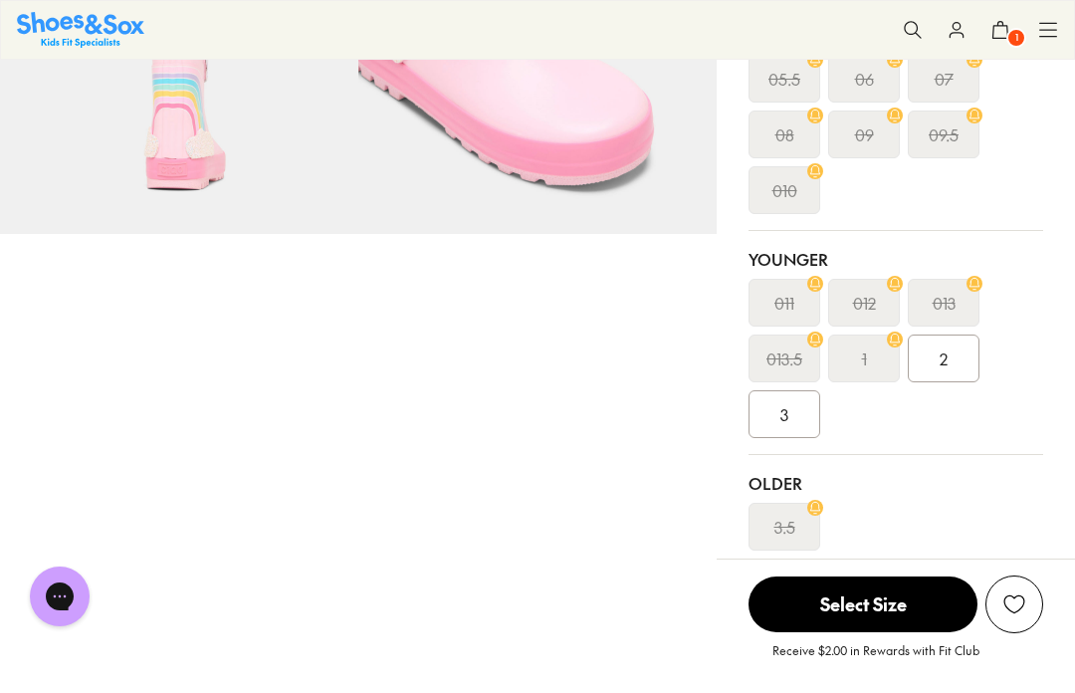
click at [585, 371] on div "Pinch & Zoom (100%) Sale" at bounding box center [358, 490] width 717 height 1946
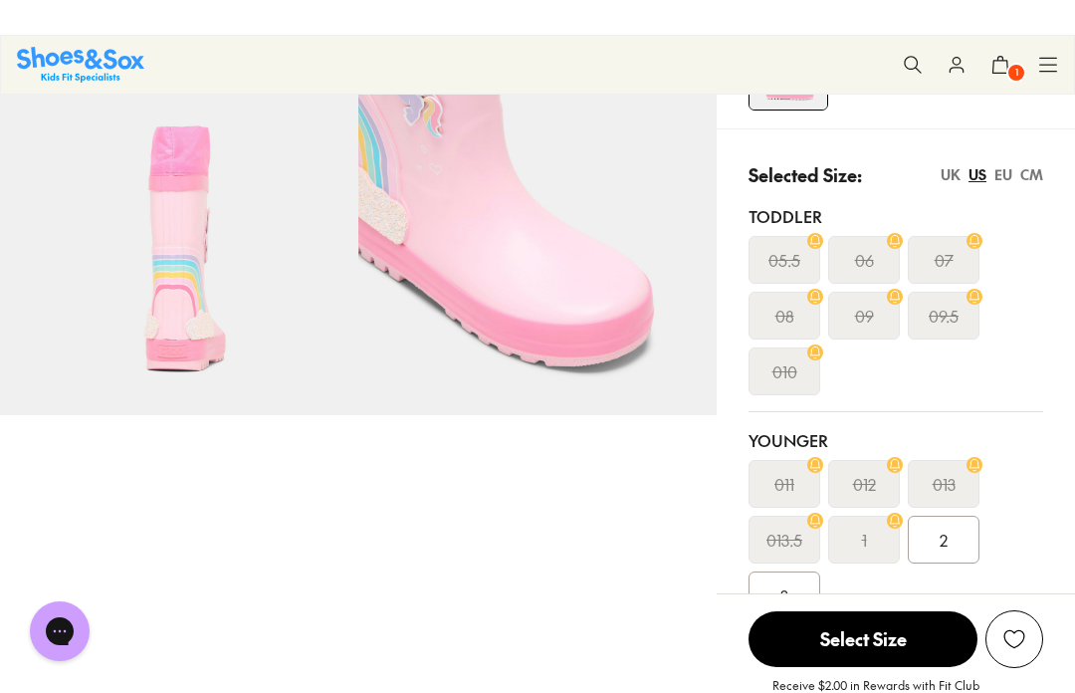
scroll to position [0, 0]
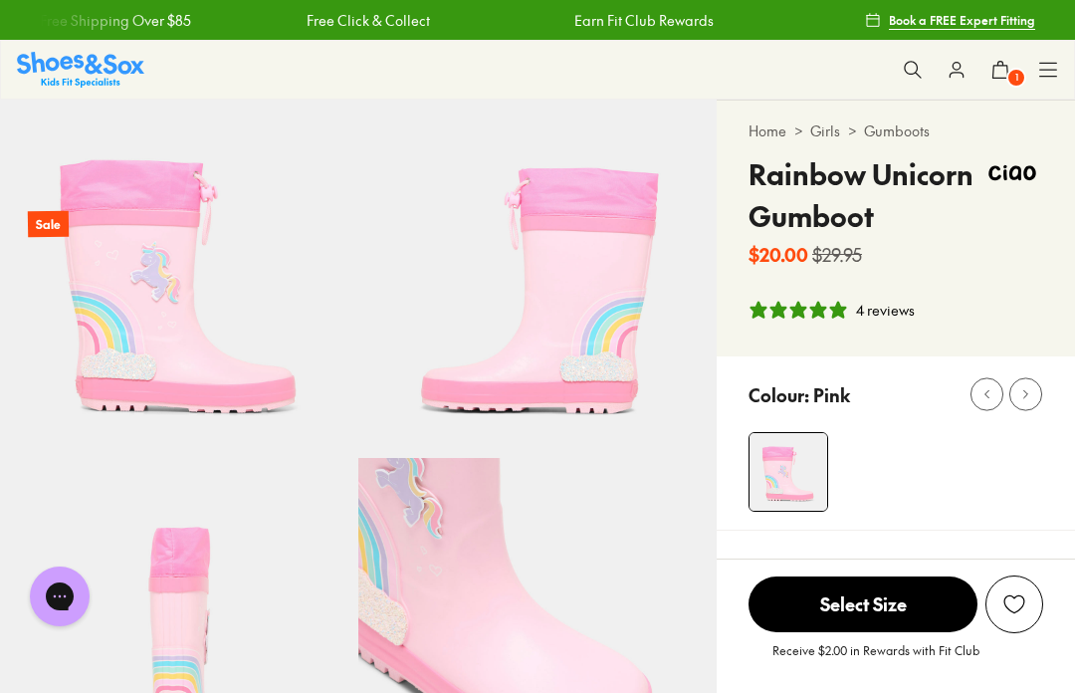
click at [125, 61] on img at bounding box center [80, 69] width 127 height 35
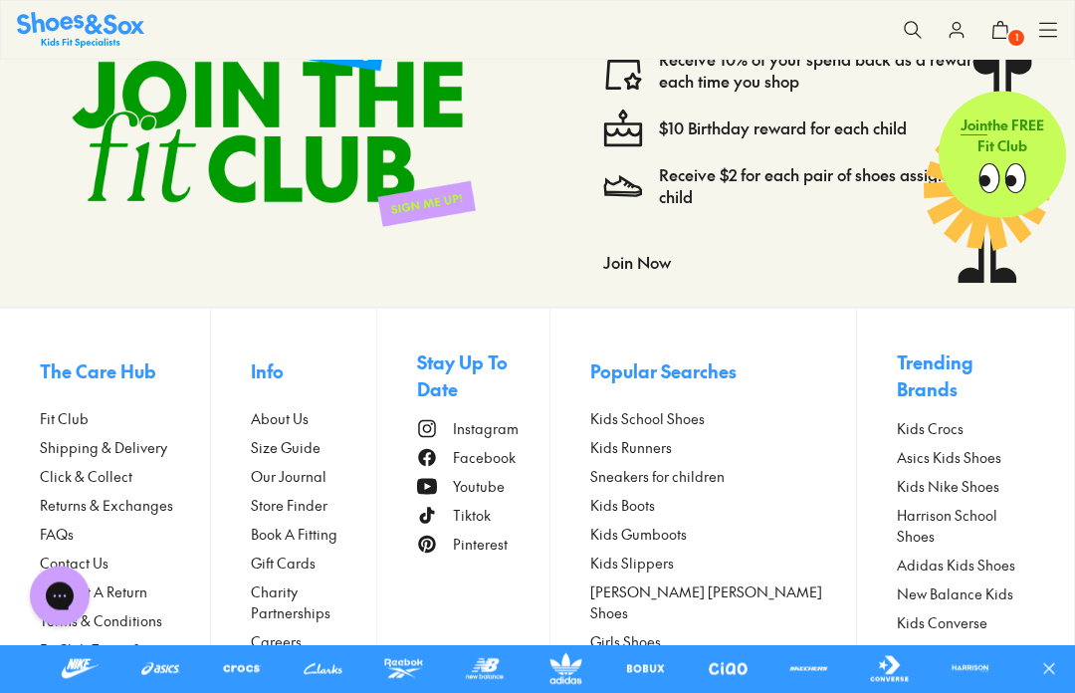
scroll to position [4419, 0]
click at [1038, 16] on div "Shop All Shop All Shop All New Arrivals Up to 40% Off Sale Online Only Best Sel…" at bounding box center [1048, 30] width 20 height 58
click at [1039, 20] on icon at bounding box center [1048, 30] width 20 height 20
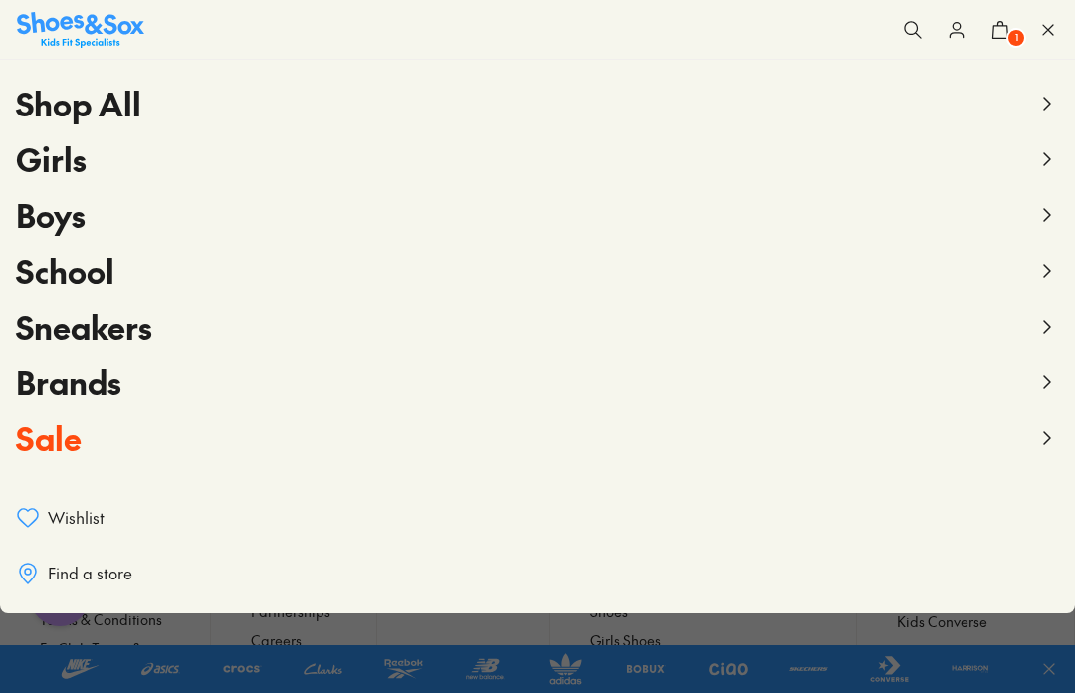
click at [157, 428] on button "Sale" at bounding box center [537, 438] width 1043 height 56
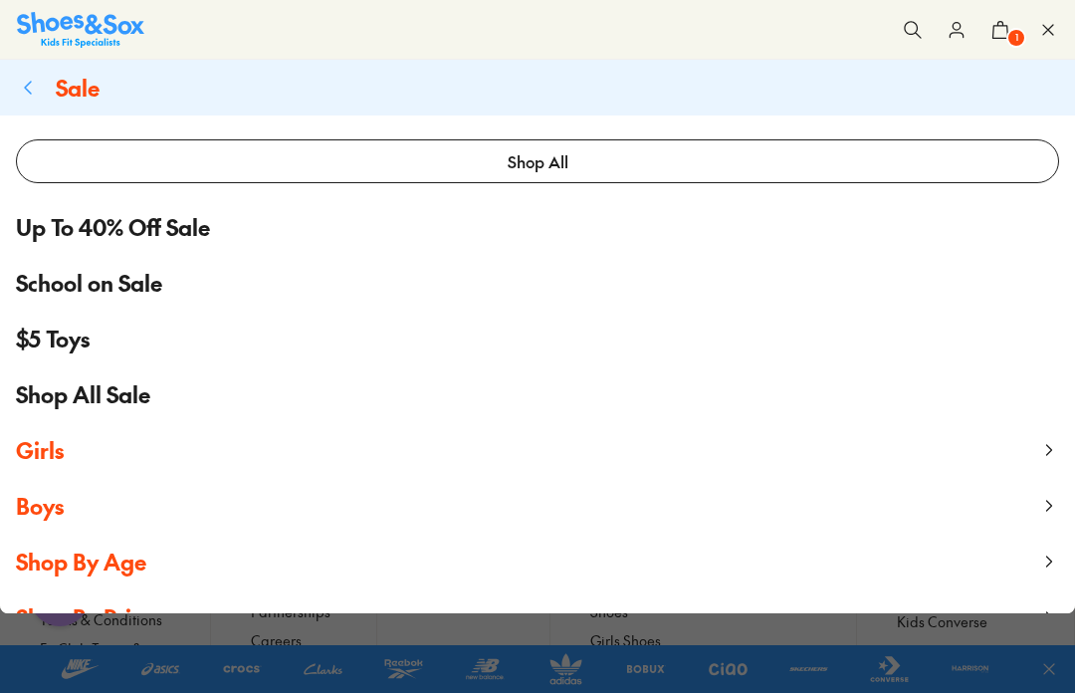
click at [450, 162] on link "Shop All" at bounding box center [537, 161] width 1043 height 44
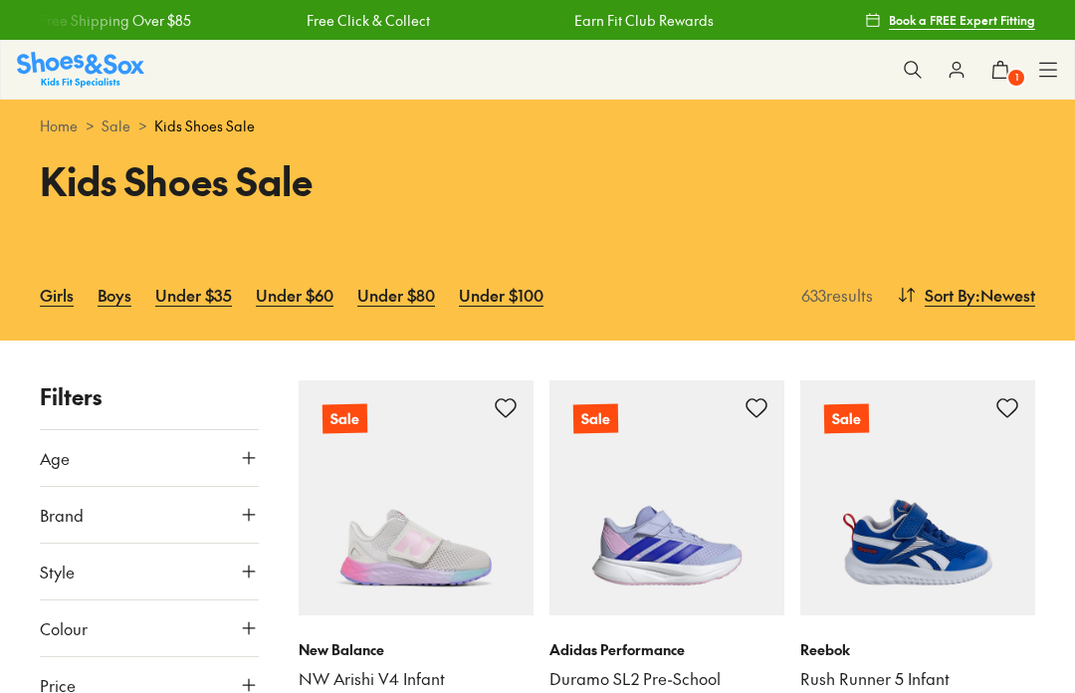
click at [992, 297] on span ": Newest" at bounding box center [1005, 295] width 60 height 24
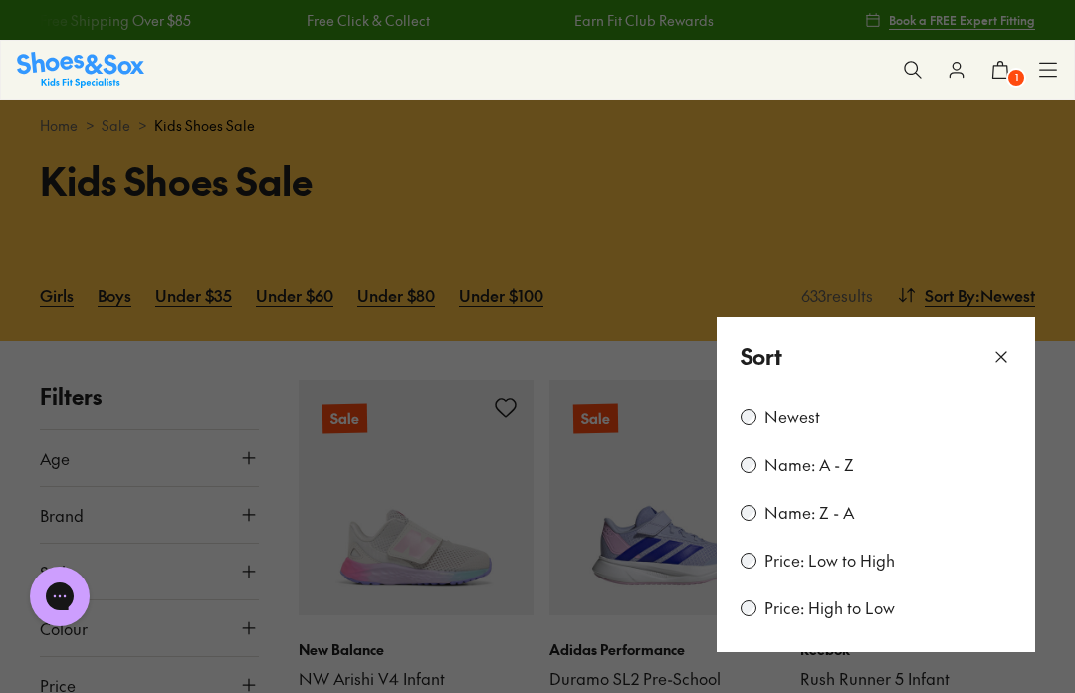
click at [861, 544] on div "Newest Name: A - Z Name: Z - A Price: Low to High Price: High to Low" at bounding box center [876, 524] width 319 height 255
click at [854, 559] on label "Price: Low to High" at bounding box center [829, 560] width 130 height 22
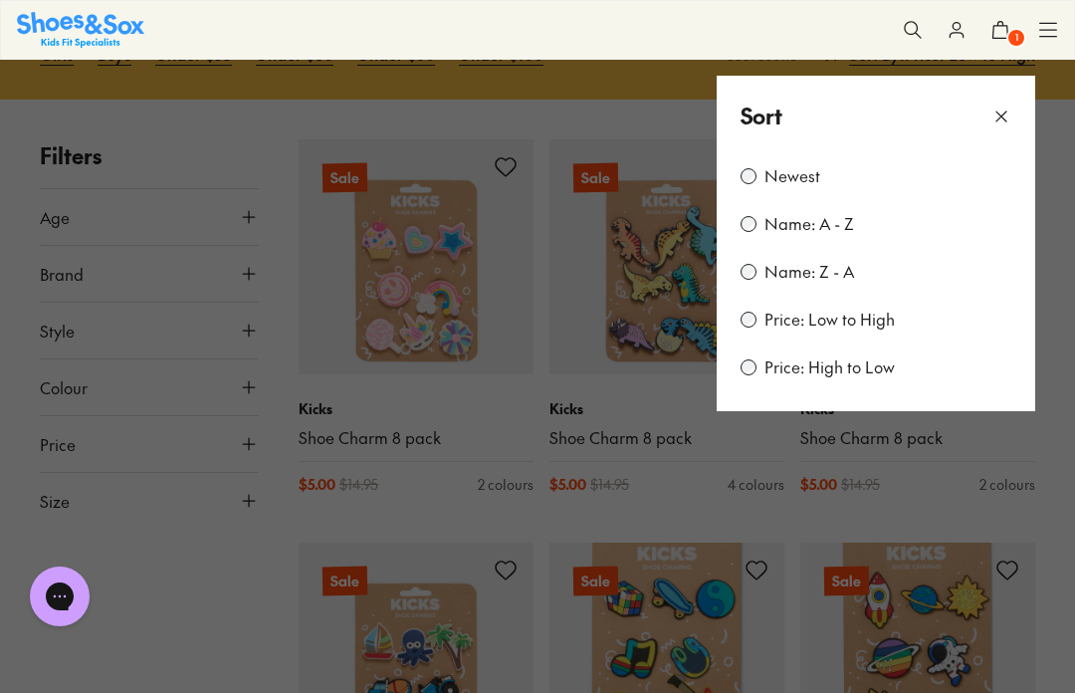
click at [1004, 107] on icon at bounding box center [1001, 117] width 20 height 20
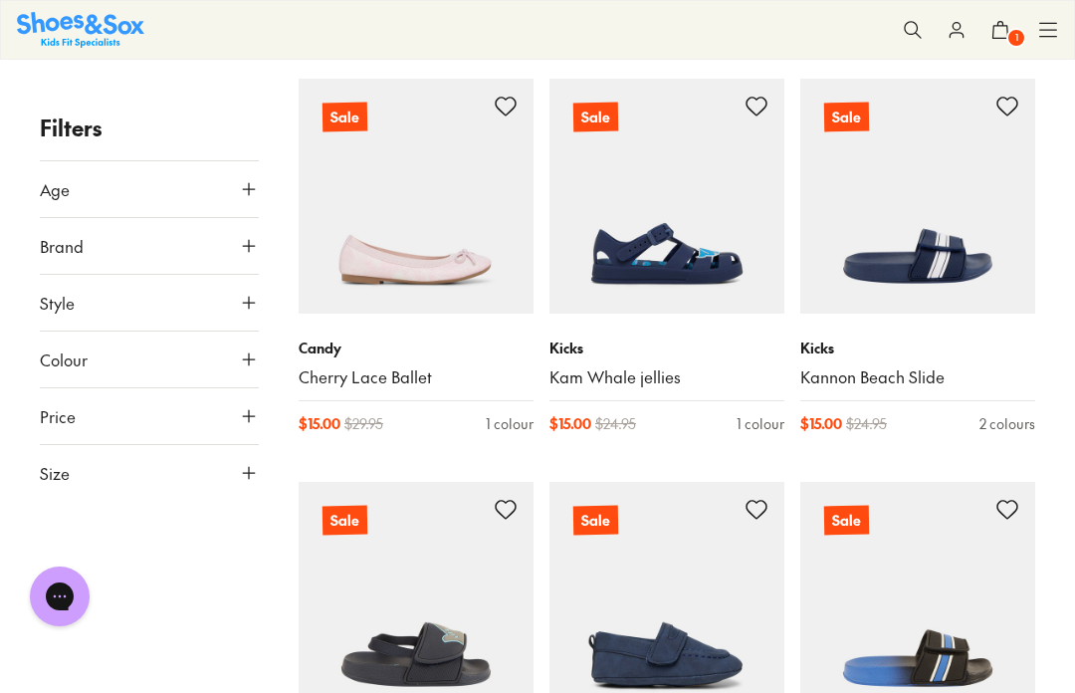
scroll to position [2319, 0]
